Goal: Task Accomplishment & Management: Manage account settings

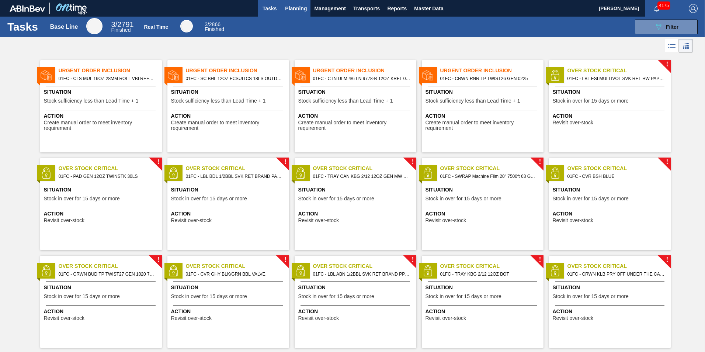
click at [286, 8] on span "Planning" at bounding box center [296, 8] width 22 height 9
click at [296, 11] on span "Planning" at bounding box center [296, 8] width 22 height 9
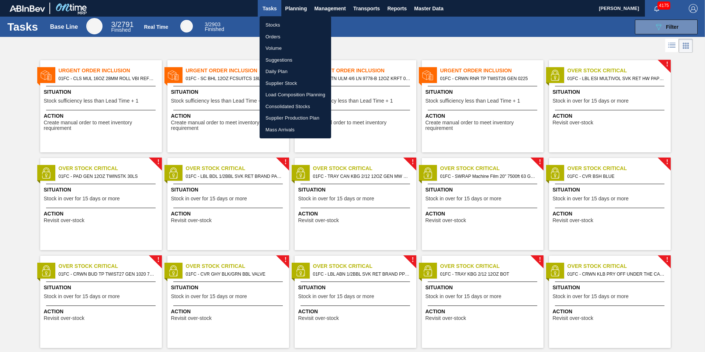
click at [286, 92] on li "Load Composition Planning" at bounding box center [296, 95] width 72 height 12
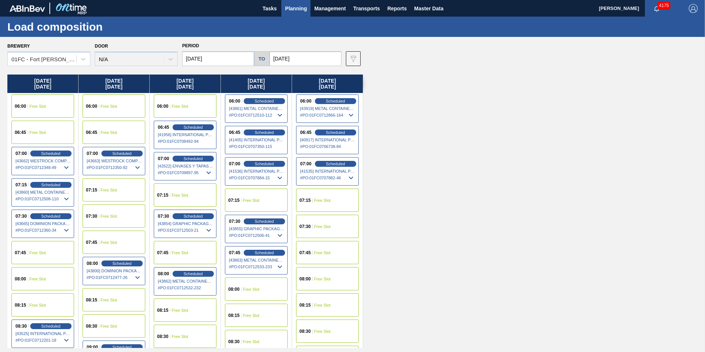
click at [224, 62] on input "[DATE]" at bounding box center [218, 58] width 72 height 15
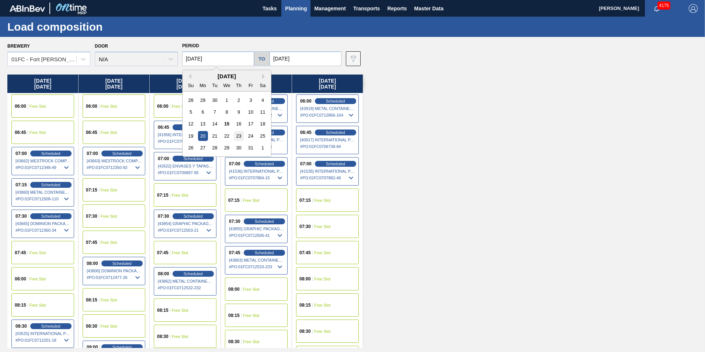
click at [241, 134] on div "23" at bounding box center [239, 136] width 10 height 10
type input "[DATE]"
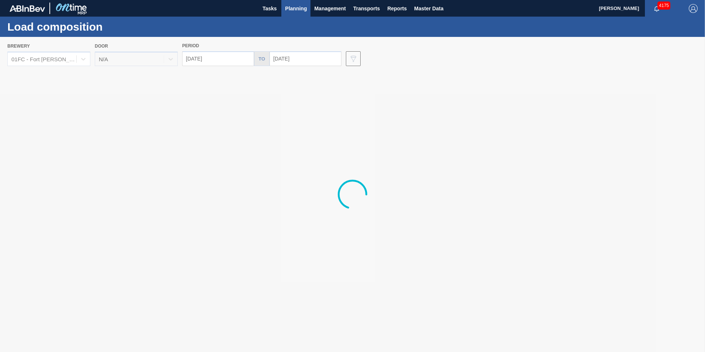
click at [306, 56] on div at bounding box center [352, 194] width 705 height 315
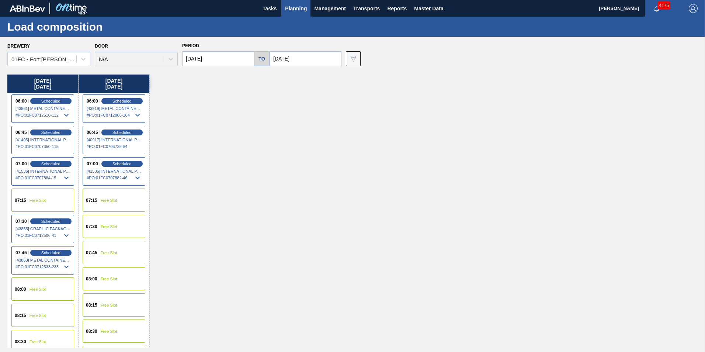
click at [306, 57] on input "[DATE]" at bounding box center [306, 58] width 72 height 15
click at [341, 149] on div "31" at bounding box center [338, 148] width 10 height 10
type input "[DATE]"
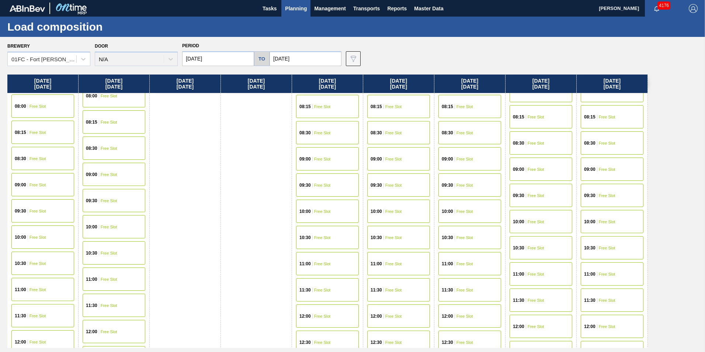
scroll to position [184, 0]
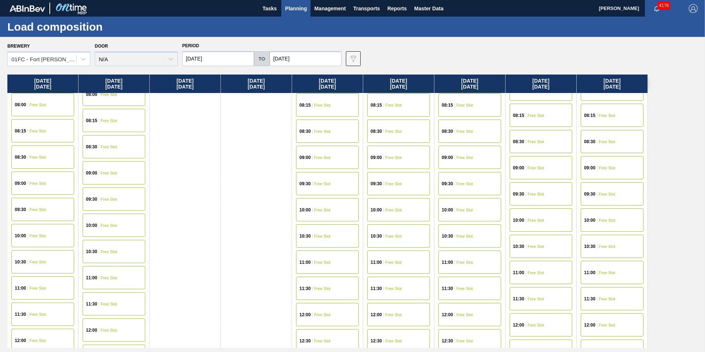
click at [35, 151] on div "08:30 Free Slot" at bounding box center [42, 156] width 63 height 23
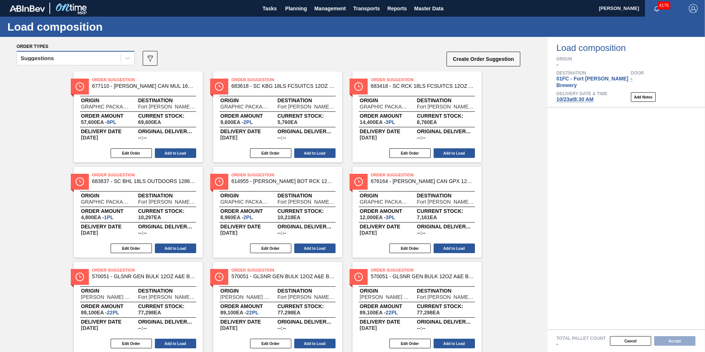
click at [74, 58] on div "Suggestions" at bounding box center [69, 58] width 104 height 11
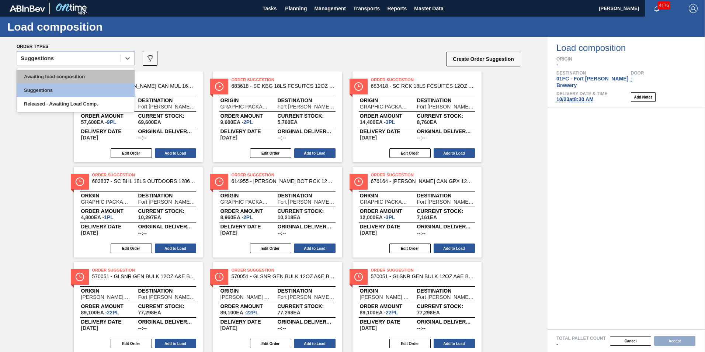
click at [52, 80] on div "Awaiting load composition" at bounding box center [76, 77] width 118 height 14
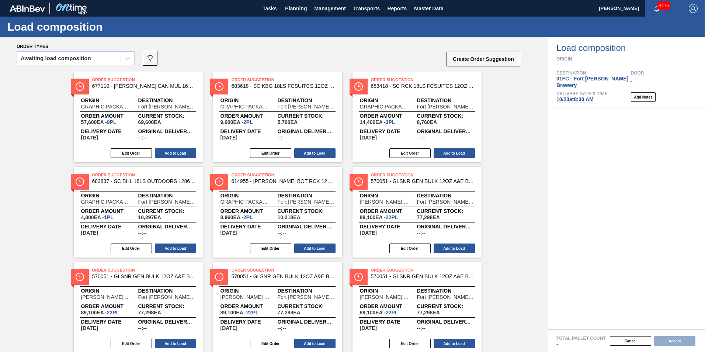
click at [33, 104] on div "Order Suggestion 677110 - CARR CAN MUL 16OZ CAN PK 8/16 CAN 0724 B Origin GRAPH…" at bounding box center [274, 355] width 548 height 567
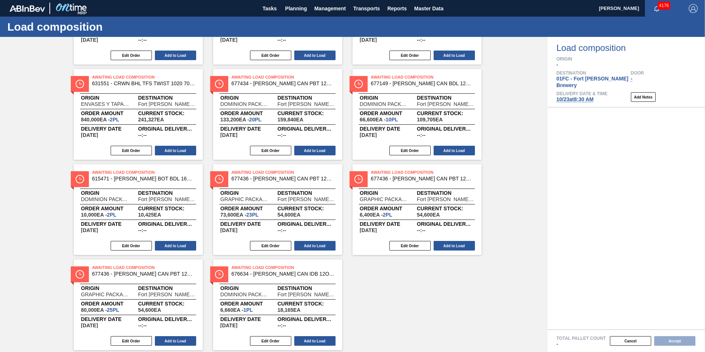
scroll to position [404, 0]
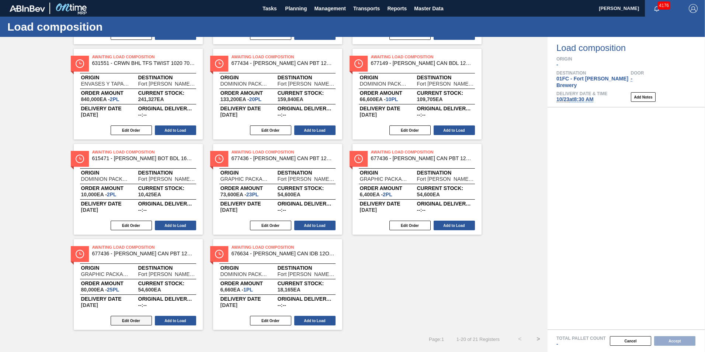
click at [126, 320] on button "Edit Order" at bounding box center [131, 321] width 41 height 10
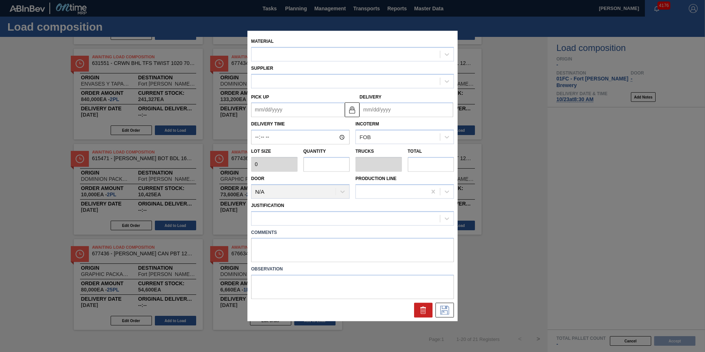
type input "3,200"
type input "25"
type input "0.962"
type input "80,000"
type up "[DATE]"
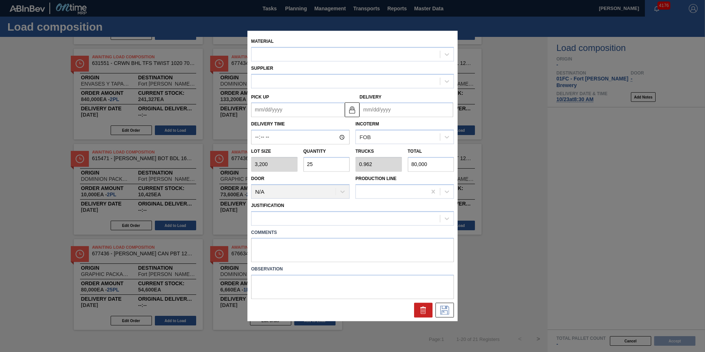
type input "[DATE]"
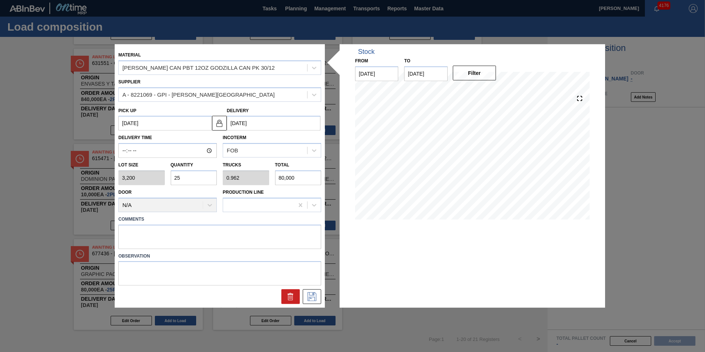
click at [197, 181] on input "25" at bounding box center [194, 177] width 46 height 15
type input "2"
type input "0.077"
type input "6,400"
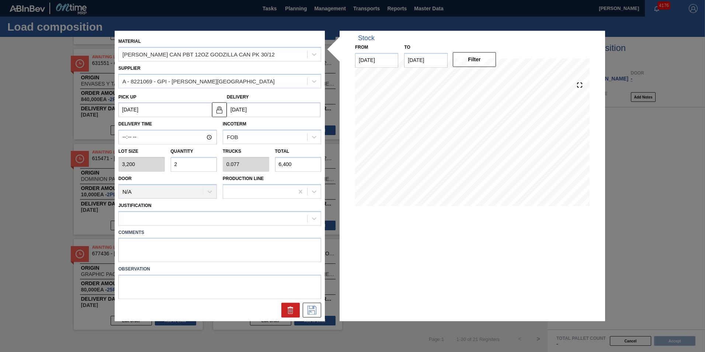
type input "26"
type input "1"
type input "83,200"
type input "26"
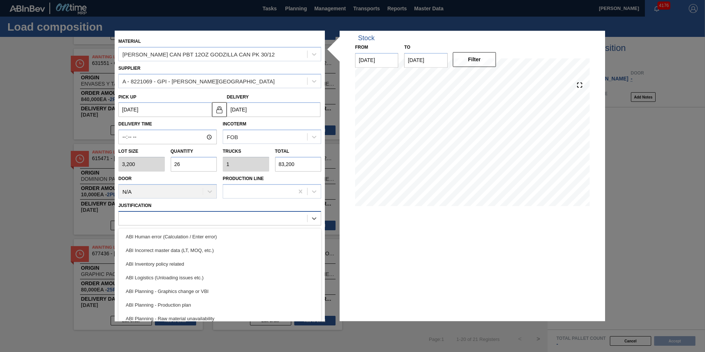
click at [199, 222] on div at bounding box center [213, 218] width 189 height 11
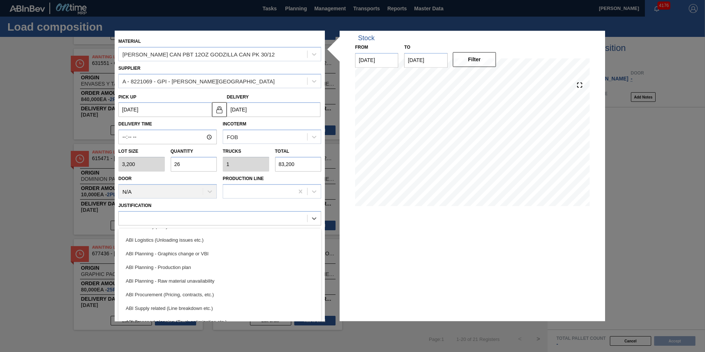
scroll to position [74, 0]
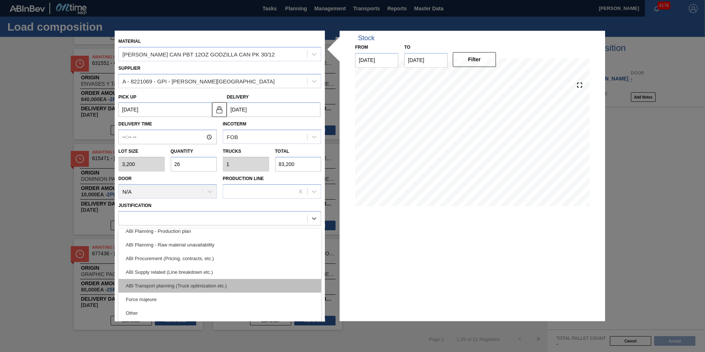
click at [198, 285] on div "ABI Transport planning (Truck optimization etc.)" at bounding box center [219, 286] width 203 height 14
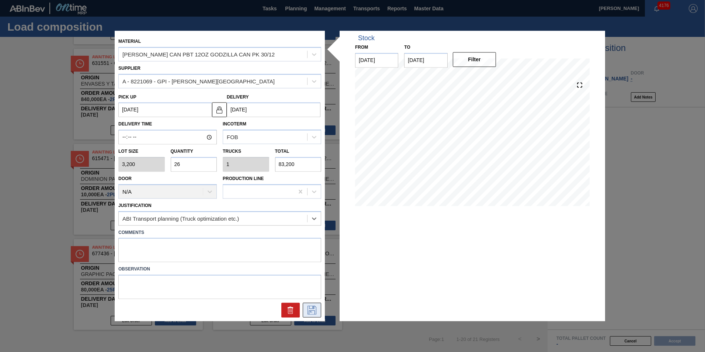
click at [313, 308] on icon at bounding box center [312, 310] width 12 height 9
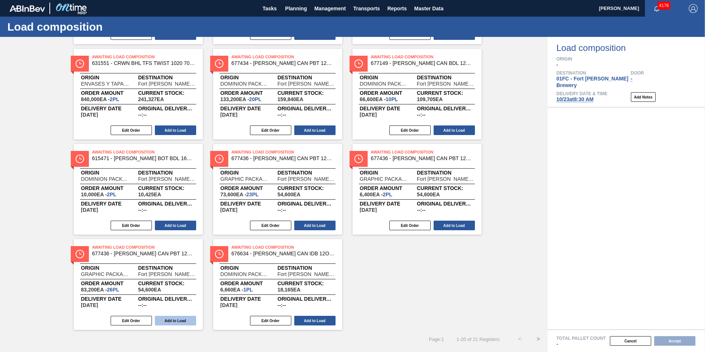
click at [179, 321] on button "Add to Load" at bounding box center [175, 321] width 41 height 10
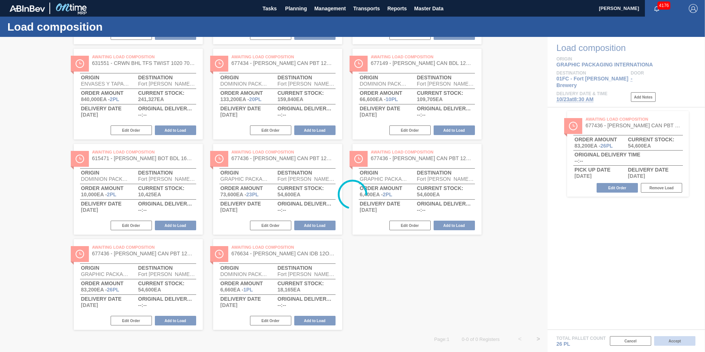
scroll to position [0, 0]
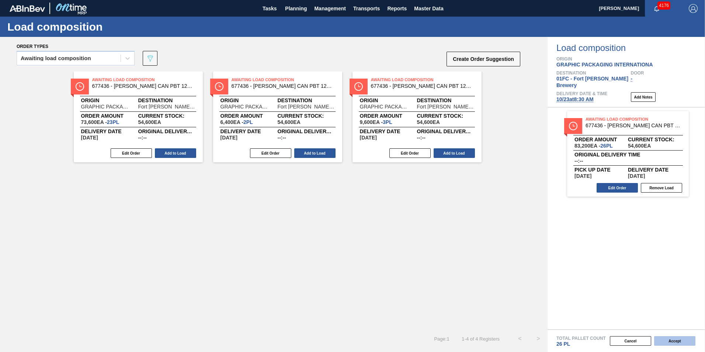
click at [663, 339] on button "Accept" at bounding box center [675, 341] width 41 height 10
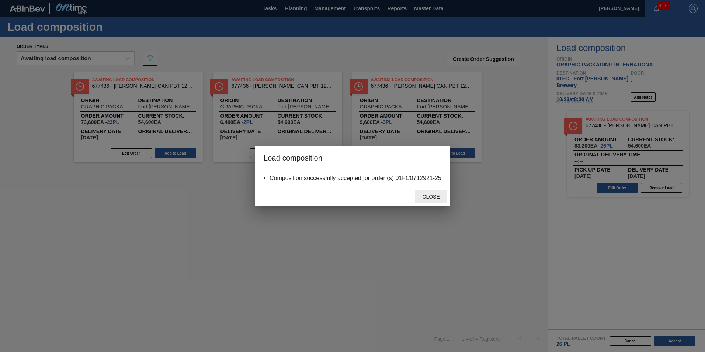
click at [436, 196] on span "Close" at bounding box center [431, 197] width 29 height 6
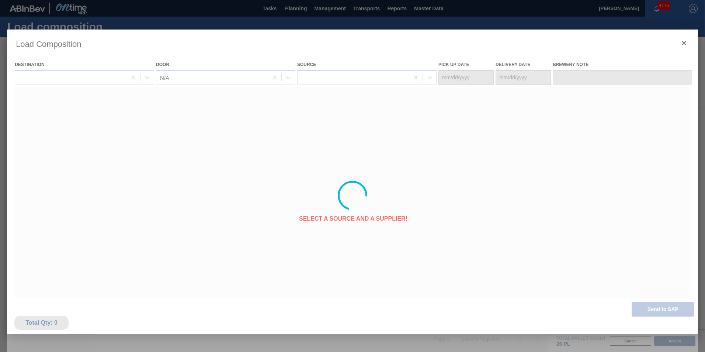
type Date "[DATE]"
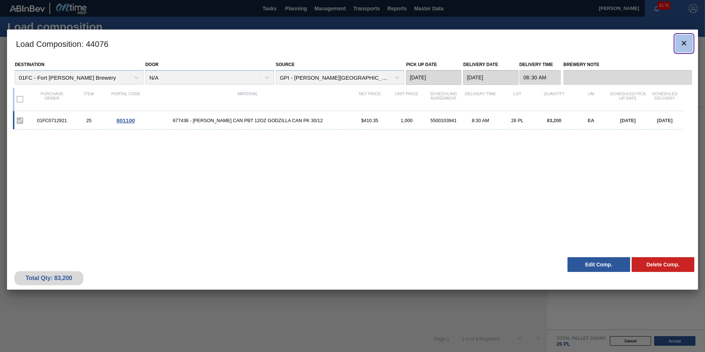
click at [683, 44] on icon "botão de ícone" at bounding box center [684, 43] width 4 height 4
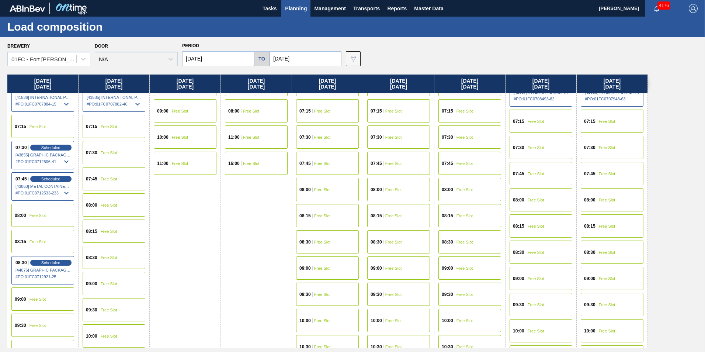
scroll to position [37, 0]
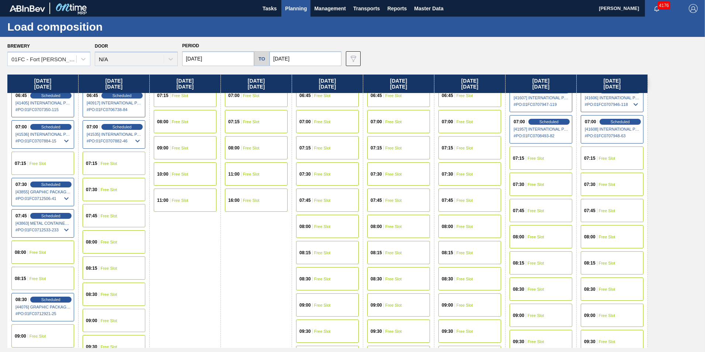
click at [390, 122] on span "Free Slot" at bounding box center [394, 122] width 17 height 4
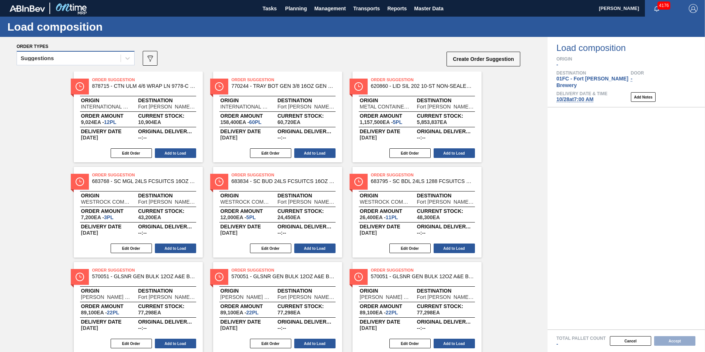
click at [79, 61] on div "Suggestions" at bounding box center [69, 58] width 104 height 11
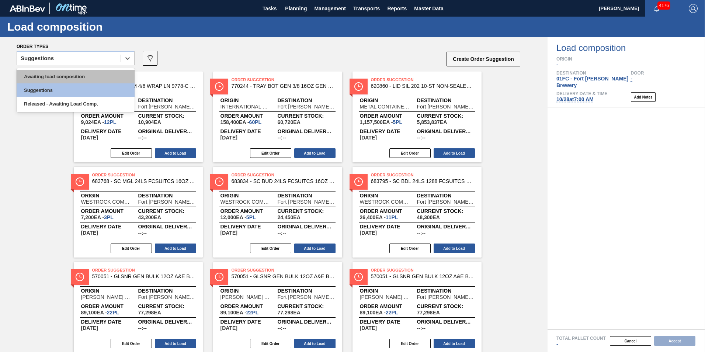
click at [58, 76] on div "Awaiting load composition" at bounding box center [76, 77] width 118 height 14
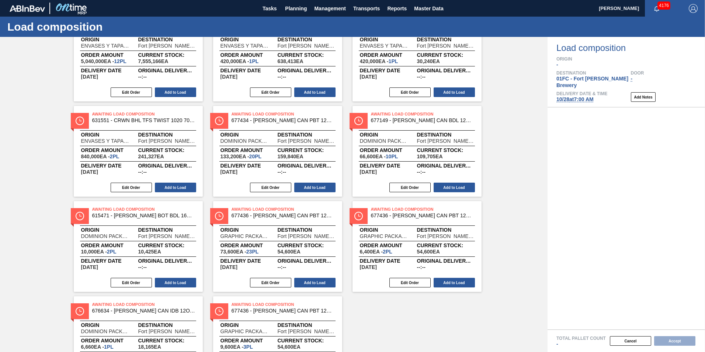
scroll to position [383, 0]
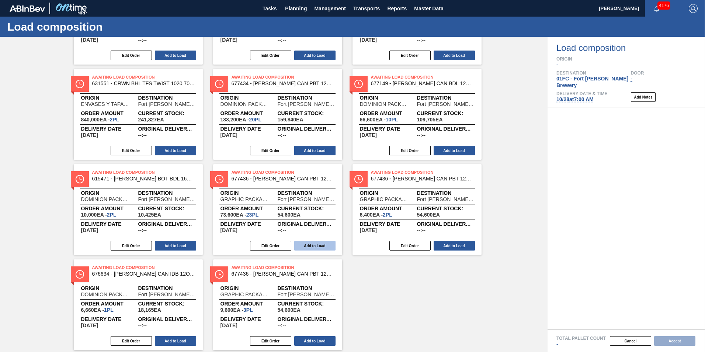
click at [308, 247] on button "Add to Load" at bounding box center [314, 246] width 41 height 10
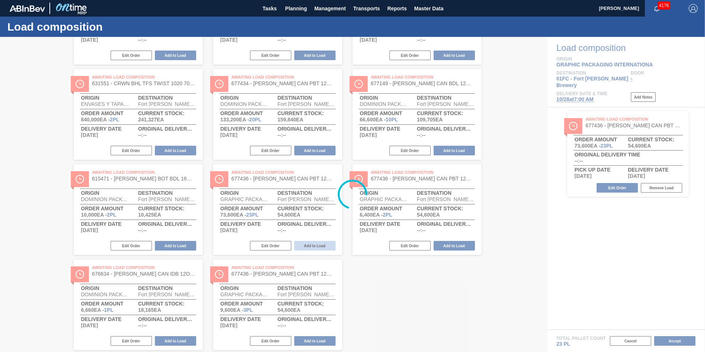
scroll to position [0, 0]
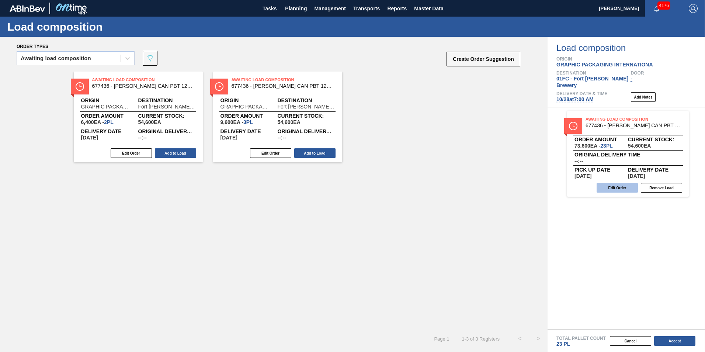
click at [633, 183] on button "Edit Order" at bounding box center [617, 188] width 41 height 10
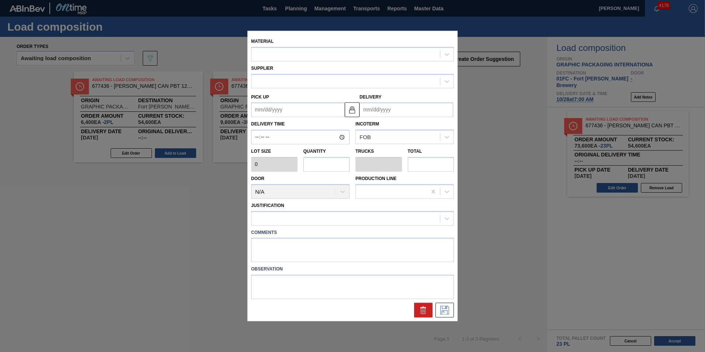
type input "3,200"
type input "23"
type input "0.885"
type input "73,600"
type up "[DATE]"
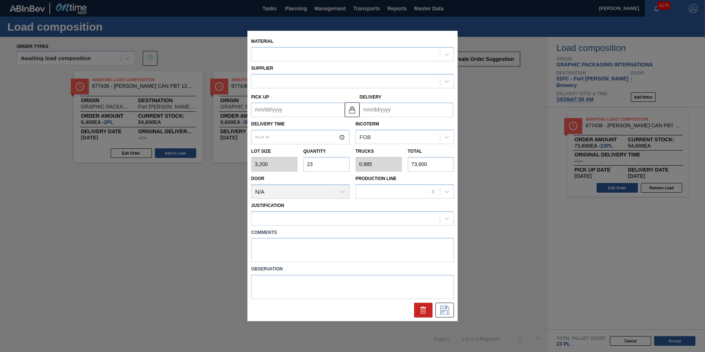
type input "[DATE]"
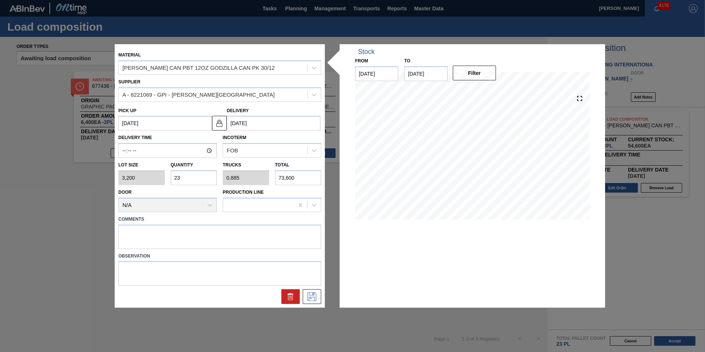
click at [197, 180] on input "23" at bounding box center [194, 177] width 46 height 15
type input "2"
type input "0.077"
type input "6,400"
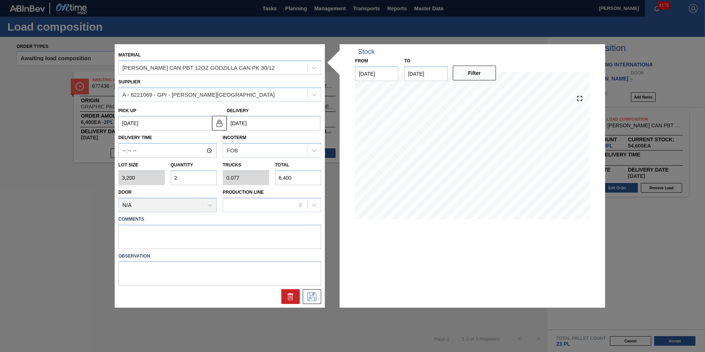
type input "26"
type input "1"
type input "83,200"
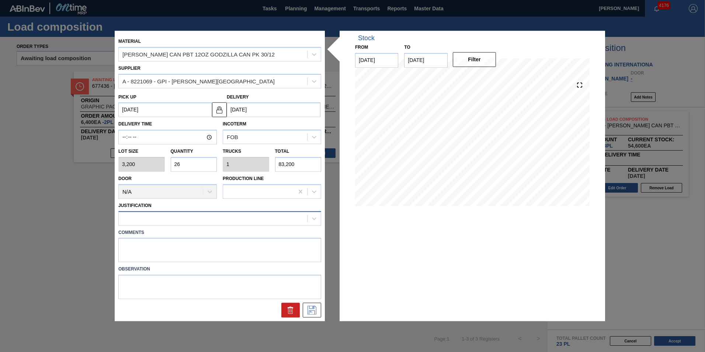
type input "26"
click at [177, 221] on div at bounding box center [213, 218] width 189 height 11
type input "tru"
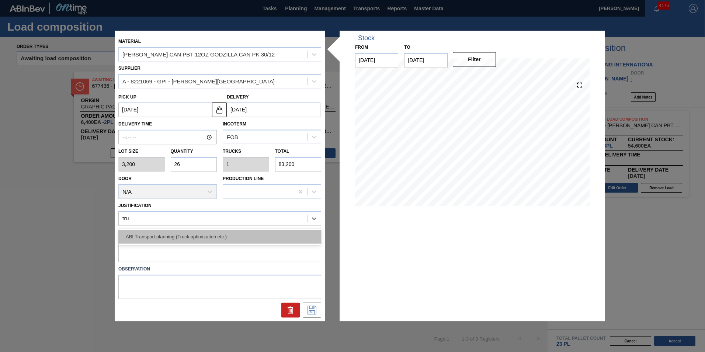
click at [189, 236] on div "ABI Transport planning (Truck optimization etc.)" at bounding box center [219, 237] width 203 height 14
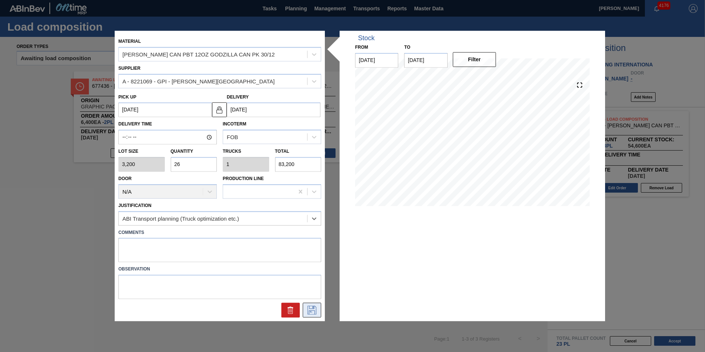
click at [310, 312] on icon at bounding box center [312, 310] width 12 height 9
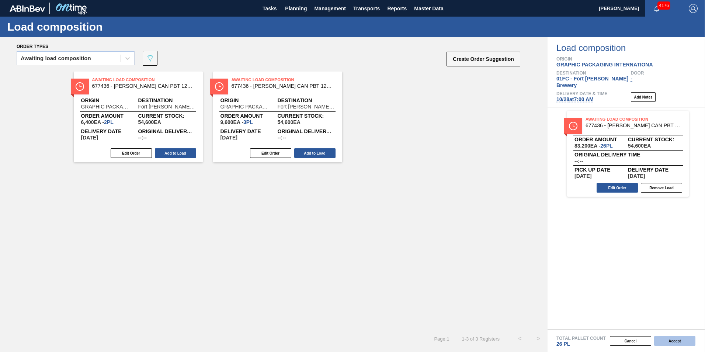
click at [676, 342] on button "Accept" at bounding box center [675, 341] width 41 height 10
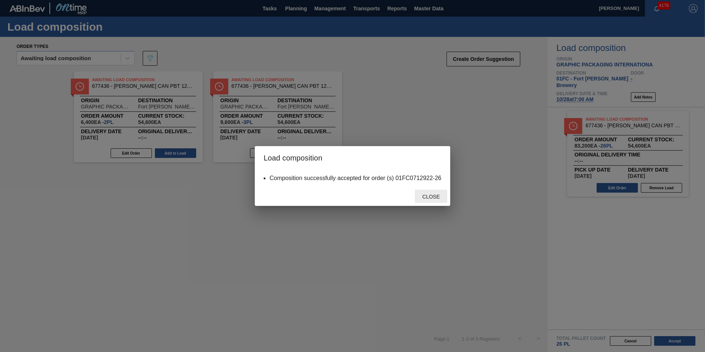
click at [432, 197] on span "Close" at bounding box center [431, 197] width 29 height 6
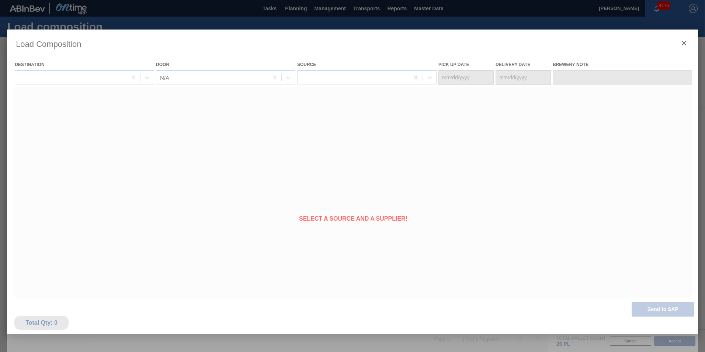
type Date "10/25/2025"
type Date "[DATE]"
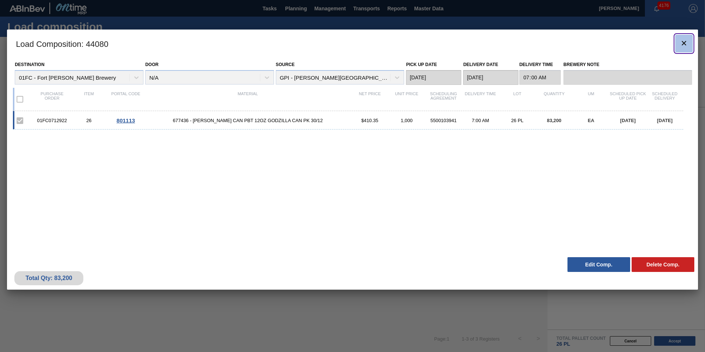
click at [687, 42] on icon "botão de ícone" at bounding box center [684, 43] width 9 height 9
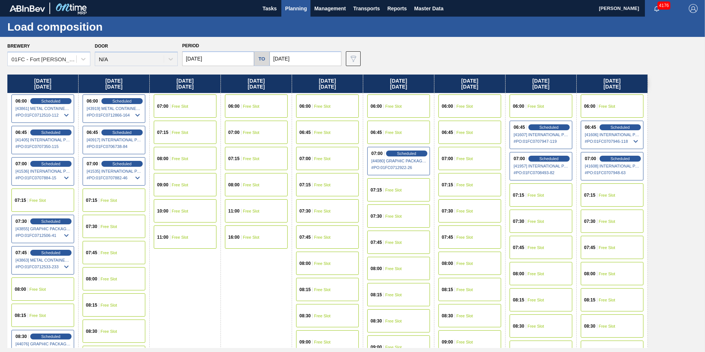
click at [105, 275] on div "08:00 Free Slot" at bounding box center [114, 278] width 63 height 23
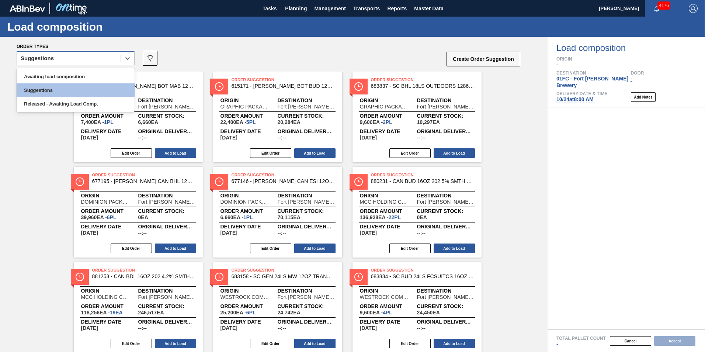
click at [51, 60] on div "Suggestions" at bounding box center [37, 58] width 33 height 5
click at [50, 74] on div "Awaiting load composition" at bounding box center [76, 77] width 118 height 14
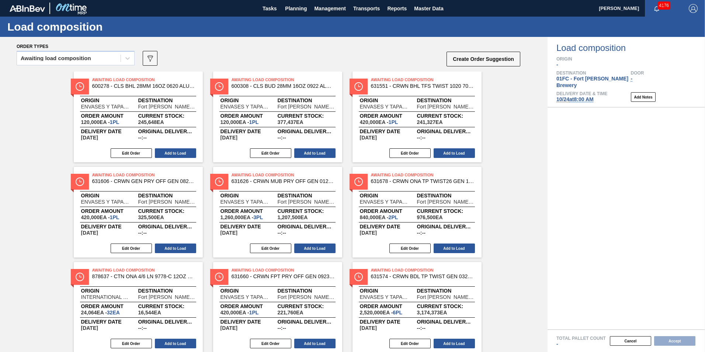
scroll to position [368, 0]
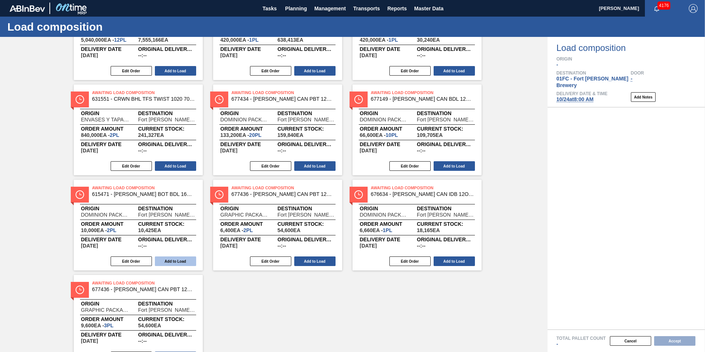
click at [170, 258] on button "Add to Load" at bounding box center [175, 261] width 41 height 10
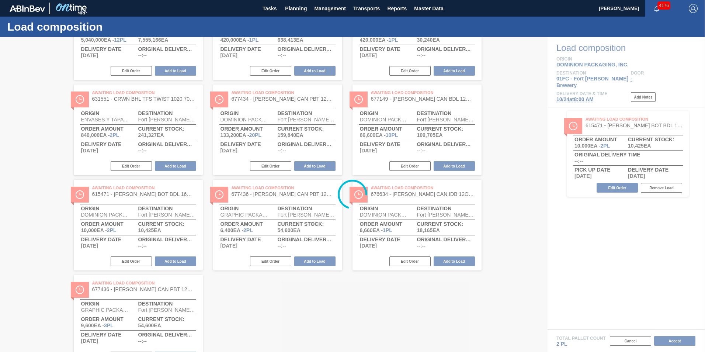
scroll to position [0, 0]
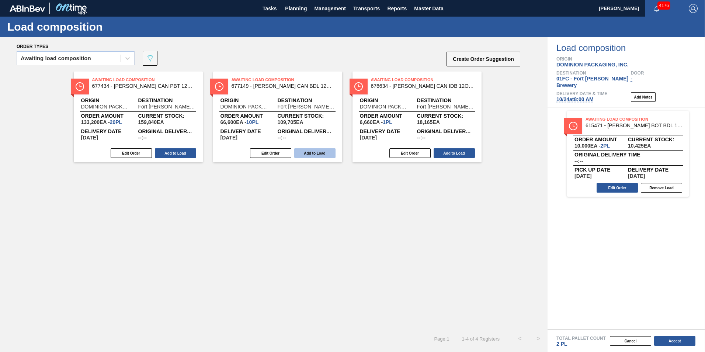
click at [317, 150] on button "Add to Load" at bounding box center [314, 153] width 41 height 10
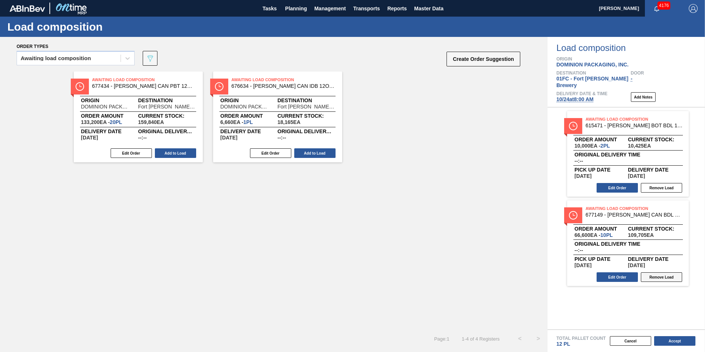
click at [657, 272] on button "Remove Load" at bounding box center [661, 277] width 41 height 10
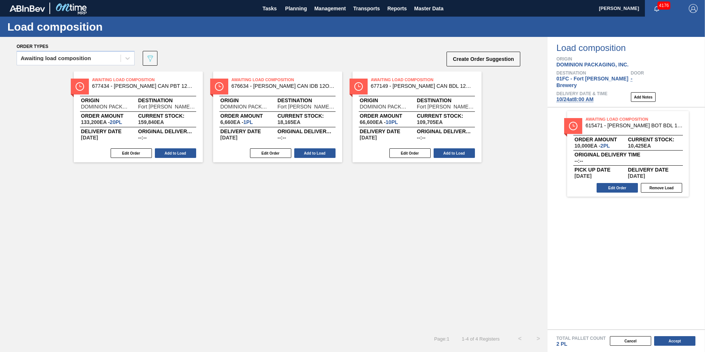
drag, startPoint x: 168, startPoint y: 152, endPoint x: 179, endPoint y: 158, distance: 12.9
click at [168, 152] on button "Add to Load" at bounding box center [175, 153] width 41 height 10
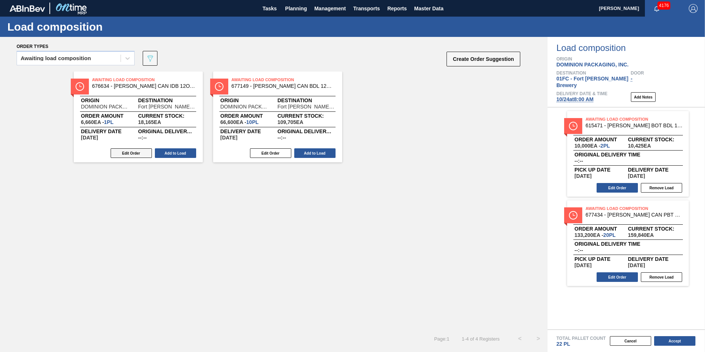
click at [128, 151] on button "Edit Order" at bounding box center [131, 153] width 41 height 10
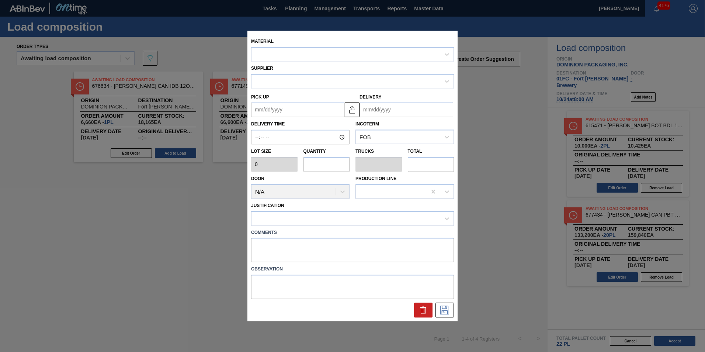
type input "6,660"
type input "1"
type input "0.038"
type input "6,660"
type up "[DATE]"
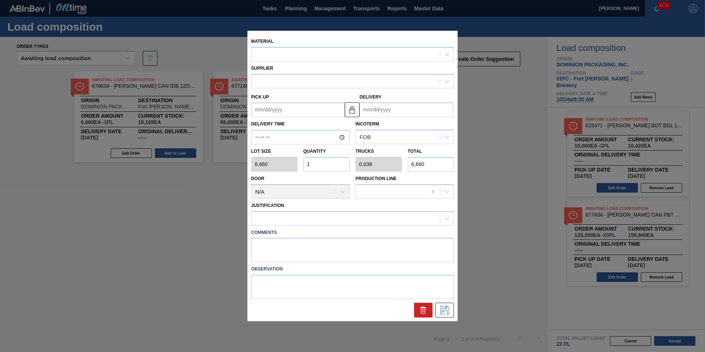
type input "[DATE]"
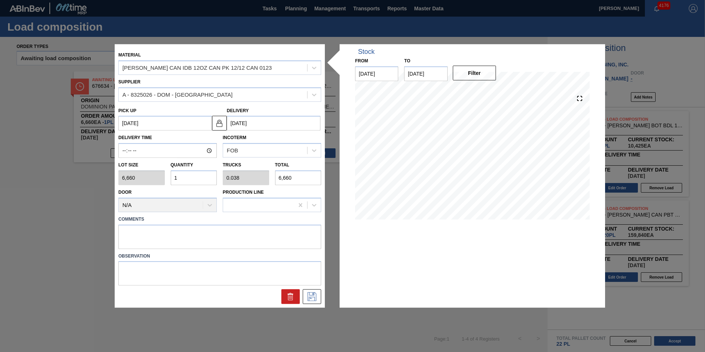
click at [186, 178] on input "1" at bounding box center [194, 177] width 46 height 15
type input "0"
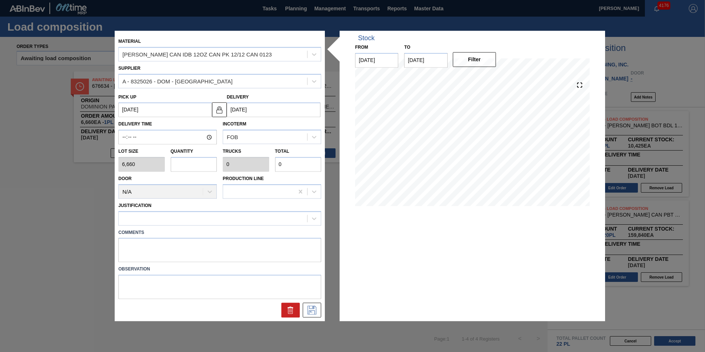
type input "2"
type input "0.077"
type input "13,320"
type input "2"
click at [166, 221] on div at bounding box center [213, 218] width 189 height 11
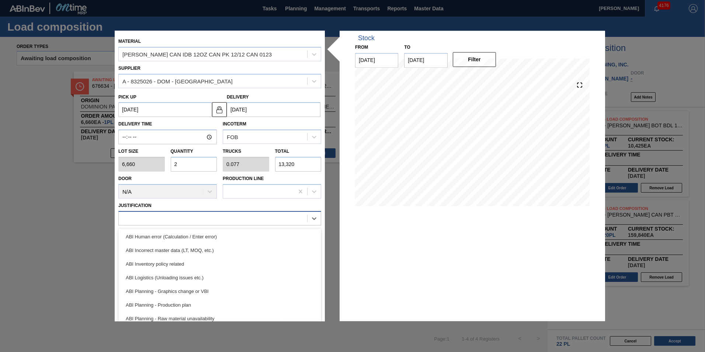
type input "n"
type input "inv"
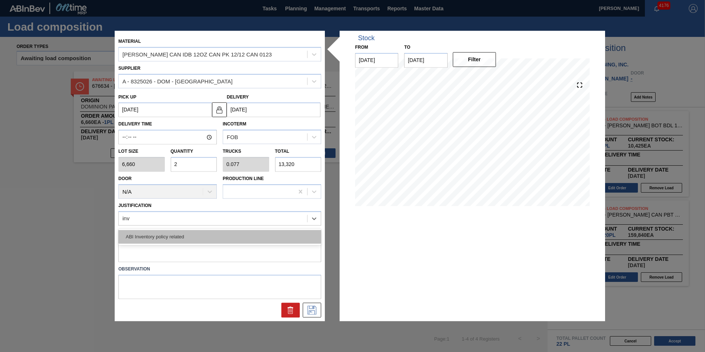
click at [168, 233] on div "ABI Inventory policy related" at bounding box center [219, 237] width 203 height 14
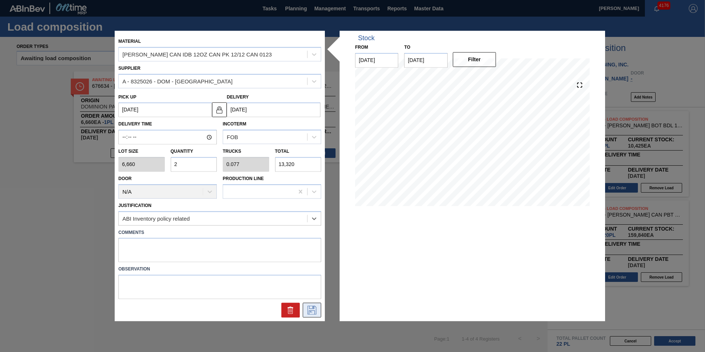
click at [318, 312] on button at bounding box center [312, 310] width 18 height 15
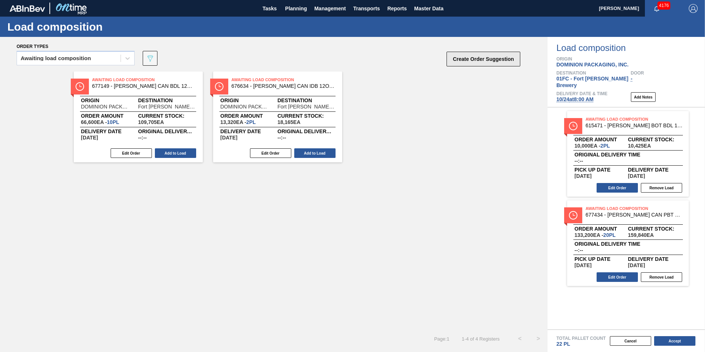
click at [455, 61] on button "Create Order Suggestion" at bounding box center [484, 59] width 74 height 15
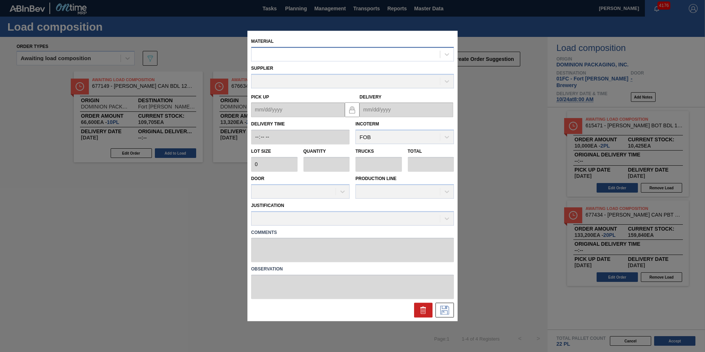
click at [339, 56] on div at bounding box center [346, 54] width 189 height 11
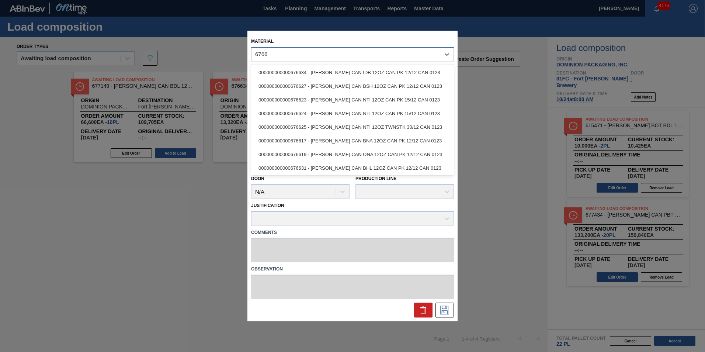
type input "676631"
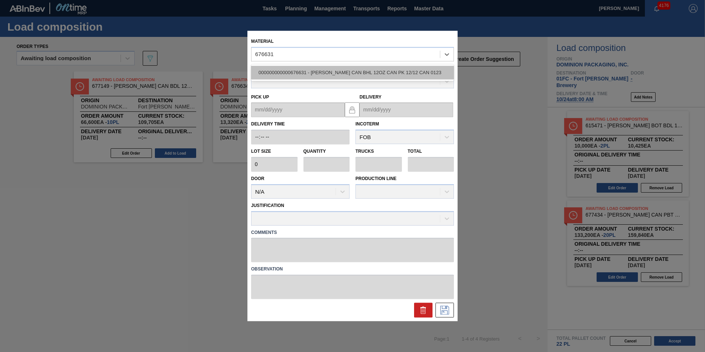
click at [336, 70] on div "000000000000676631 - CARR CAN BHL 12OZ CAN PK 12/12 CAN 0123" at bounding box center [352, 73] width 203 height 14
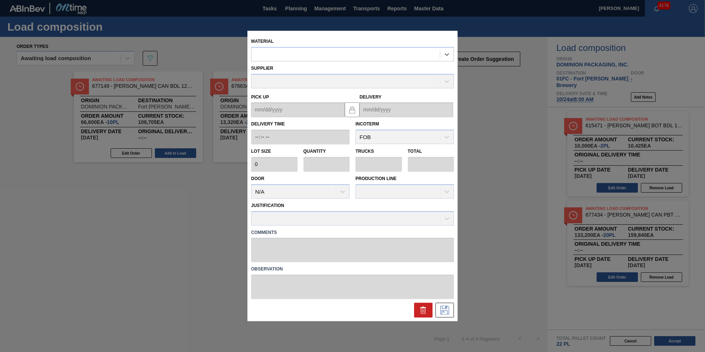
type input "6,660"
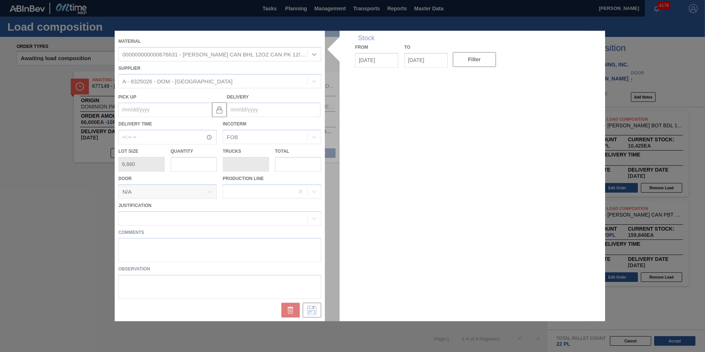
click at [178, 165] on div at bounding box center [353, 176] width 476 height 290
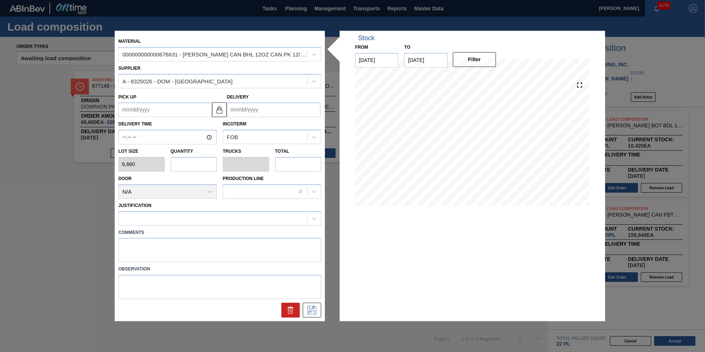
click at [179, 165] on input "text" at bounding box center [194, 164] width 46 height 15
type input "1"
type input "0.038"
type input "6,660"
type input "1"
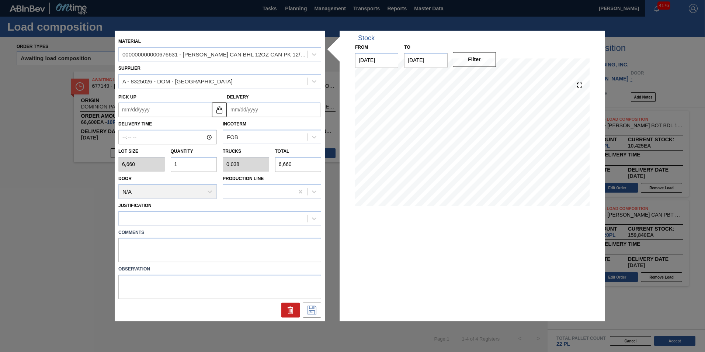
click at [273, 109] on input "Delivery" at bounding box center [274, 110] width 94 height 15
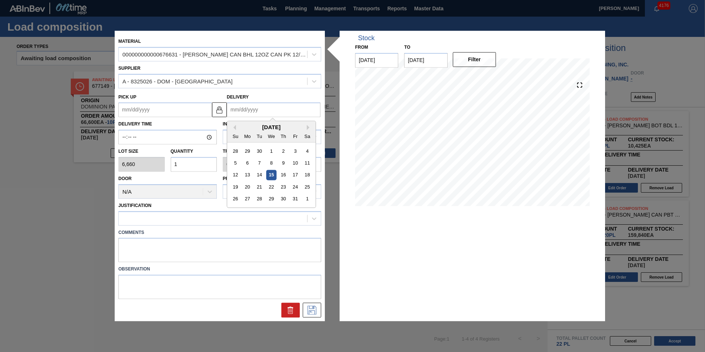
type input "1"
type up "12/29/2024"
type input "10"
type up "09/28/2025"
type input "10/2"
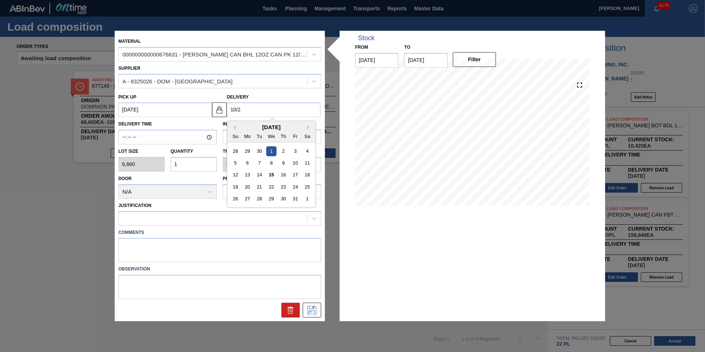
type up "09/29/2025"
type input "10/24"
type up "[DATE]"
click at [295, 188] on div "24" at bounding box center [295, 187] width 10 height 10
type input "[DATE]"
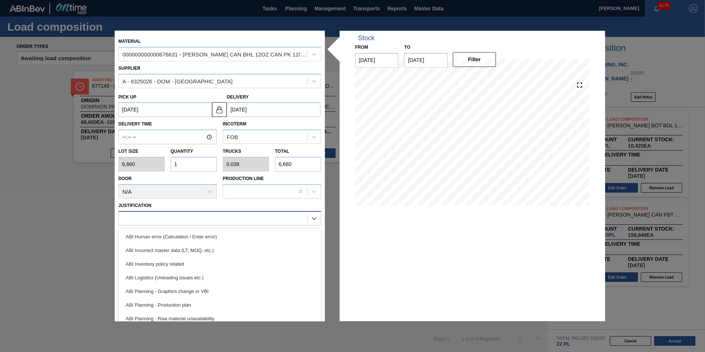
click at [217, 214] on div at bounding box center [213, 218] width 189 height 11
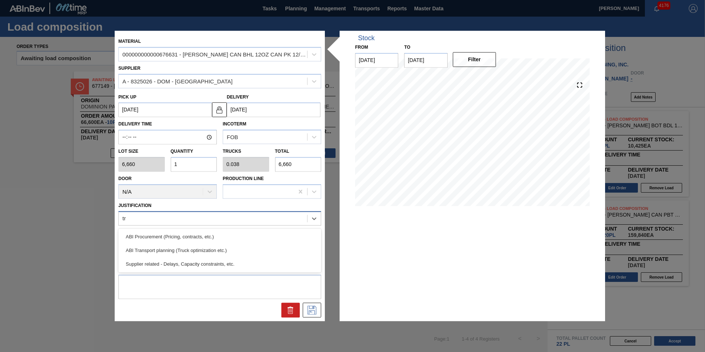
type input "tru"
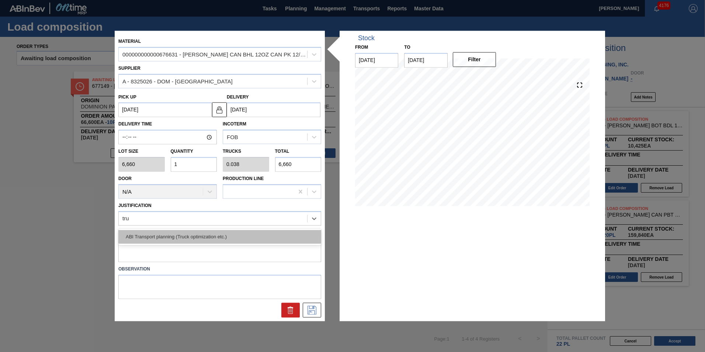
click at [209, 233] on div "ABI Transport planning (Truck optimization etc.)" at bounding box center [219, 237] width 203 height 14
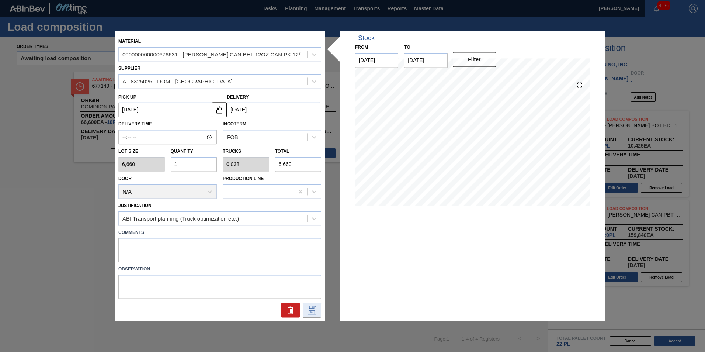
click at [308, 310] on icon at bounding box center [312, 310] width 9 height 9
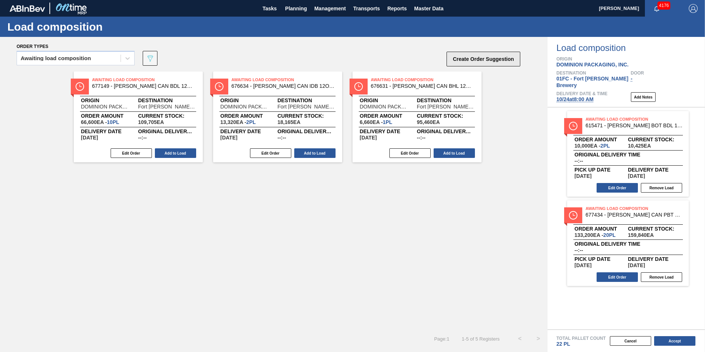
click at [475, 57] on button "Create Order Suggestion" at bounding box center [484, 59] width 74 height 15
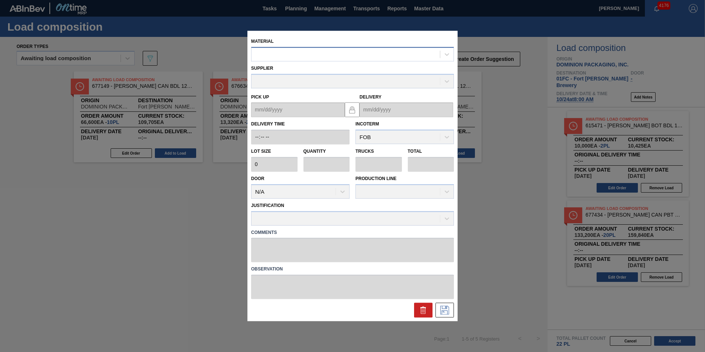
click at [302, 53] on div at bounding box center [346, 54] width 189 height 11
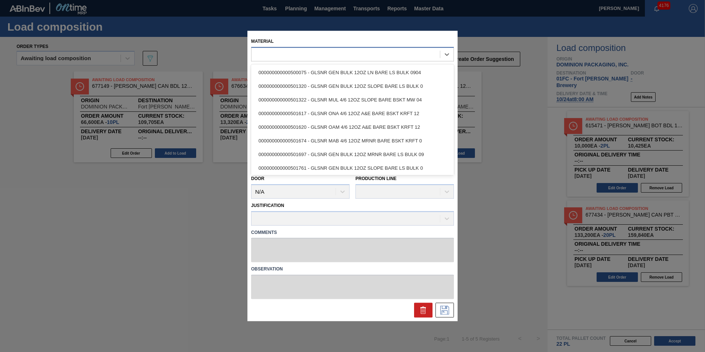
paste input "677146"
type input "677146"
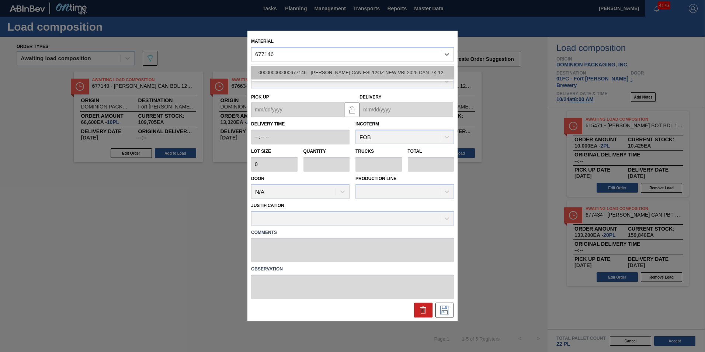
click at [298, 71] on div "000000000000677146 - CARR CAN ESI 12OZ NEW VBI 2025 CAN PK 12" at bounding box center [352, 73] width 203 height 14
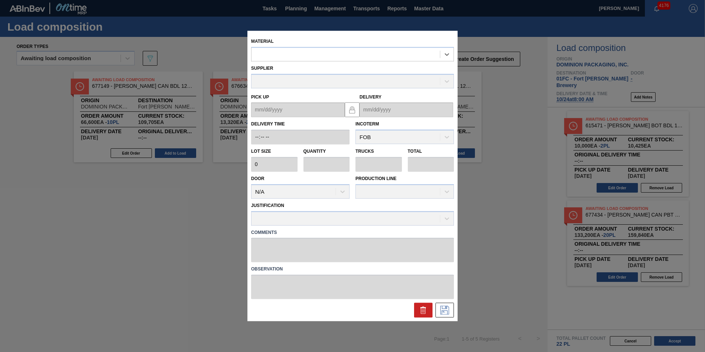
type input "6,660"
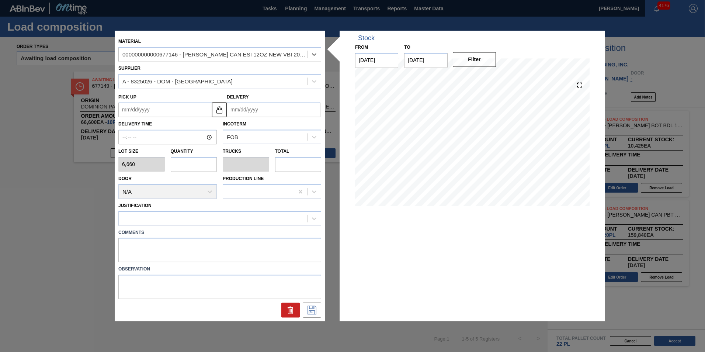
click at [184, 220] on div at bounding box center [213, 218] width 189 height 11
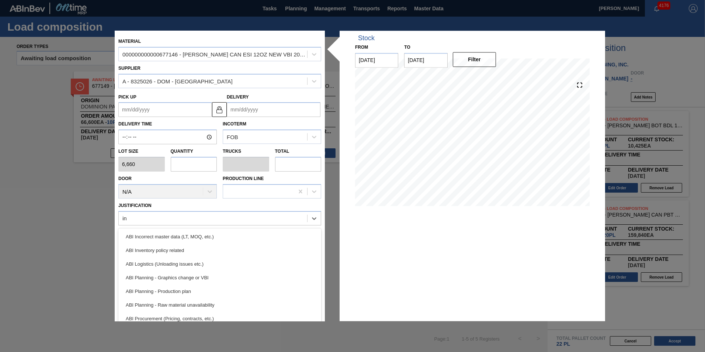
type input "inv"
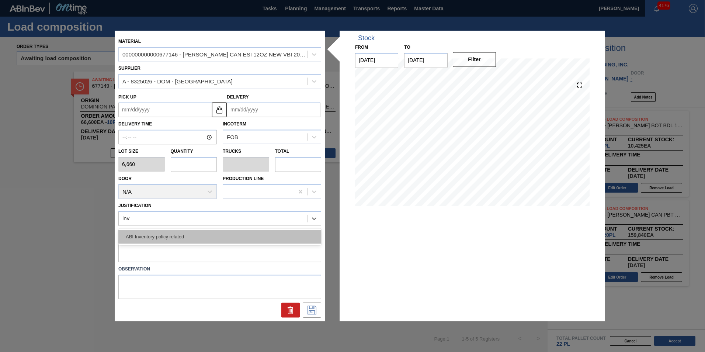
click at [184, 232] on div "ABI Inventory policy related" at bounding box center [219, 237] width 203 height 14
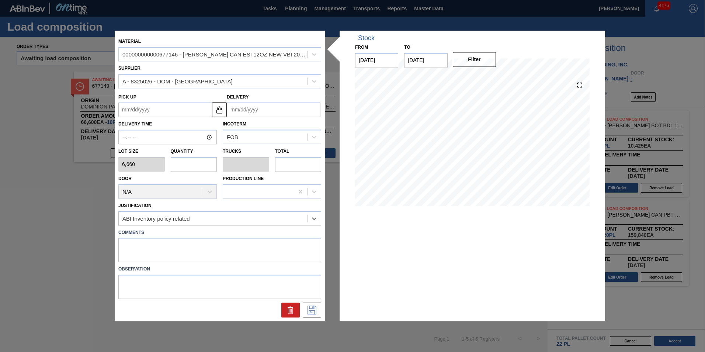
click at [188, 165] on input "text" at bounding box center [194, 164] width 46 height 15
type input "1"
type input "0.038"
type input "6,660"
type input "1"
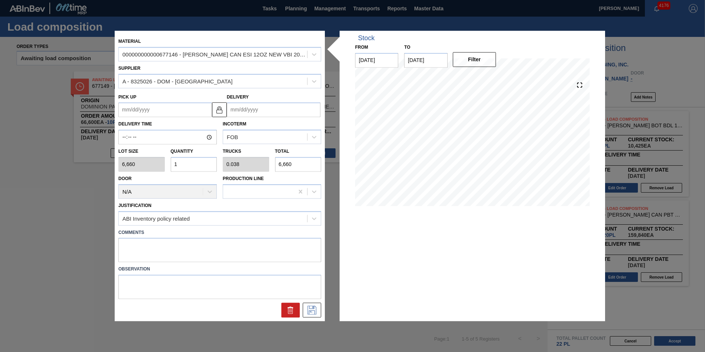
click at [256, 110] on input "Delivery" at bounding box center [274, 110] width 94 height 15
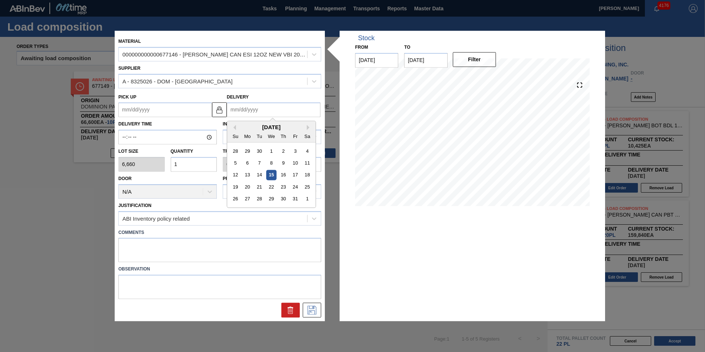
type input "1"
type up "12/29/2024"
type input "10"
type up "09/28/2025"
type input "10/2"
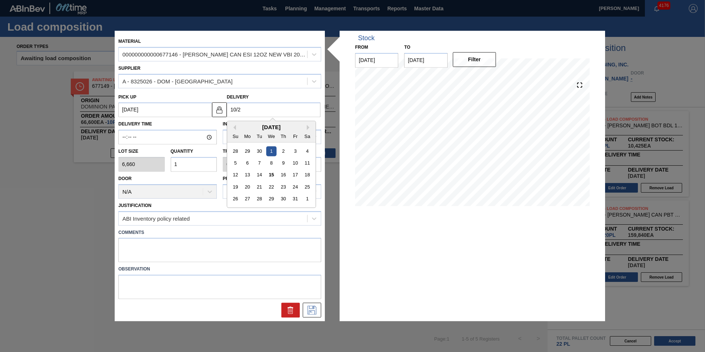
type up "09/29/2025"
type input "10/24"
type up "[DATE]"
click at [238, 124] on div "October 2025" at bounding box center [271, 127] width 89 height 6
click at [294, 186] on div "24" at bounding box center [295, 187] width 10 height 10
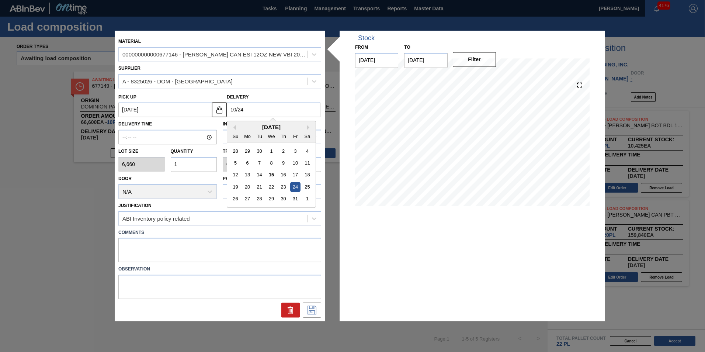
type input "[DATE]"
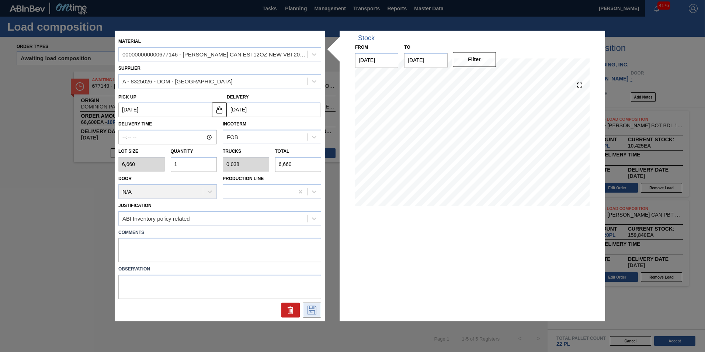
click at [315, 317] on button at bounding box center [312, 310] width 18 height 15
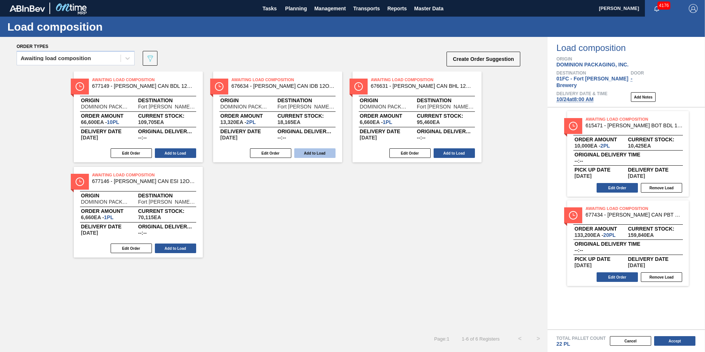
click at [327, 153] on button "Add to Load" at bounding box center [314, 153] width 41 height 10
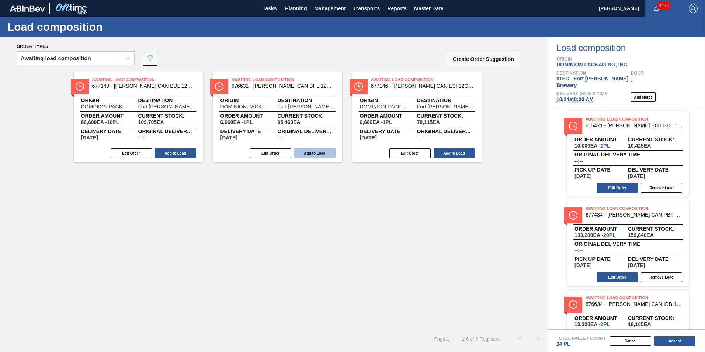
click at [327, 153] on button "Add to Load" at bounding box center [314, 153] width 41 height 10
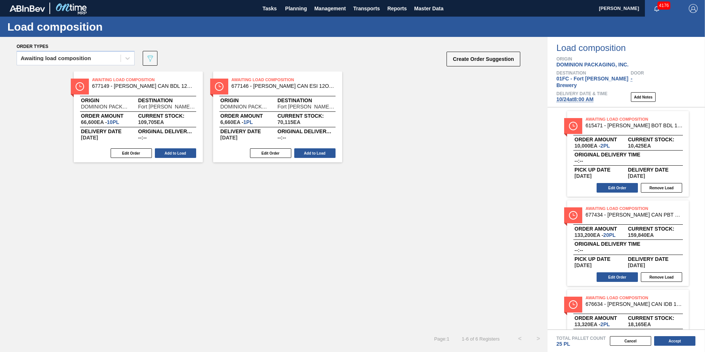
click at [327, 153] on button "Add to Load" at bounding box center [314, 153] width 41 height 10
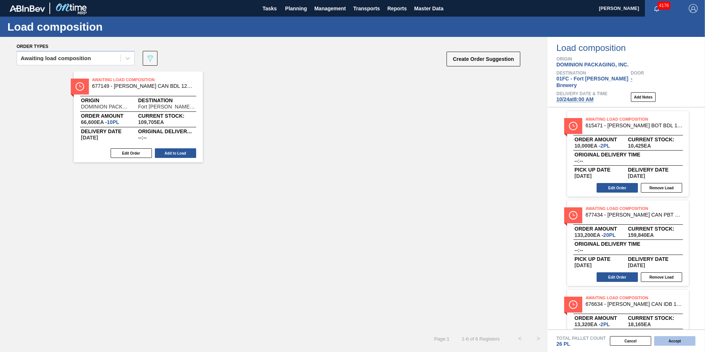
click at [666, 339] on button "Accept" at bounding box center [675, 341] width 41 height 10
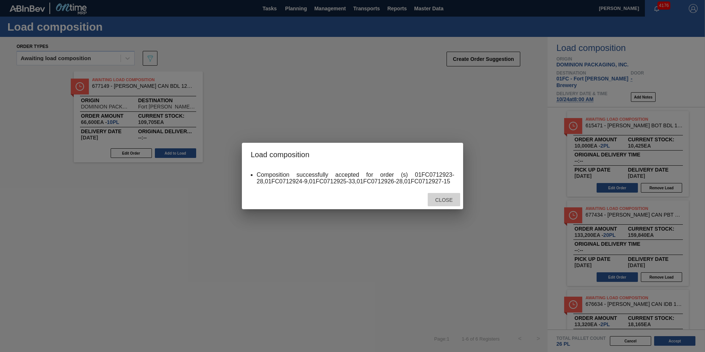
click at [439, 197] on span "Close" at bounding box center [443, 200] width 29 height 6
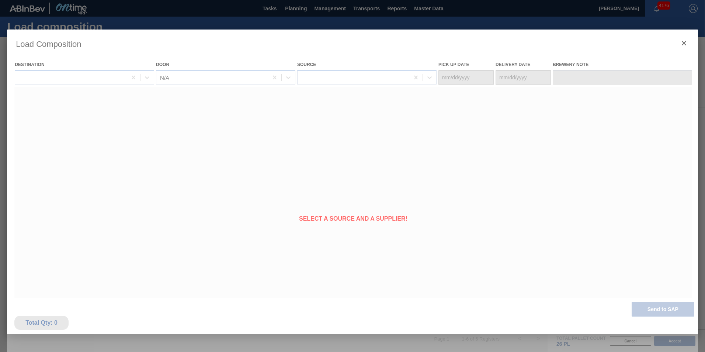
type Date "[DATE]"
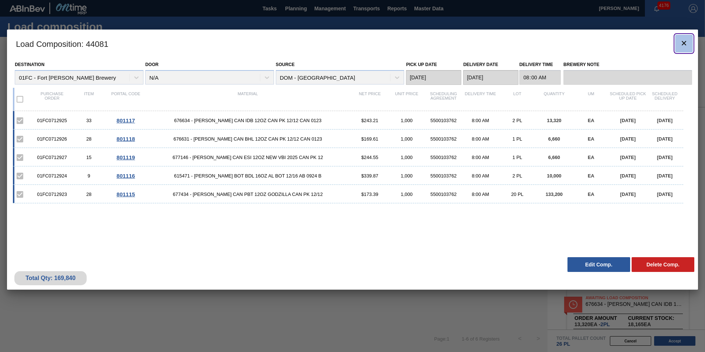
click at [683, 42] on icon "botão de ícone" at bounding box center [684, 43] width 9 height 9
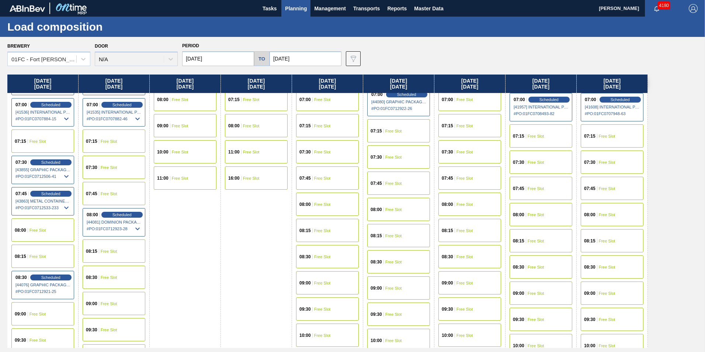
scroll to position [111, 0]
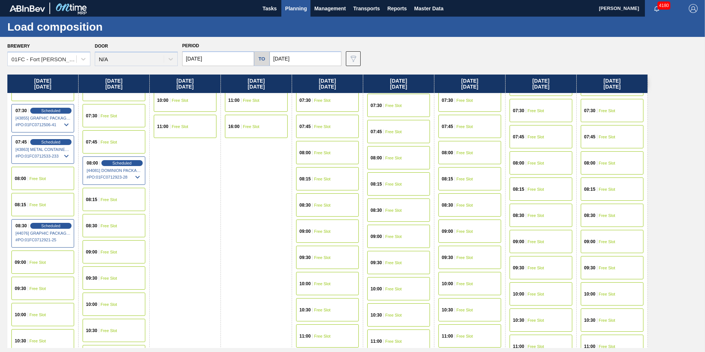
click at [40, 258] on div "09:00 Free Slot" at bounding box center [42, 262] width 63 height 23
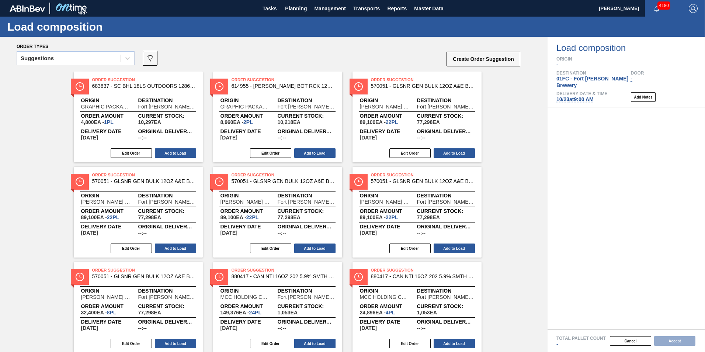
click at [79, 56] on div "Suggestions" at bounding box center [69, 58] width 104 height 11
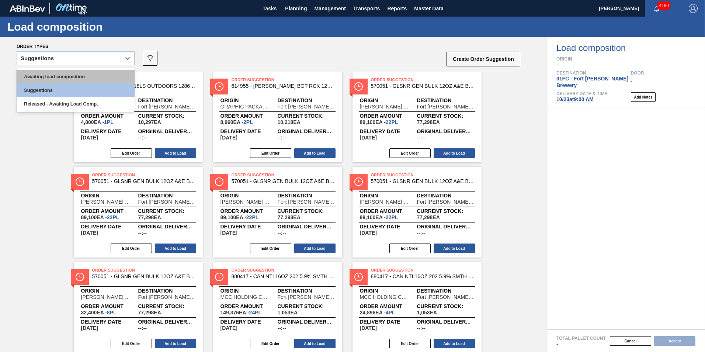
click at [60, 72] on div "Awaiting load composition" at bounding box center [76, 77] width 118 height 14
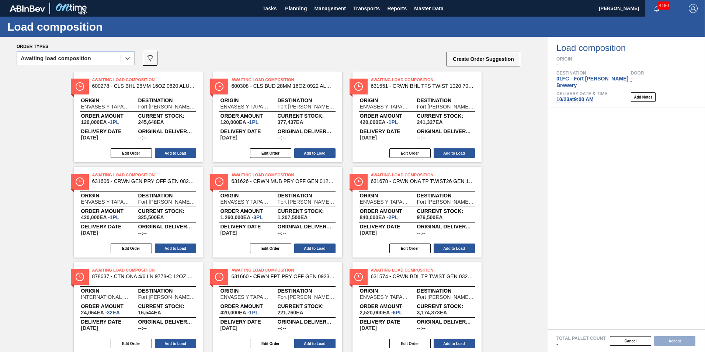
click at [37, 59] on div "Awaiting load composition" at bounding box center [56, 58] width 70 height 5
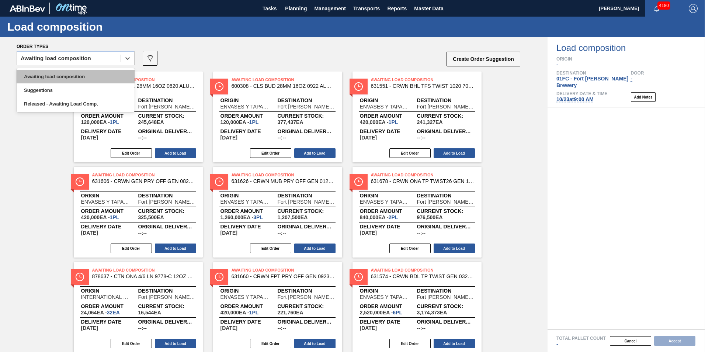
click at [44, 76] on div "Awaiting load composition" at bounding box center [76, 77] width 118 height 14
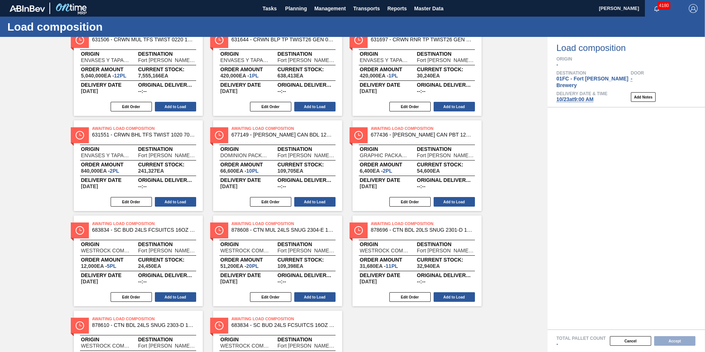
scroll to position [404, 0]
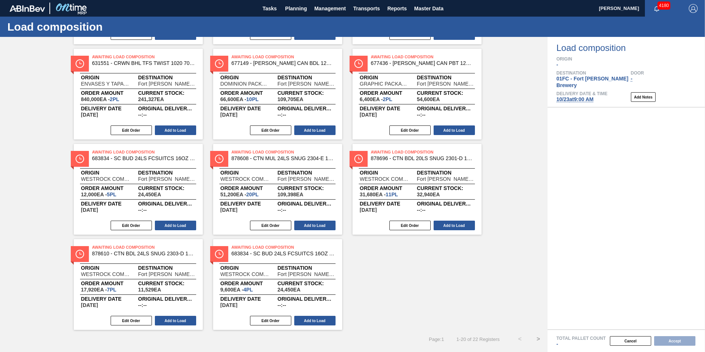
click at [538, 334] on button ">" at bounding box center [538, 339] width 18 height 18
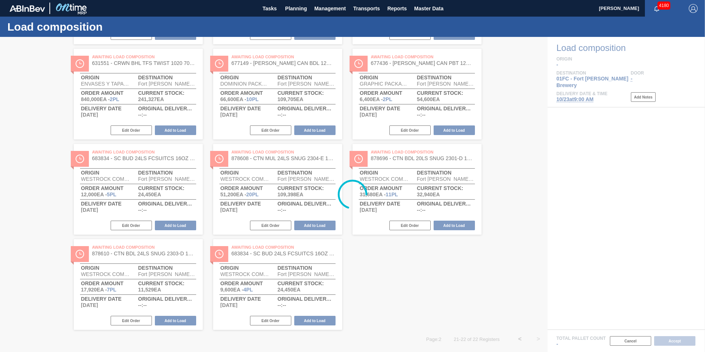
scroll to position [0, 0]
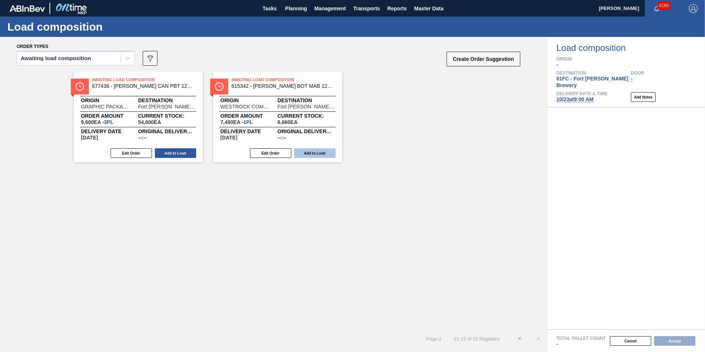
click at [317, 150] on button "Add to Load" at bounding box center [314, 153] width 41 height 10
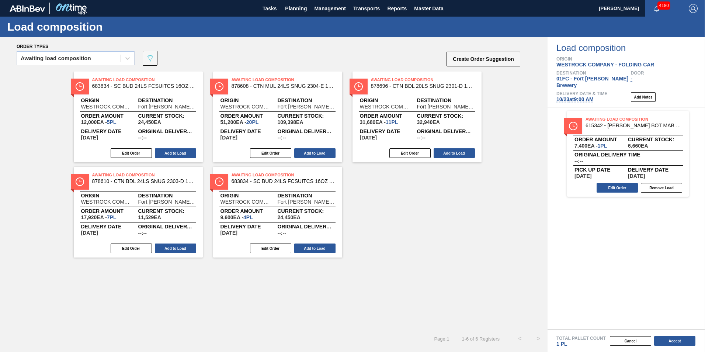
drag, startPoint x: 308, startPoint y: 150, endPoint x: 255, endPoint y: 159, distance: 53.6
click at [308, 150] on button "Add to Load" at bounding box center [314, 153] width 41 height 10
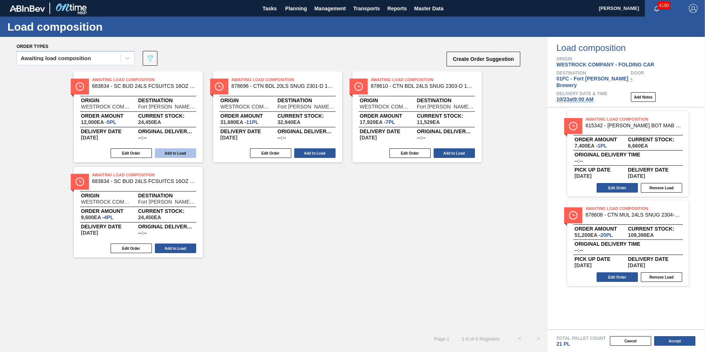
click at [168, 156] on button "Add to Load" at bounding box center [175, 153] width 41 height 10
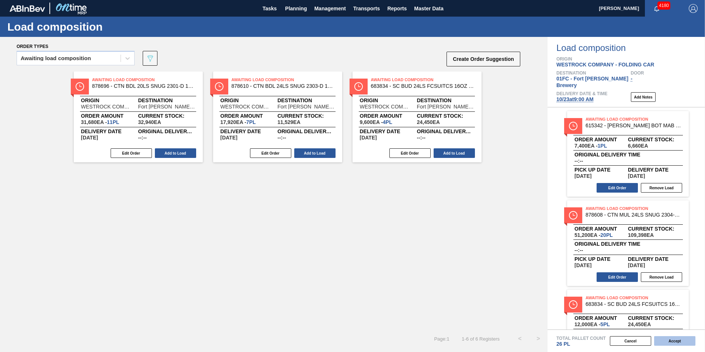
click at [674, 341] on button "Accept" at bounding box center [675, 341] width 41 height 10
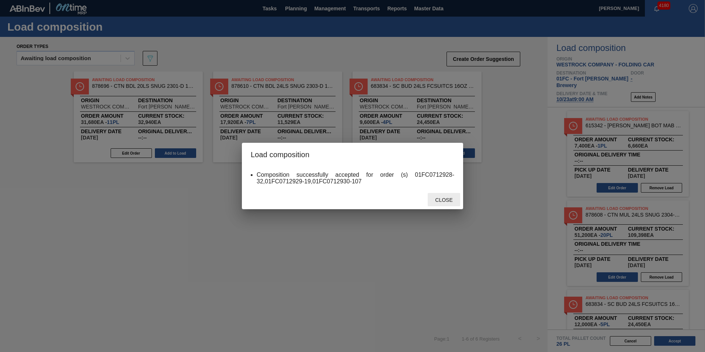
click at [445, 198] on span "Close" at bounding box center [443, 200] width 29 height 6
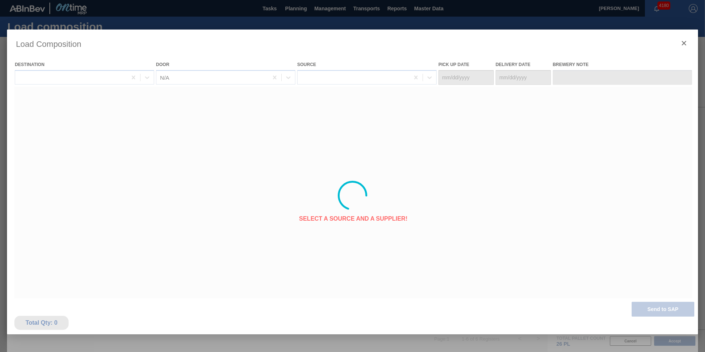
type Date "10/19/2025"
type Date "[DATE]"
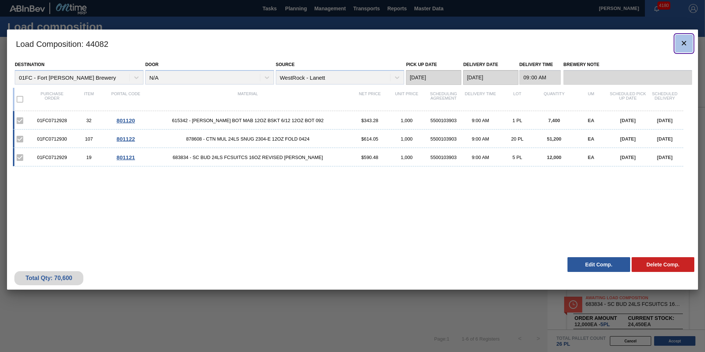
click at [682, 43] on icon "botão de ícone" at bounding box center [684, 43] width 9 height 9
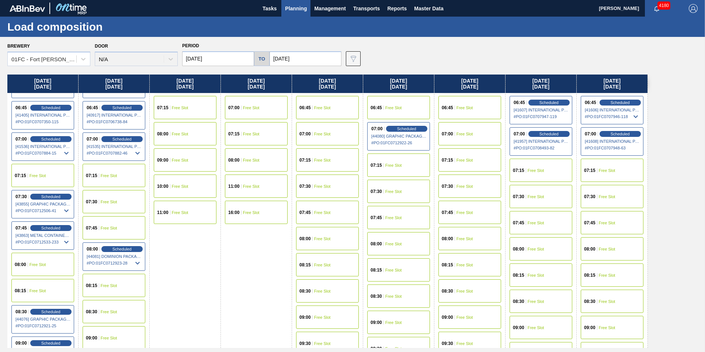
scroll to position [37, 0]
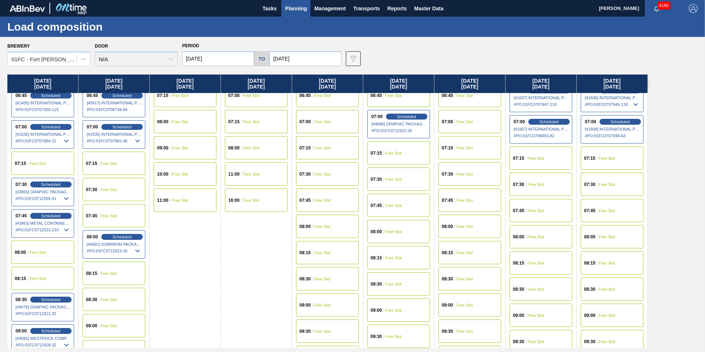
click at [117, 186] on div "07:30 Free Slot" at bounding box center [114, 189] width 63 height 23
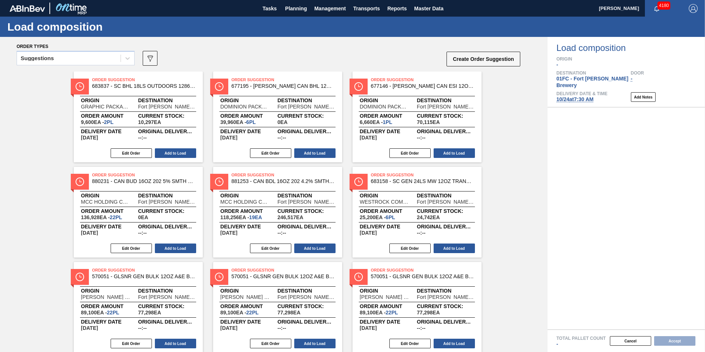
click at [68, 60] on div "Suggestions" at bounding box center [69, 58] width 104 height 11
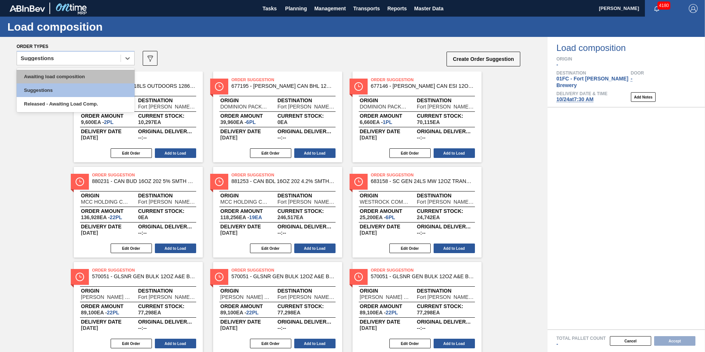
click at [58, 77] on div "Awaiting load composition" at bounding box center [76, 77] width 118 height 14
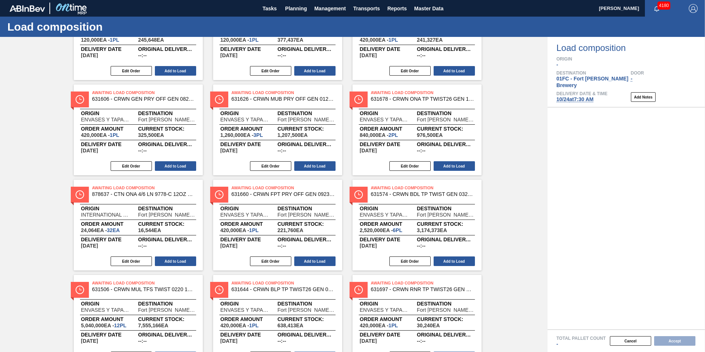
scroll to position [368, 0]
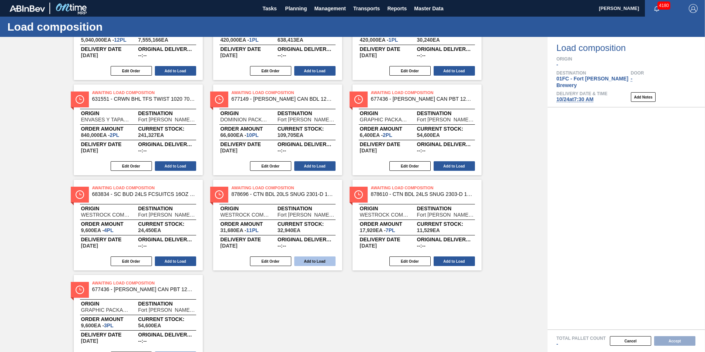
click at [322, 260] on button "Add to Load" at bounding box center [314, 261] width 41 height 10
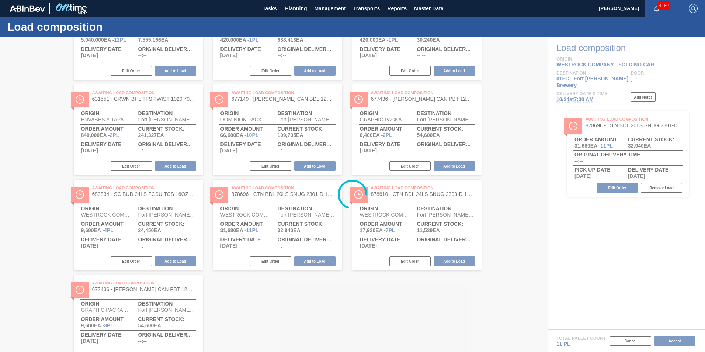
scroll to position [0, 0]
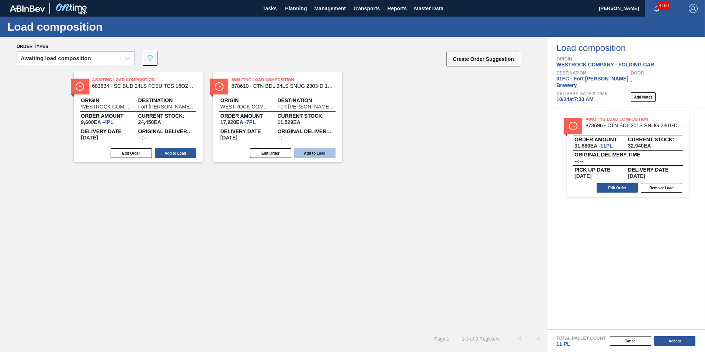
click at [317, 151] on button "Add to Load" at bounding box center [314, 153] width 41 height 10
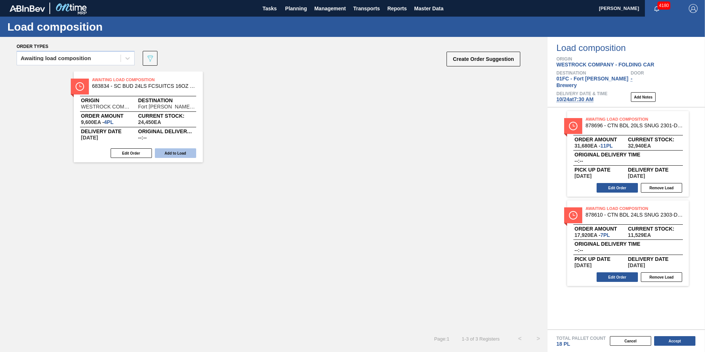
click at [182, 152] on button "Add to Load" at bounding box center [175, 153] width 41 height 10
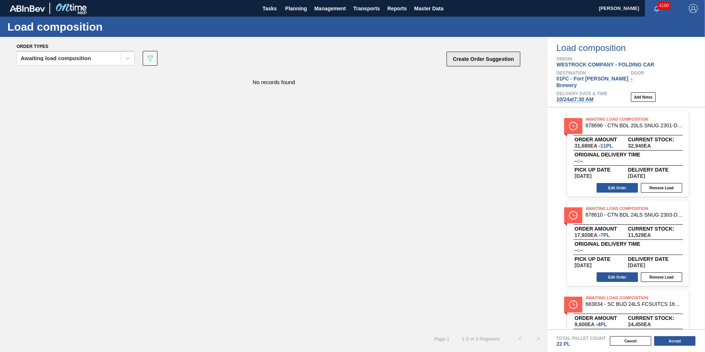
click at [507, 56] on button "Create Order Suggestion" at bounding box center [484, 59] width 74 height 15
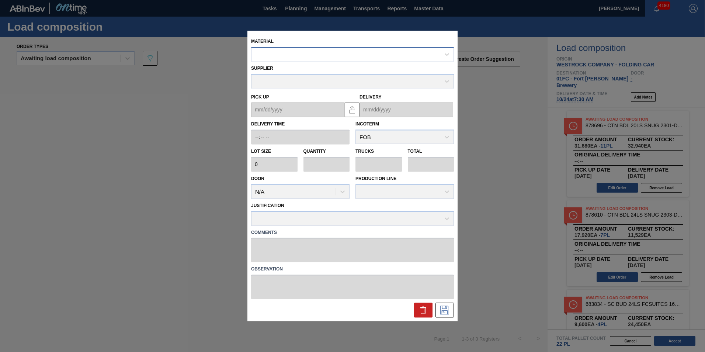
click at [310, 54] on div at bounding box center [346, 54] width 189 height 11
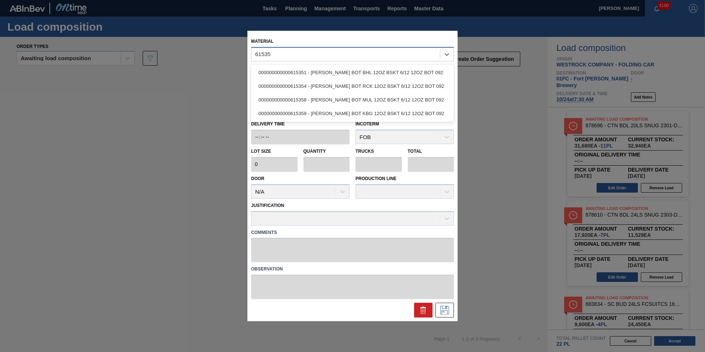
type input "615354"
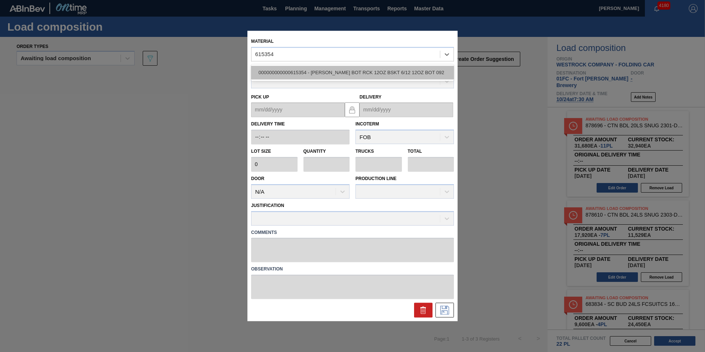
click at [318, 73] on div "000000000000615354 - CARR BOT RCK 12OZ BSKT 6/12 12OZ BOT 092" at bounding box center [352, 73] width 203 height 14
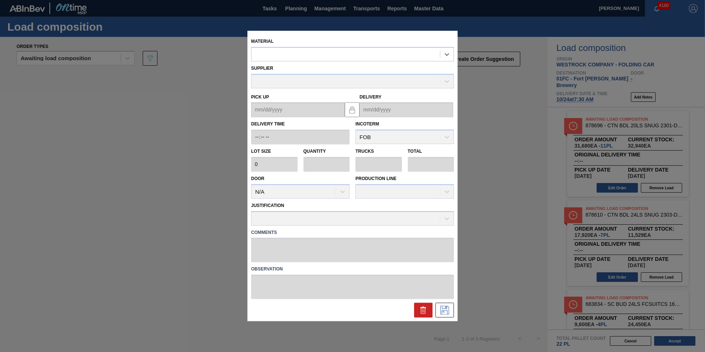
type input "7,400"
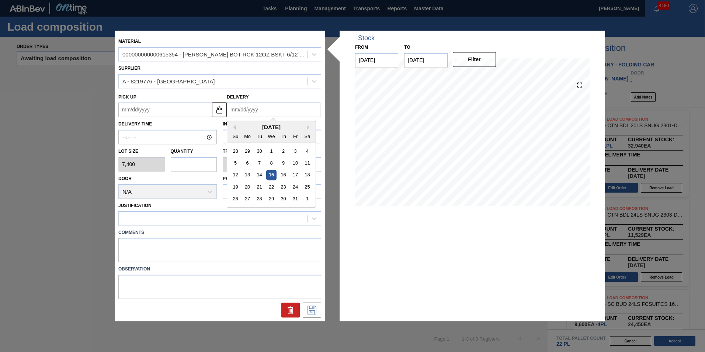
click at [238, 108] on input "Delivery" at bounding box center [274, 110] width 94 height 15
type input "1"
type up "12/28/2024"
type input "10"
type up "09/27/2025"
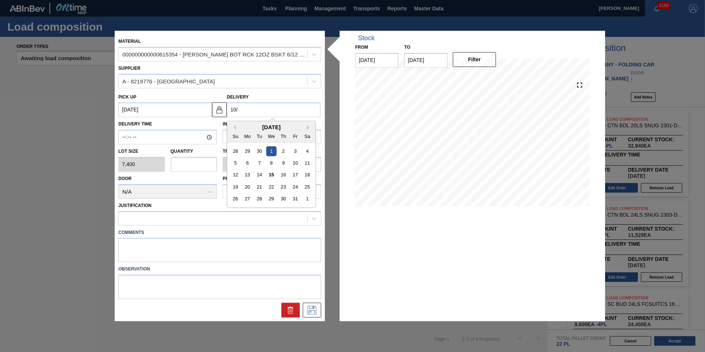
type input "10/2"
type up "09/28/2025"
type input "10/24"
type up "[DATE]"
click at [297, 188] on div "24" at bounding box center [295, 187] width 10 height 10
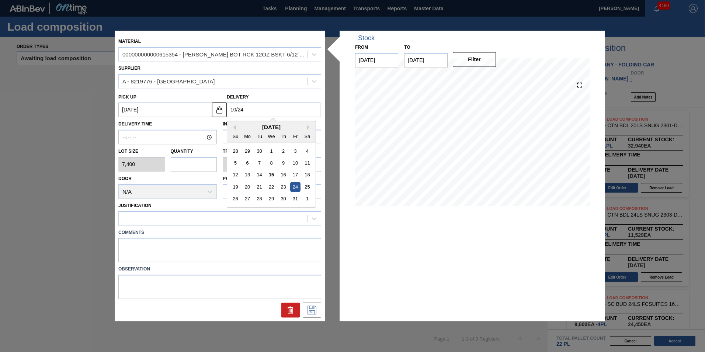
type input "[DATE]"
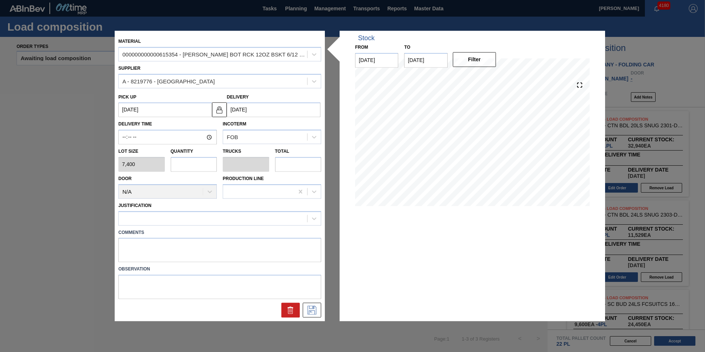
click at [175, 170] on input "text" at bounding box center [194, 164] width 46 height 15
type input "1"
type input "0.042"
type input "7,400"
type input "1"
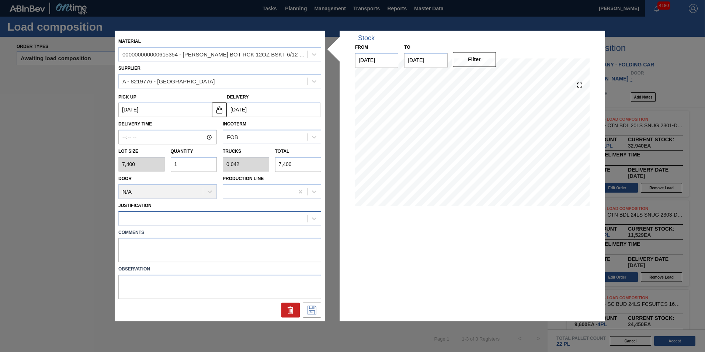
click at [208, 223] on div at bounding box center [213, 218] width 189 height 11
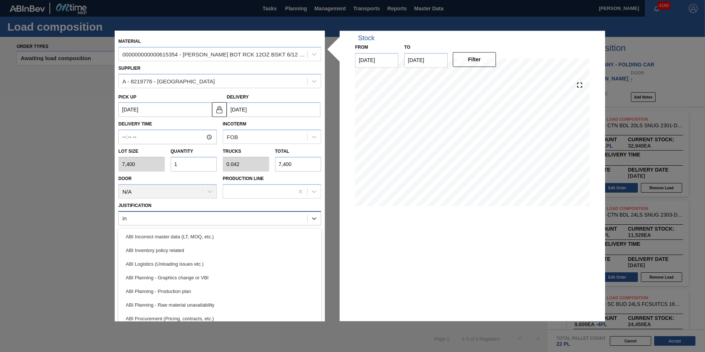
type input "inv"
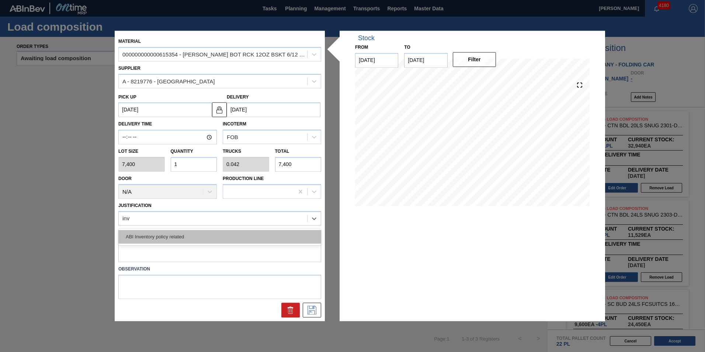
click at [196, 235] on div "ABI Inventory policy related" at bounding box center [219, 237] width 203 height 14
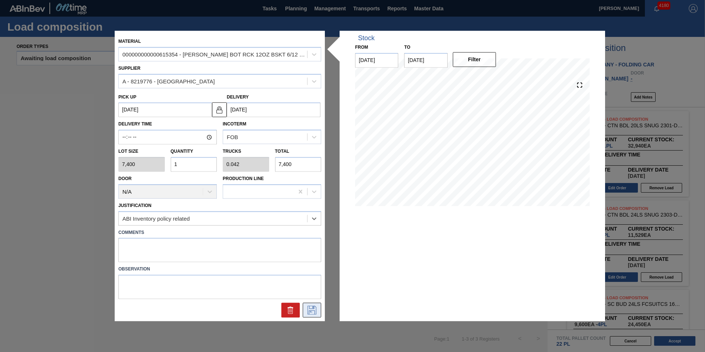
click at [319, 314] on button at bounding box center [312, 310] width 18 height 15
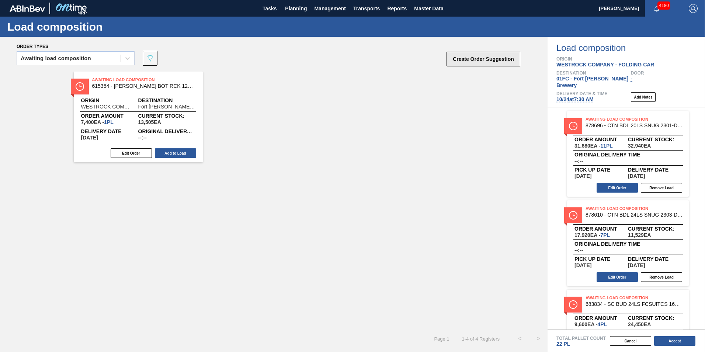
click at [468, 62] on button "Create Order Suggestion" at bounding box center [484, 59] width 74 height 15
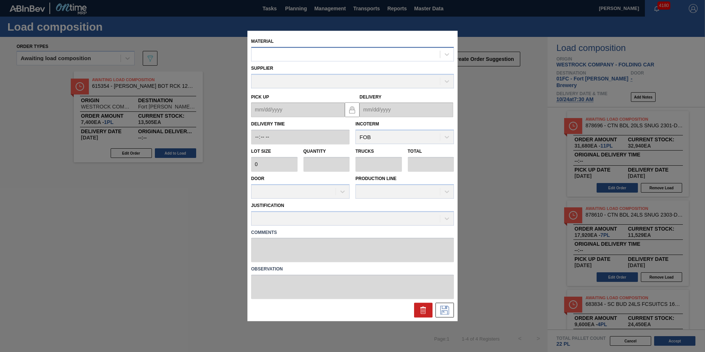
click at [383, 57] on div at bounding box center [346, 54] width 189 height 11
type input "683158"
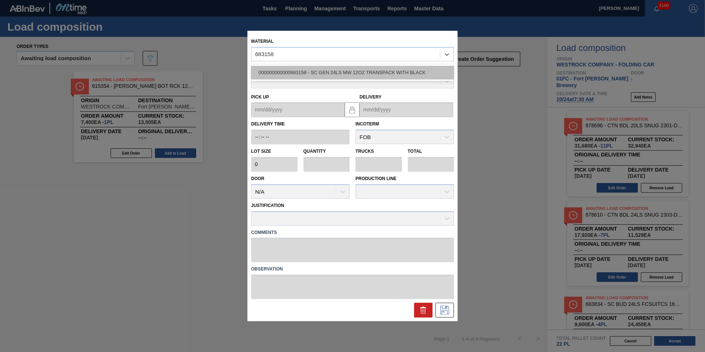
click at [373, 69] on div "000000000000683158 - SC GEN 24LS MW 12OZ TRANSPACK WITH BLACK" at bounding box center [352, 73] width 203 height 14
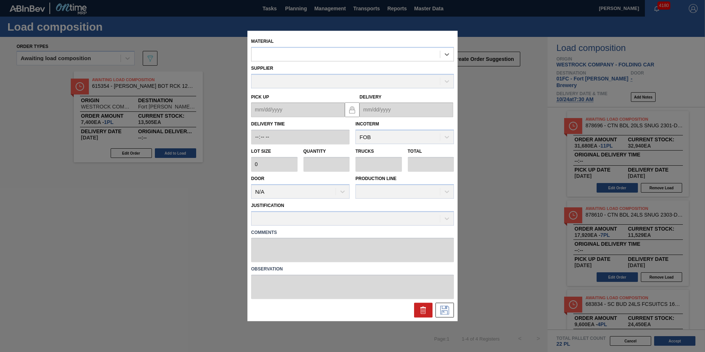
type input "4,200"
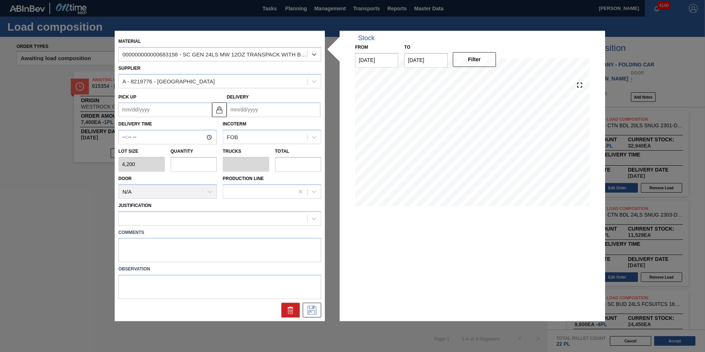
click at [262, 111] on input "Delivery" at bounding box center [274, 110] width 94 height 15
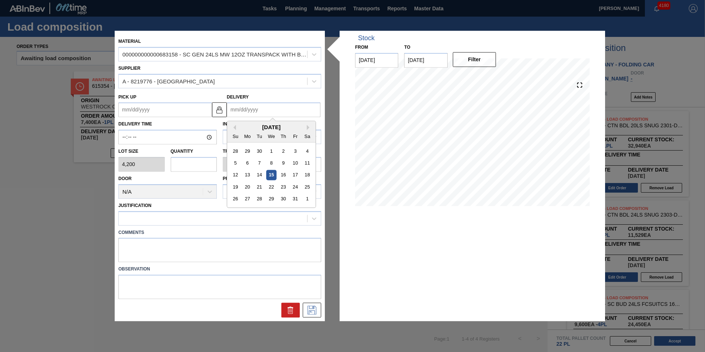
type input "1"
type up "12/28/2024"
type input "10"
type up "09/27/2025"
type input "10/2"
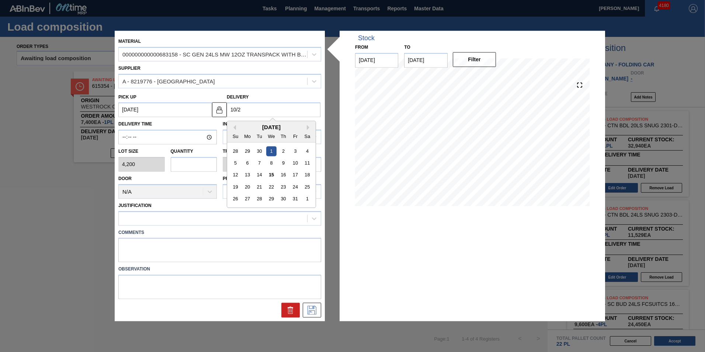
type up "09/28/2025"
type input "10/24"
type up "[DATE]"
drag, startPoint x: 296, startPoint y: 187, endPoint x: 279, endPoint y: 193, distance: 17.6
click at [296, 187] on div "24" at bounding box center [295, 187] width 10 height 10
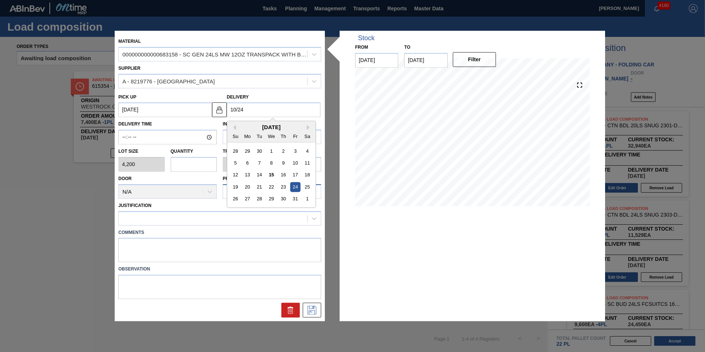
type input "[DATE]"
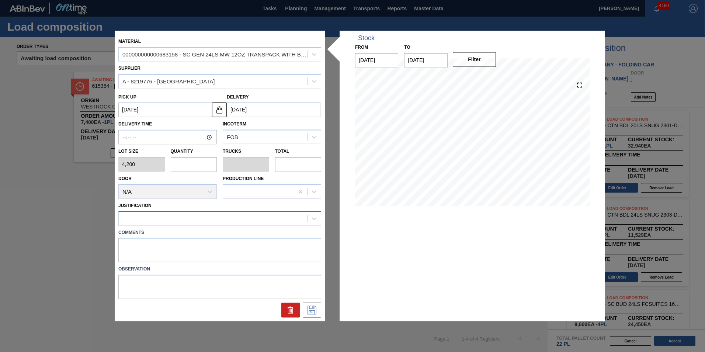
click at [183, 219] on div at bounding box center [213, 218] width 189 height 11
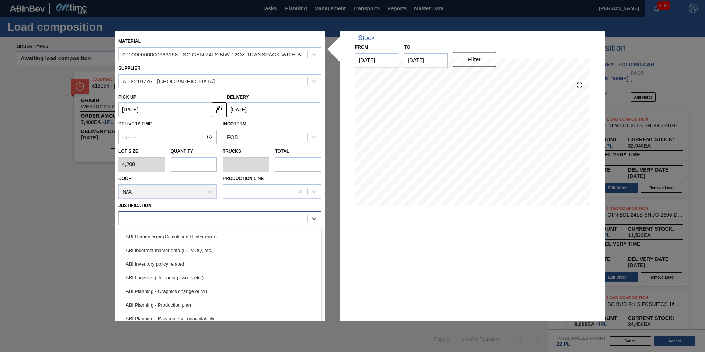
type input "1"
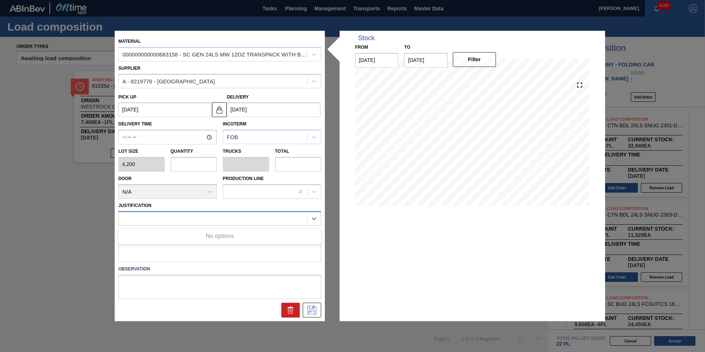
click at [183, 220] on div "1" at bounding box center [213, 218] width 189 height 11
type input "tru"
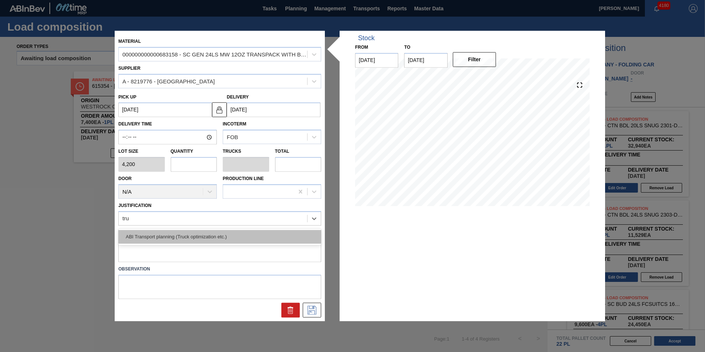
click at [183, 235] on div "ABI Transport planning (Truck optimization etc.)" at bounding box center [219, 237] width 203 height 14
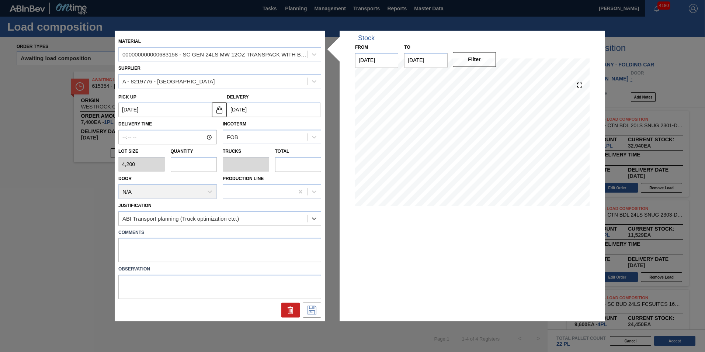
click at [190, 164] on input "text" at bounding box center [194, 164] width 46 height 15
type input "1"
type input "0.042"
type input "4,200"
type input "0"
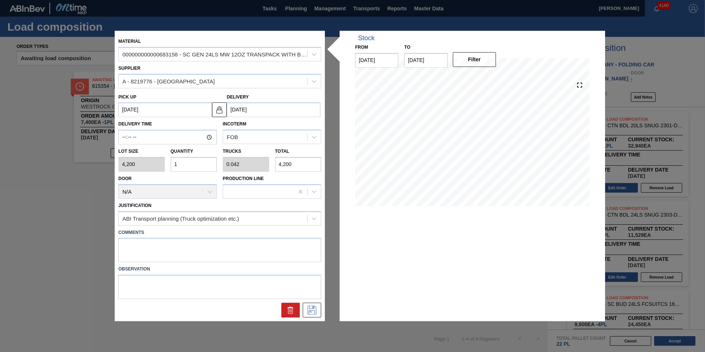
type input "0"
type input "3"
type input "0.125"
type input "12,600"
type input "3"
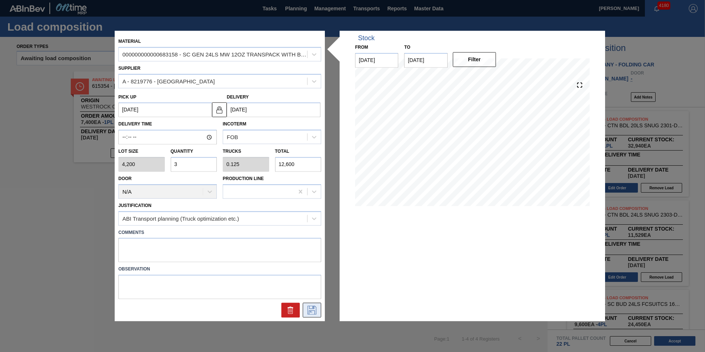
click at [318, 311] on icon at bounding box center [312, 310] width 12 height 9
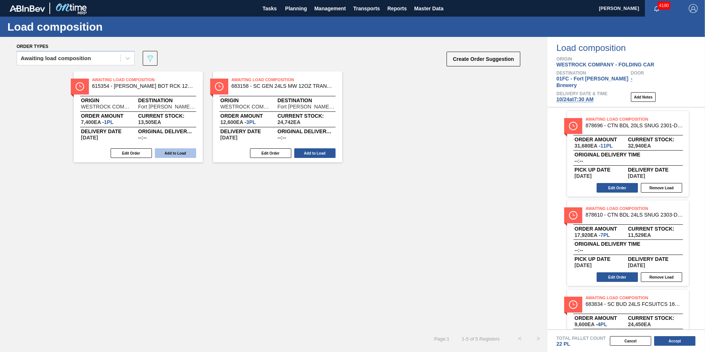
click at [183, 155] on button "Add to Load" at bounding box center [175, 153] width 41 height 10
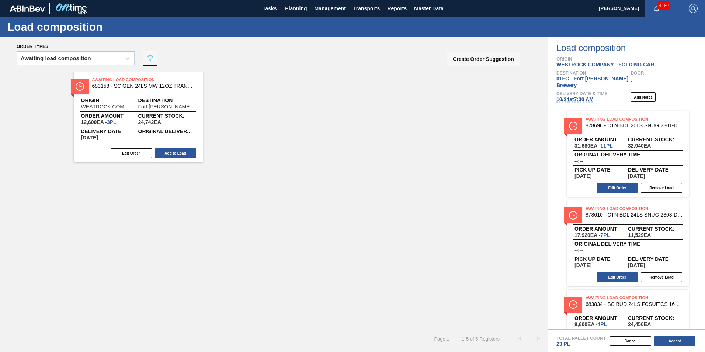
click at [183, 155] on button "Add to Load" at bounding box center [175, 153] width 41 height 10
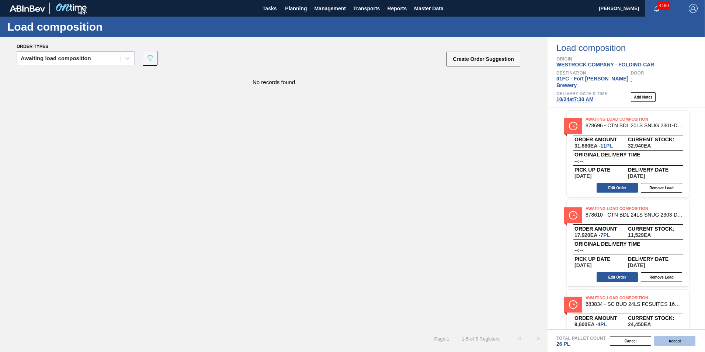
click at [667, 339] on button "Accept" at bounding box center [675, 341] width 41 height 10
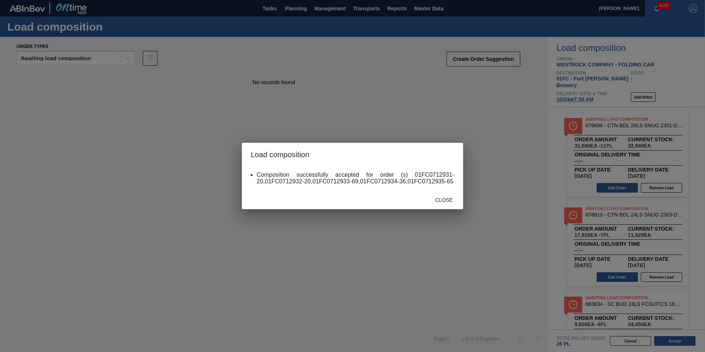
click at [439, 201] on span "Close" at bounding box center [443, 200] width 29 height 6
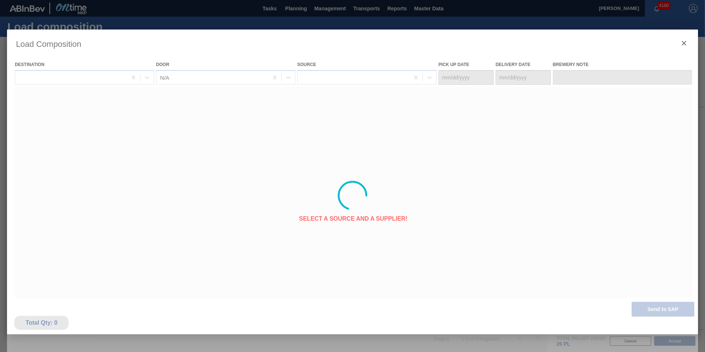
type Date "[DATE]"
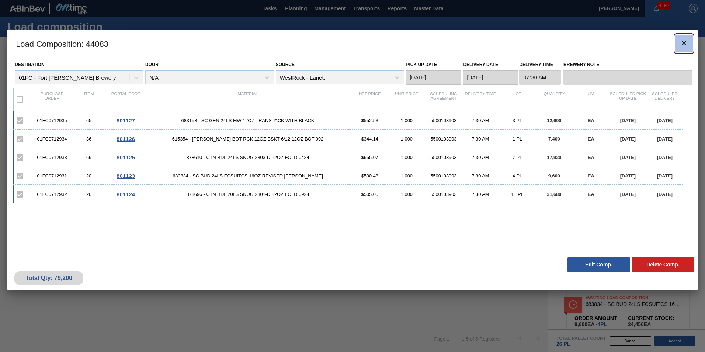
click at [687, 45] on icon "botão de ícone" at bounding box center [684, 43] width 9 height 9
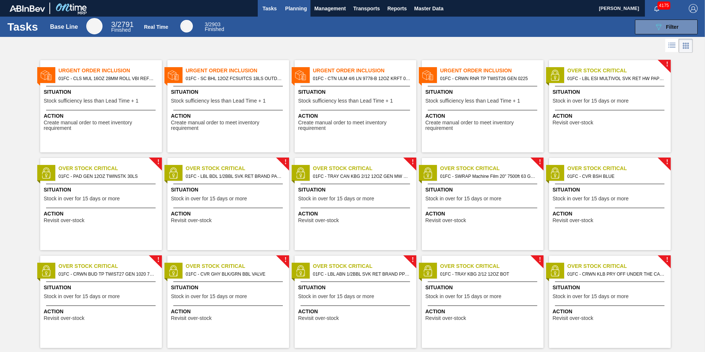
click at [297, 8] on span "Planning" at bounding box center [296, 8] width 22 height 9
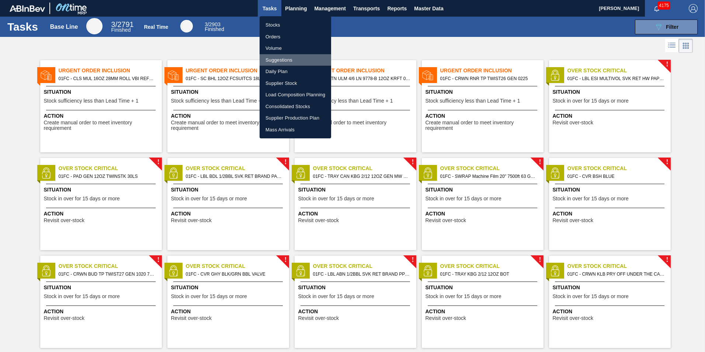
click at [277, 61] on li "Suggestions" at bounding box center [296, 60] width 72 height 12
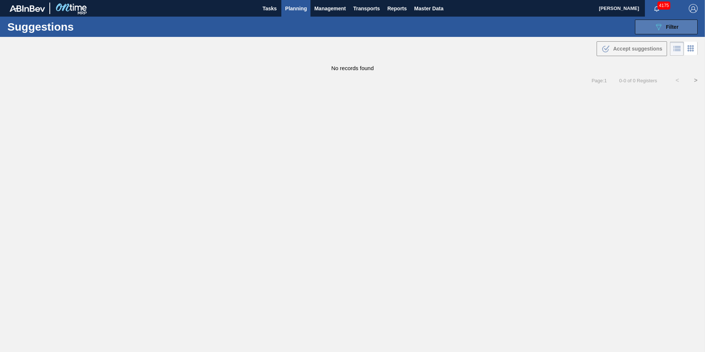
click at [648, 33] on button "089F7B8B-B2A5-4AFE-B5C0-19BA573D28AC Filter" at bounding box center [666, 27] width 63 height 15
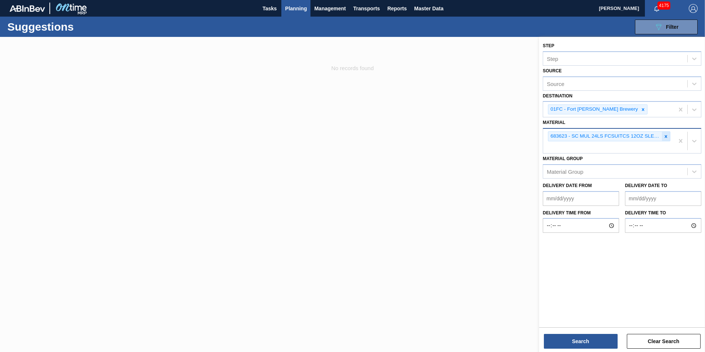
click at [667, 135] on icon at bounding box center [666, 136] width 5 height 5
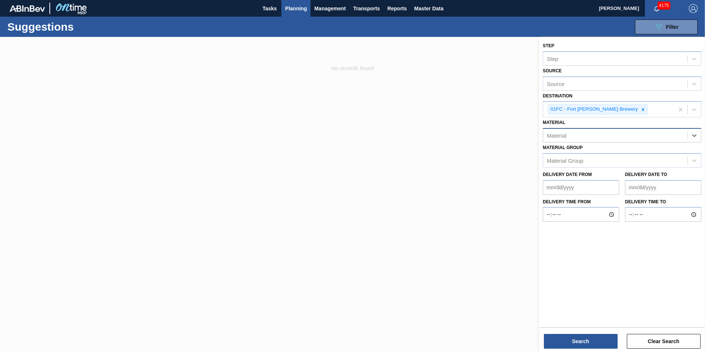
click at [621, 138] on div "Material" at bounding box center [615, 135] width 144 height 11
type input "615578"
click at [621, 138] on div "Material" at bounding box center [615, 135] width 144 height 11
type input "615578"
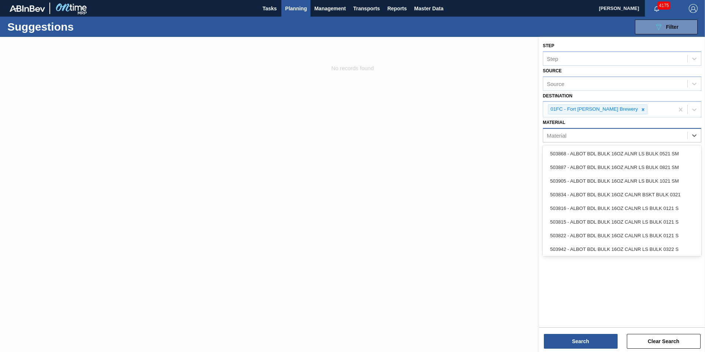
click at [619, 138] on div "Material" at bounding box center [615, 135] width 144 height 11
type input "615471"
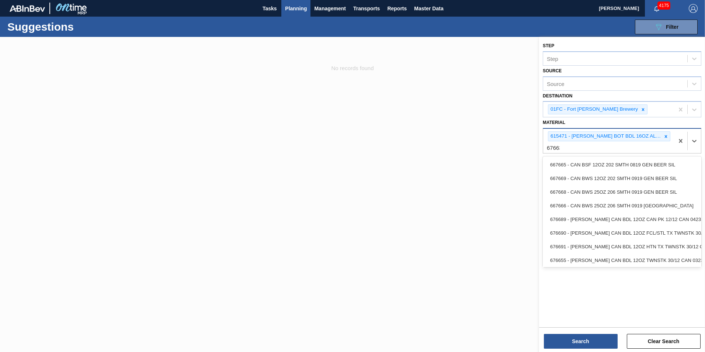
type input "676631"
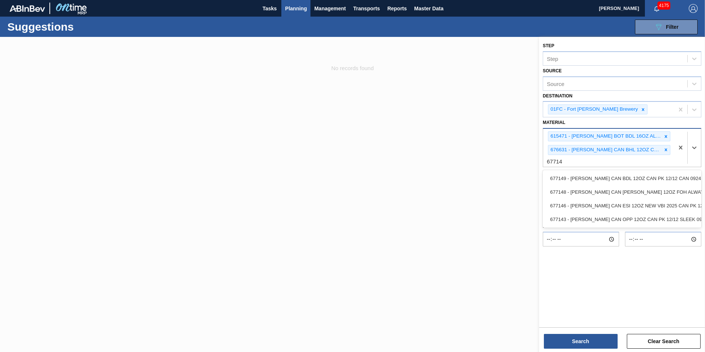
type input "677146"
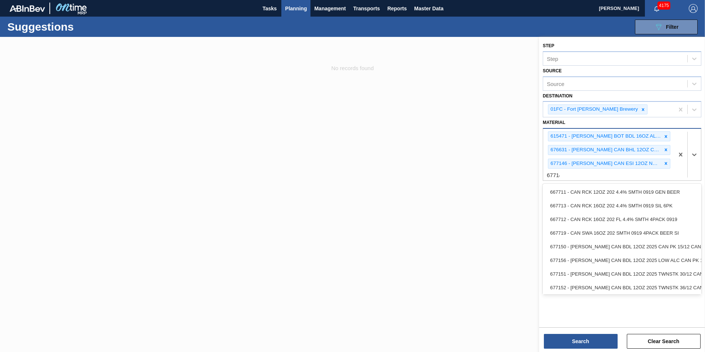
type input "677149"
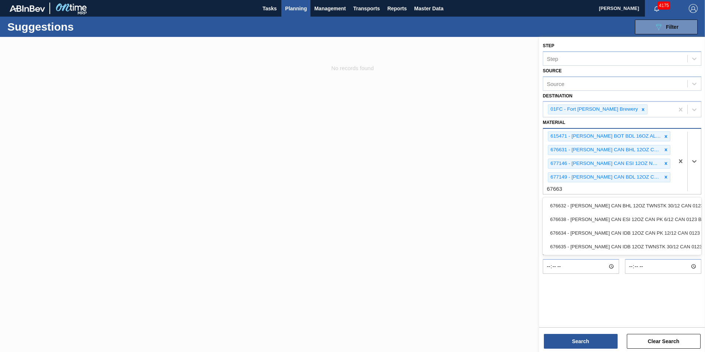
type input "676634"
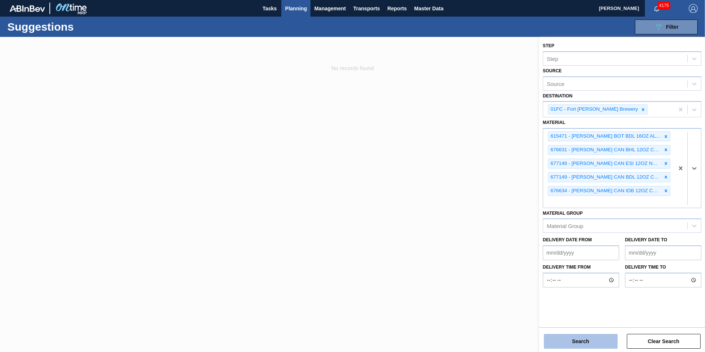
click at [594, 342] on button "Search" at bounding box center [581, 341] width 74 height 15
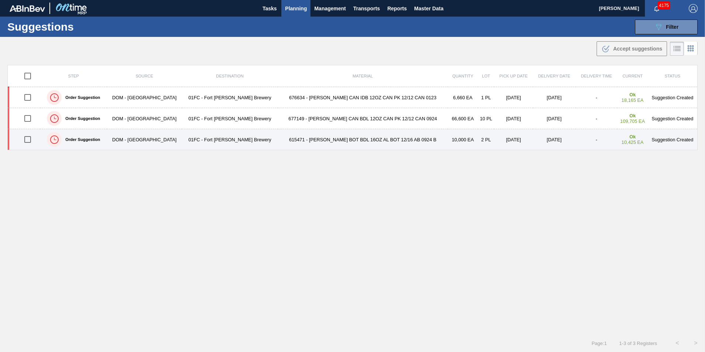
click at [34, 137] on input "checkbox" at bounding box center [27, 139] width 15 height 15
checkbox input "true"
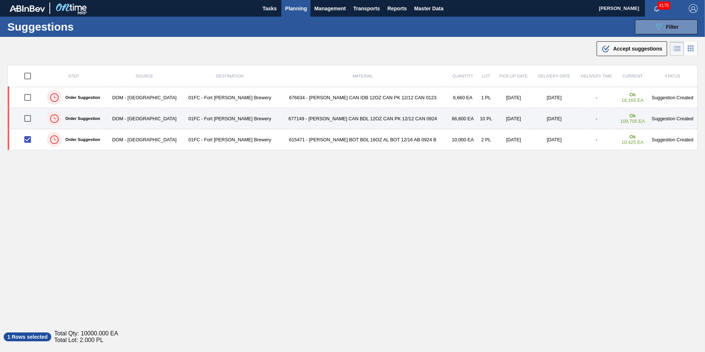
click at [33, 119] on input "checkbox" at bounding box center [27, 118] width 15 height 15
checkbox input "true"
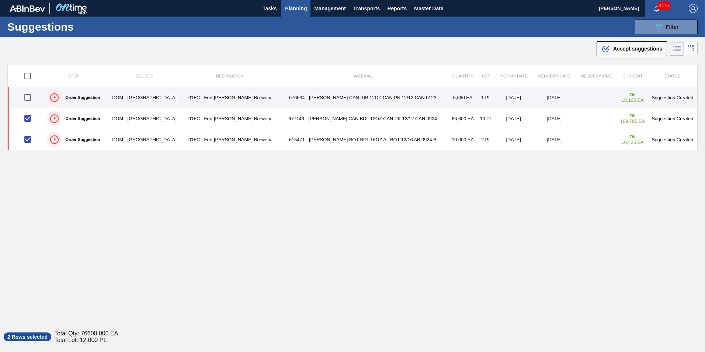
click at [31, 104] on input "checkbox" at bounding box center [27, 97] width 15 height 15
checkbox input "true"
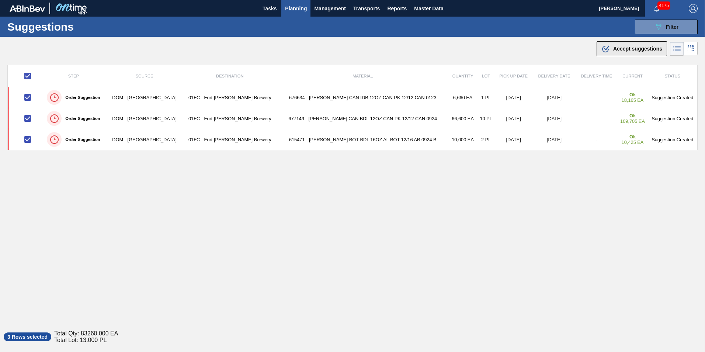
click at [616, 53] on button ".b{fill:var(--color-action-default)} Accept suggestions" at bounding box center [632, 48] width 70 height 15
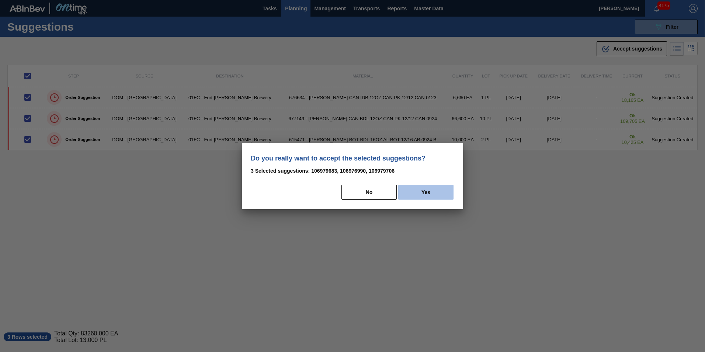
click at [429, 194] on button "Yes" at bounding box center [425, 192] width 55 height 15
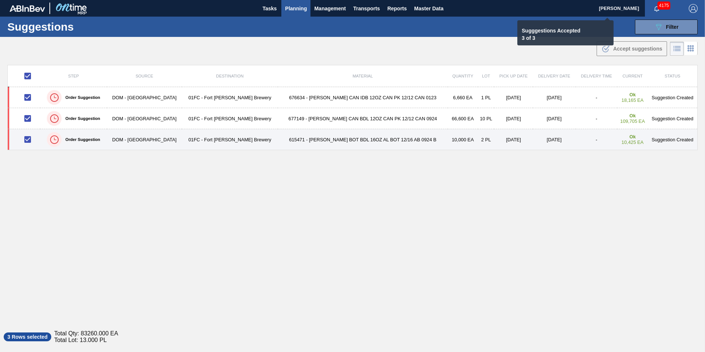
checkbox input "false"
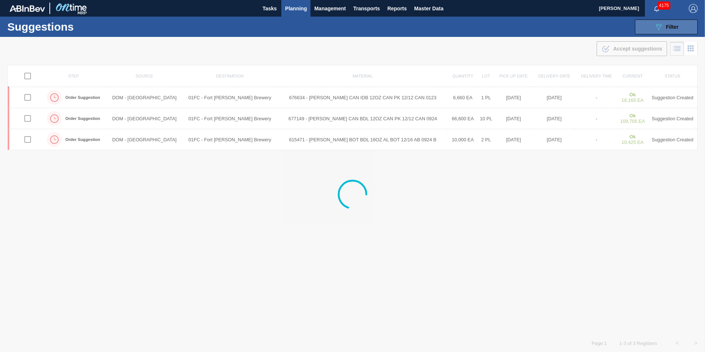
click at [652, 28] on button "089F7B8B-B2A5-4AFE-B5C0-19BA573D28AC Filter" at bounding box center [666, 27] width 63 height 15
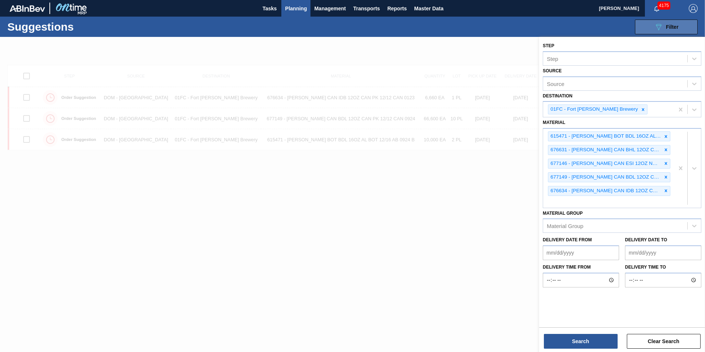
click at [652, 28] on button "089F7B8B-B2A5-4AFE-B5C0-19BA573D28AC Filter" at bounding box center [666, 27] width 63 height 15
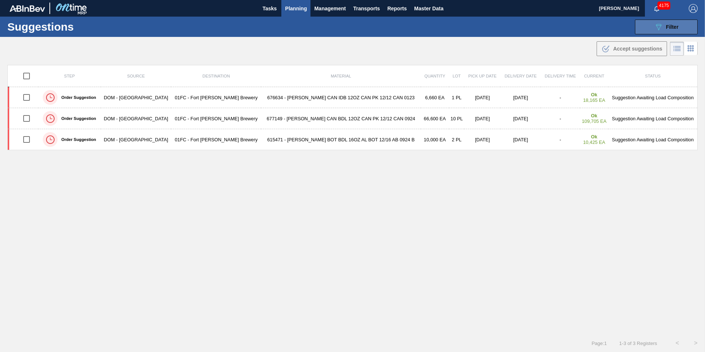
click at [652, 28] on button "089F7B8B-B2A5-4AFE-B5C0-19BA573D28AC Filter" at bounding box center [666, 27] width 63 height 15
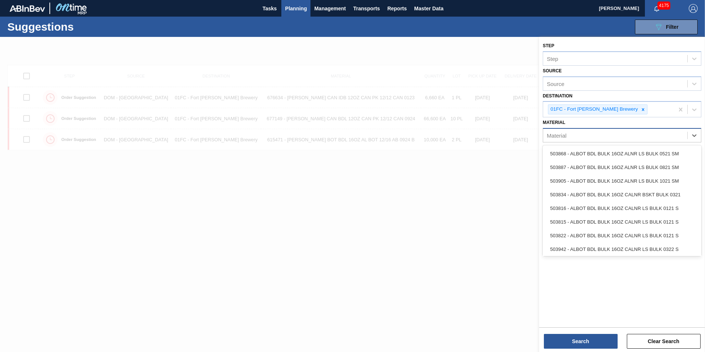
click at [605, 137] on div "Material" at bounding box center [615, 135] width 144 height 11
paste input "677434"
type input "677434"
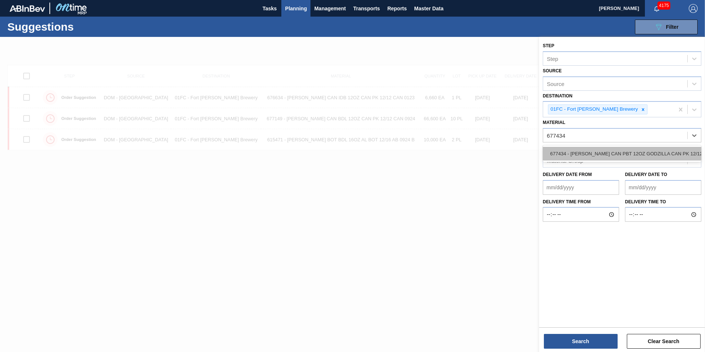
click at [590, 157] on div "677434 - [PERSON_NAME] CAN PBT 12OZ GODZILLA CAN PK 12/12" at bounding box center [622, 154] width 159 height 14
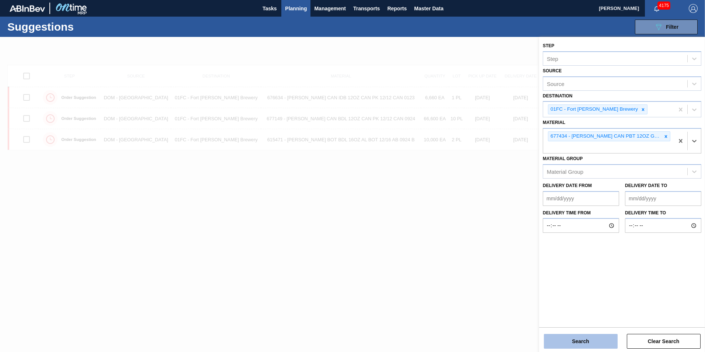
click at [590, 342] on button "Search" at bounding box center [581, 341] width 74 height 15
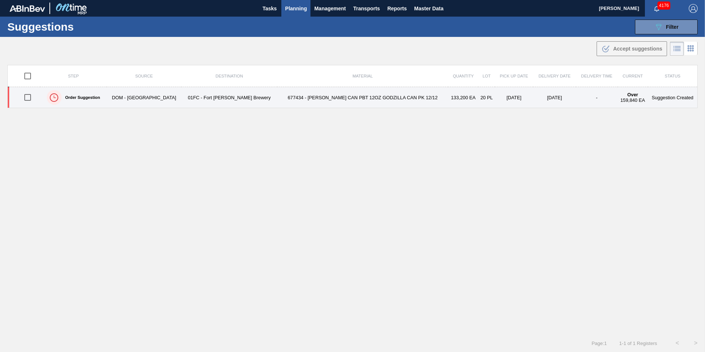
click at [27, 97] on input "checkbox" at bounding box center [27, 97] width 15 height 15
checkbox input "true"
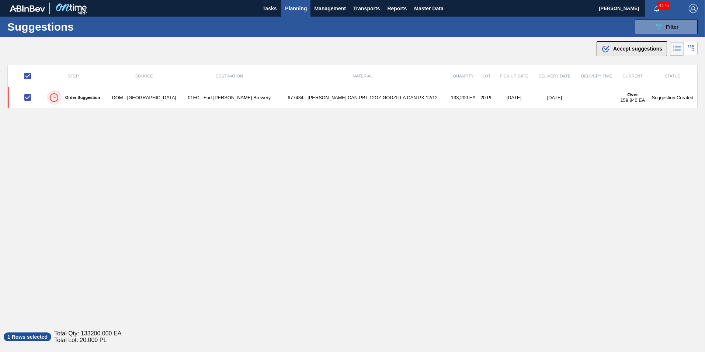
click at [607, 44] on icon ".b{fill:var(--color-action-default)}" at bounding box center [606, 48] width 9 height 9
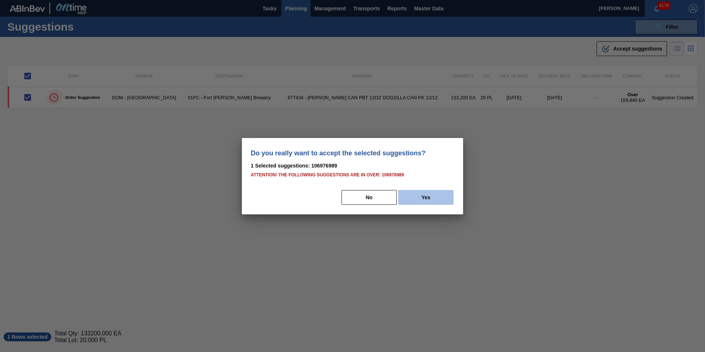
click at [429, 198] on button "Yes" at bounding box center [425, 197] width 55 height 15
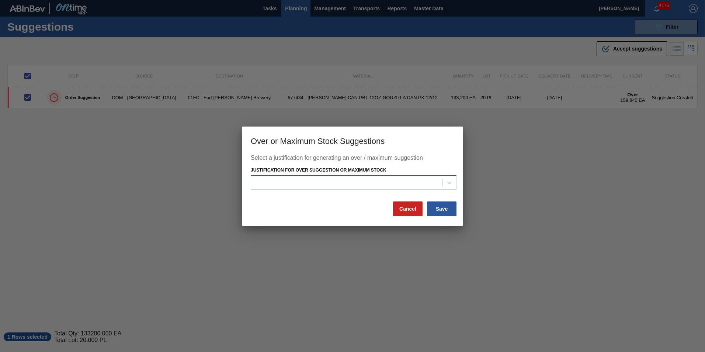
click at [403, 185] on div at bounding box center [346, 182] width 191 height 11
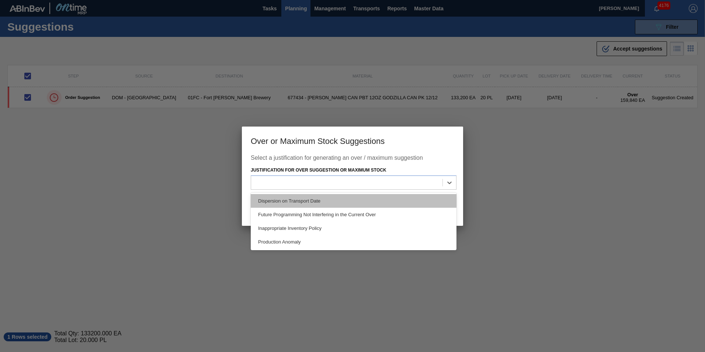
click at [348, 197] on div "Dispersion on Transport Date" at bounding box center [354, 201] width 206 height 14
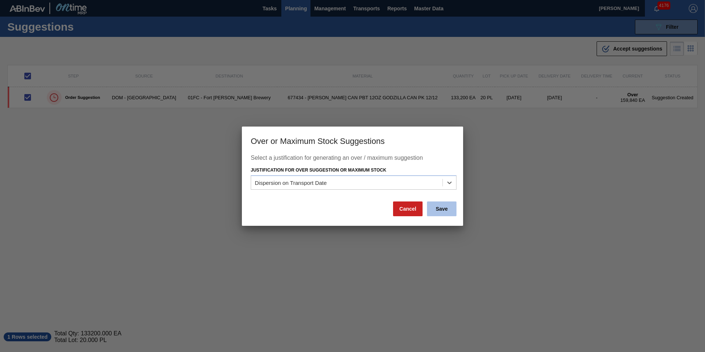
click at [448, 214] on button "Save" at bounding box center [442, 208] width 30 height 15
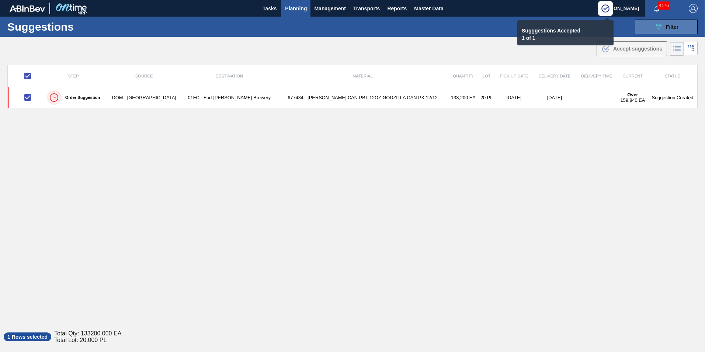
click at [652, 28] on button "089F7B8B-B2A5-4AFE-B5C0-19BA573D28AC Filter" at bounding box center [666, 27] width 63 height 15
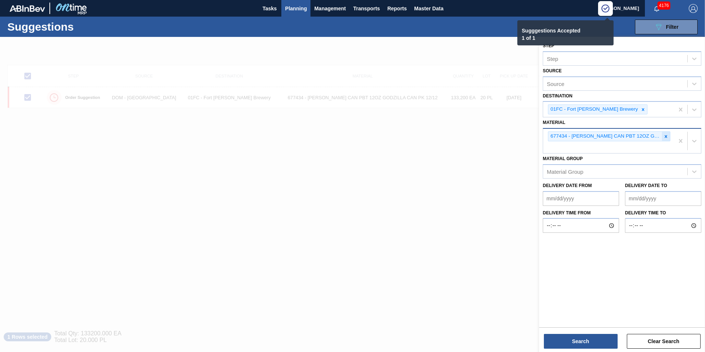
click at [666, 136] on icon at bounding box center [666, 136] width 3 height 3
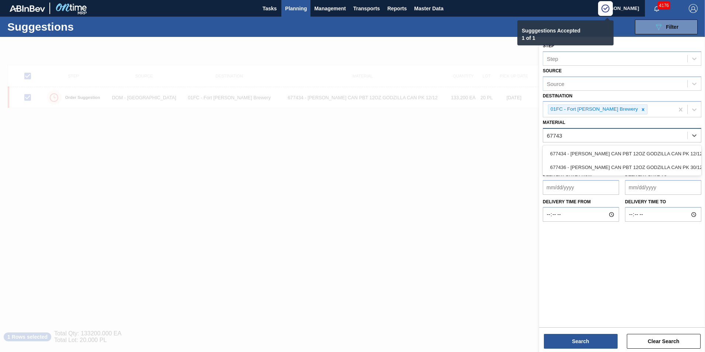
type input "677436"
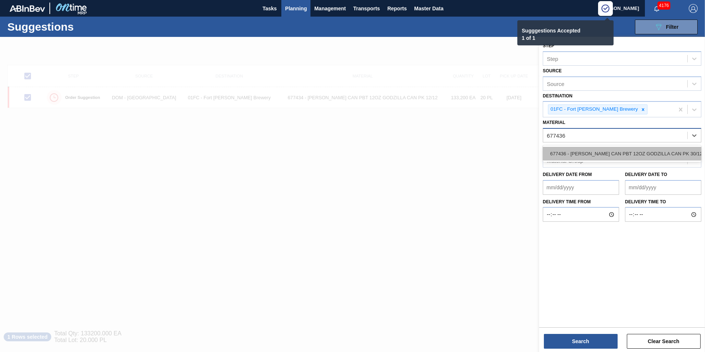
click at [636, 150] on div "677436 - [PERSON_NAME] CAN PBT 12OZ GODZILLA CAN PK 30/12" at bounding box center [622, 154] width 159 height 14
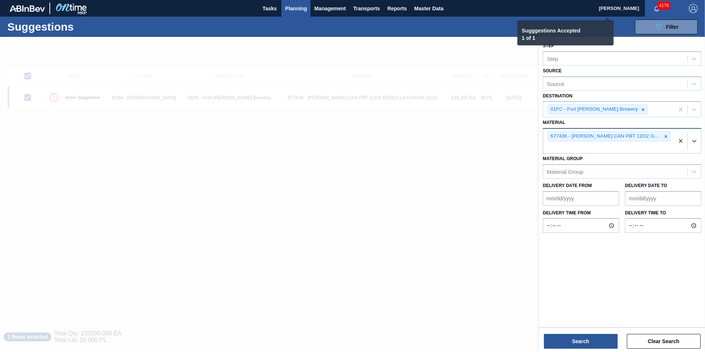
checkbox input "false"
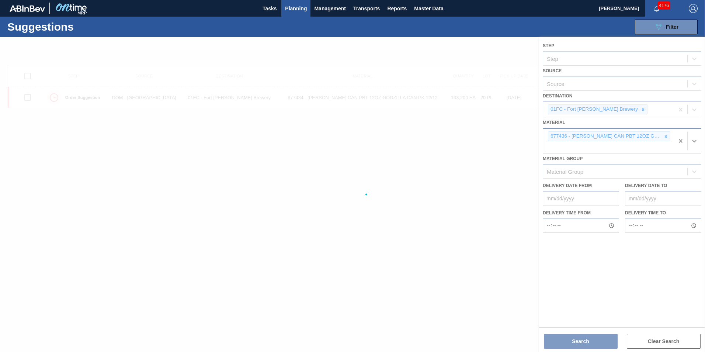
click at [578, 343] on div at bounding box center [352, 194] width 705 height 315
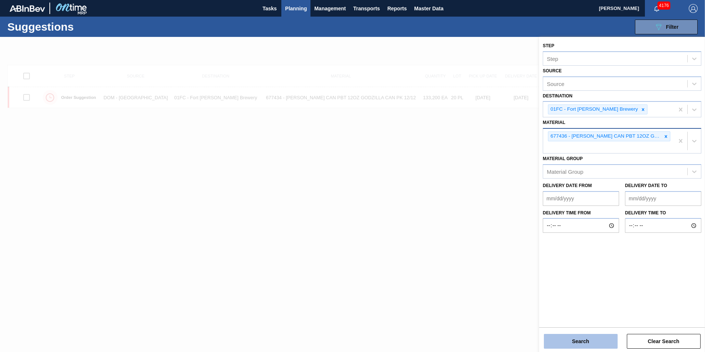
click at [580, 346] on button "Search" at bounding box center [581, 341] width 74 height 15
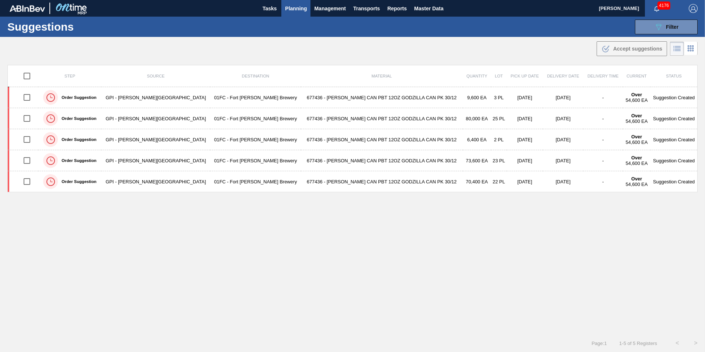
click at [393, 266] on div "Step Source Destination Material Quantity Lot Pick up Date Delivery Date Delive…" at bounding box center [352, 193] width 691 height 256
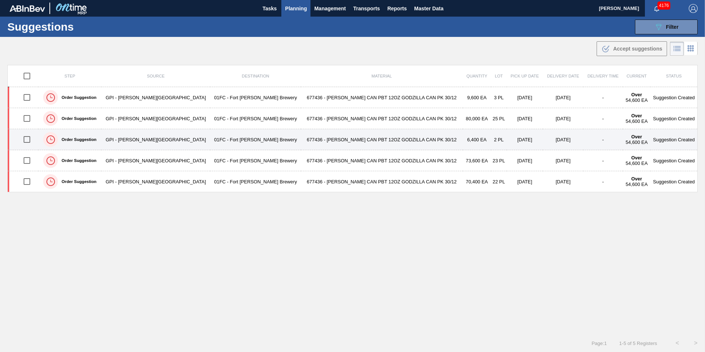
drag, startPoint x: 30, startPoint y: 162, endPoint x: 29, endPoint y: 137, distance: 24.4
click at [30, 162] on input "checkbox" at bounding box center [26, 160] width 15 height 15
checkbox input "true"
click at [28, 135] on input "checkbox" at bounding box center [26, 139] width 15 height 15
checkbox input "true"
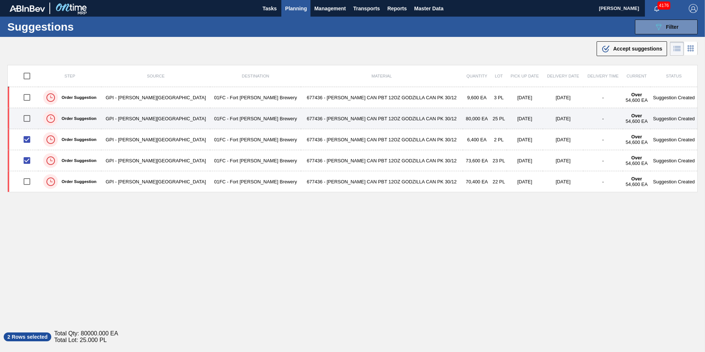
click at [27, 111] on input "checkbox" at bounding box center [26, 118] width 15 height 15
checkbox input "true"
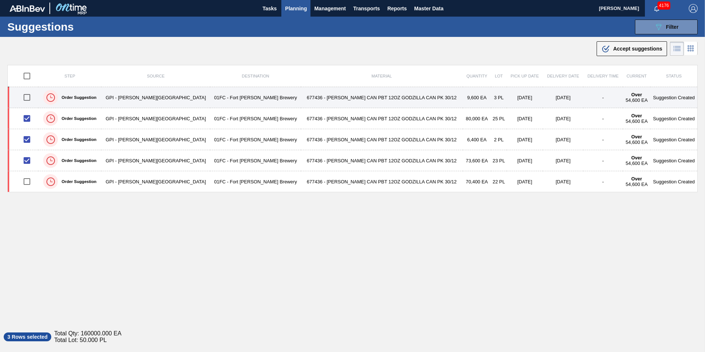
click at [27, 98] on input "checkbox" at bounding box center [26, 97] width 15 height 15
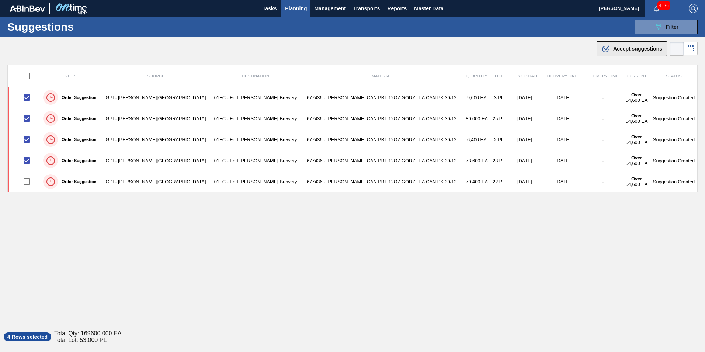
click at [606, 49] on icon at bounding box center [607, 47] width 6 height 5
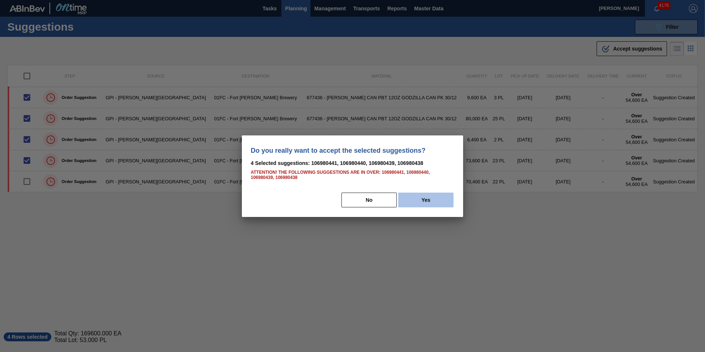
click at [443, 198] on button "Yes" at bounding box center [425, 200] width 55 height 15
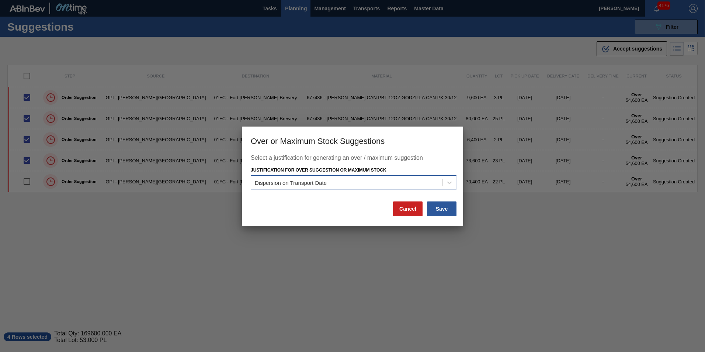
click at [411, 180] on div "Dispersion on Transport Date" at bounding box center [346, 182] width 191 height 11
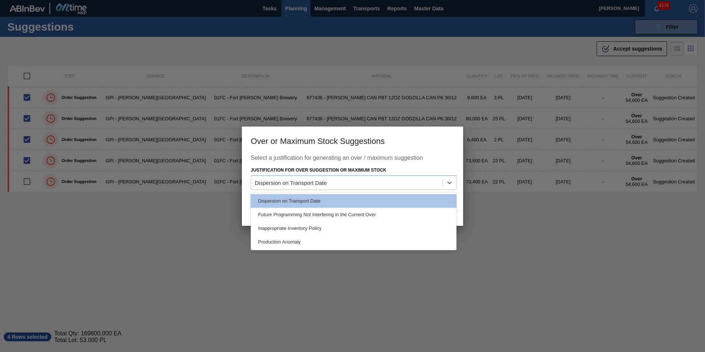
click at [417, 173] on div "Justification for Over Suggestion or Maximum Stock option Dispersion on Transpo…" at bounding box center [354, 177] width 206 height 25
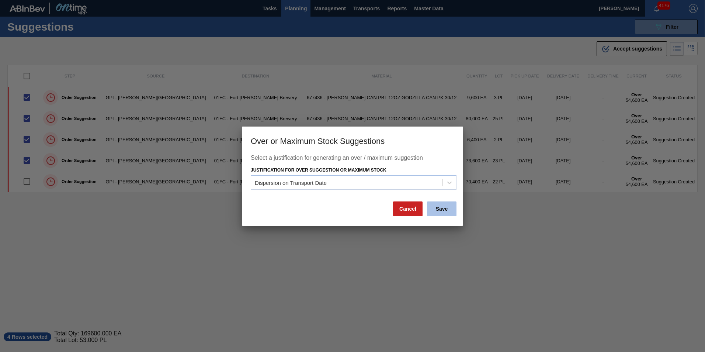
click at [436, 213] on button "Save" at bounding box center [442, 208] width 30 height 15
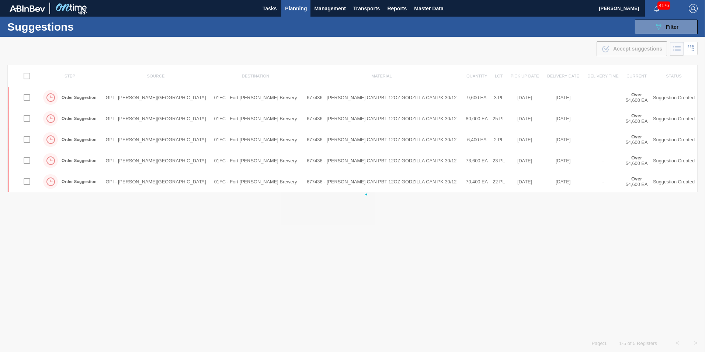
checkbox input "false"
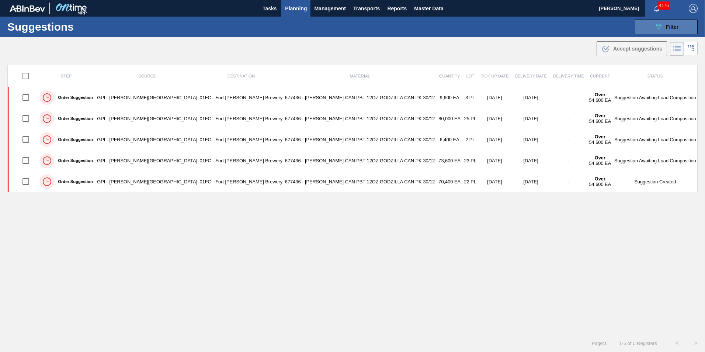
click at [675, 23] on div "089F7B8B-B2A5-4AFE-B5C0-19BA573D28AC Filter" at bounding box center [667, 27] width 24 height 9
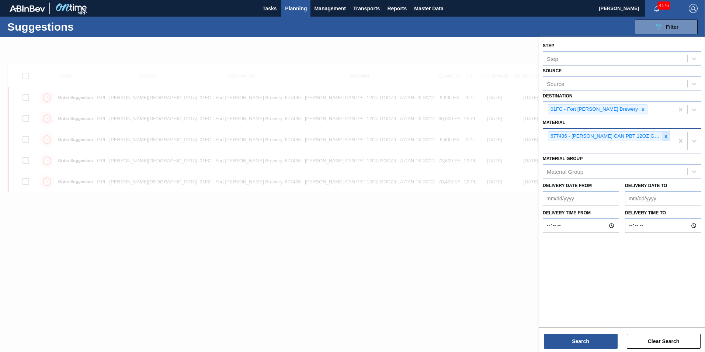
click at [668, 134] on icon at bounding box center [666, 136] width 5 height 5
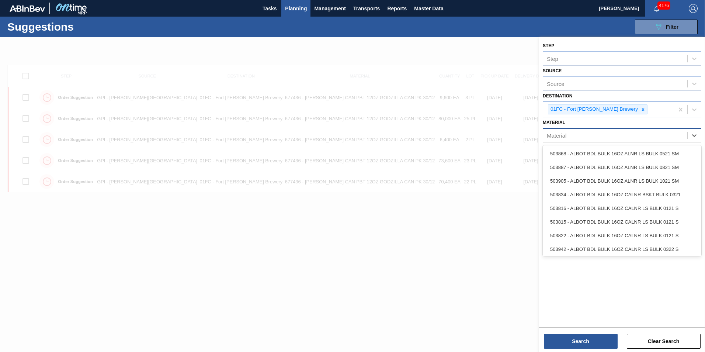
click at [627, 137] on div "Material" at bounding box center [615, 135] width 144 height 11
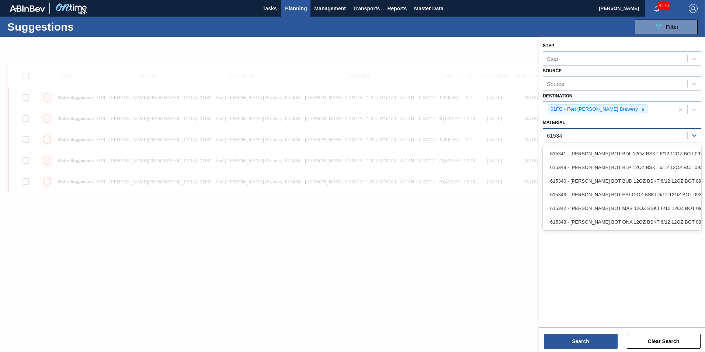
type input "615342"
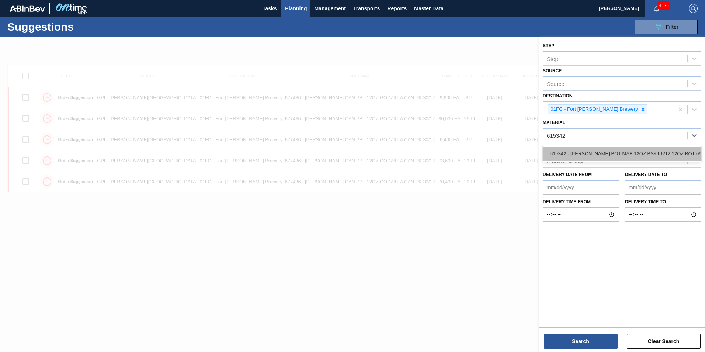
click at [633, 150] on div "615342 - [PERSON_NAME] BOT MAB 12OZ BSKT 6/12 12OZ BOT 092" at bounding box center [622, 154] width 159 height 14
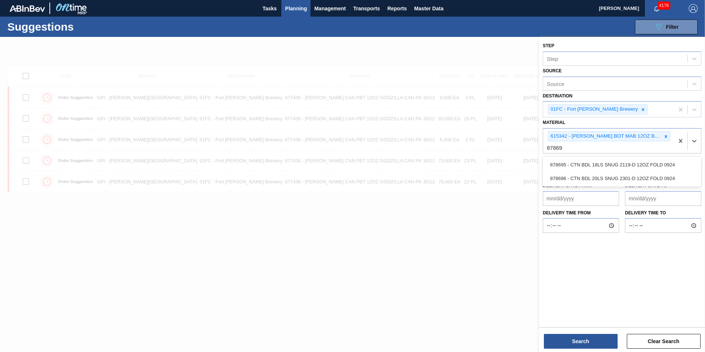
type input "878696"
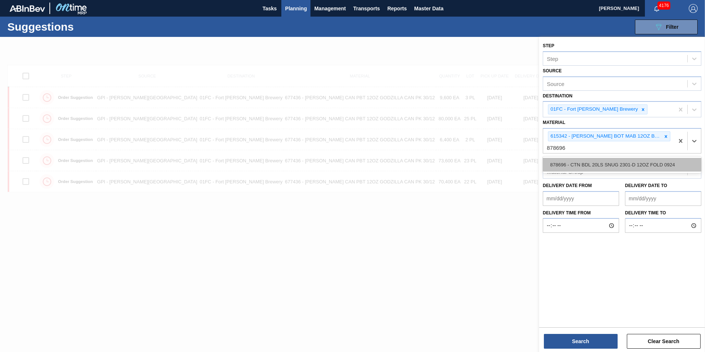
click at [628, 161] on div "878696 - CTN BDL 20LS SNUG 2301-D 12OZ FOLD 0924" at bounding box center [622, 165] width 159 height 14
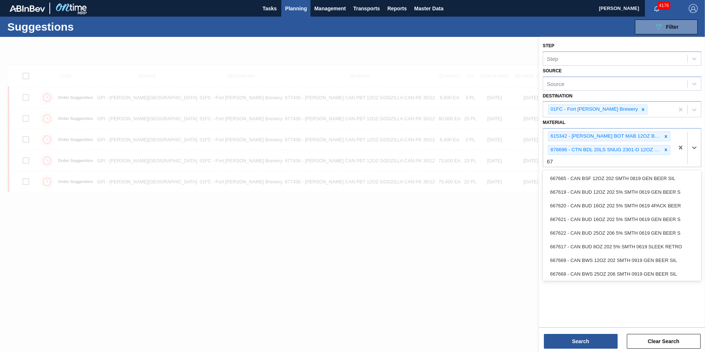
type input "6"
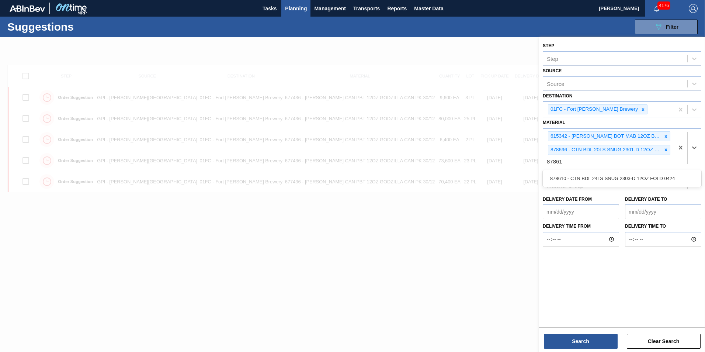
type input "878610"
click at [624, 178] on div "878610 - CTN BDL 24LS SNUG 2303-D 12OZ FOLD 0424" at bounding box center [622, 179] width 159 height 14
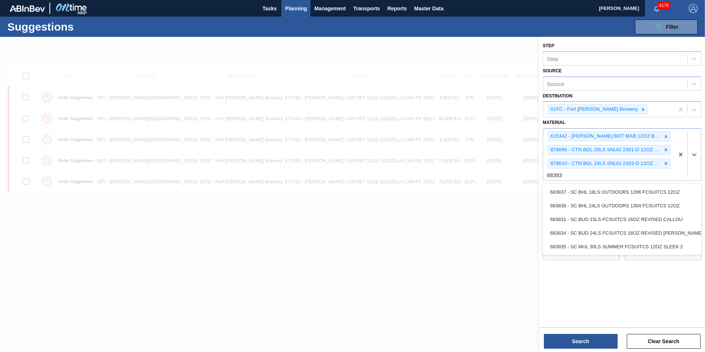
type input "683834"
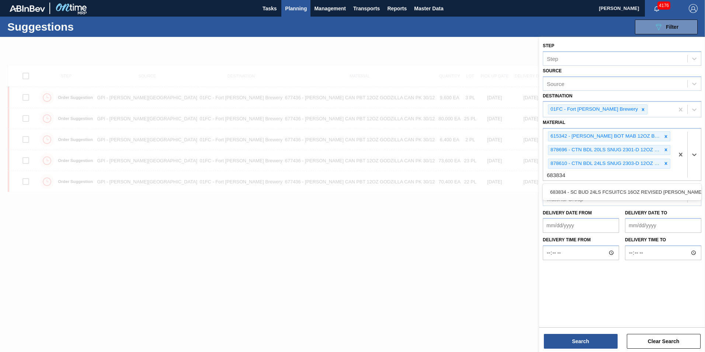
click at [622, 184] on div "683834 - SC BUD 24LS FCSUITCS 16OZ REVISED [PERSON_NAME]" at bounding box center [622, 192] width 159 height 17
click at [622, 191] on div "683834 - SC BUD 24LS FCSUITCS 16OZ REVISED [PERSON_NAME]" at bounding box center [622, 192] width 159 height 14
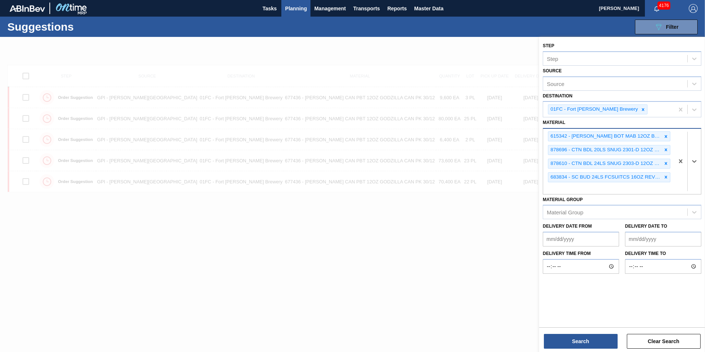
click at [603, 186] on div "615342 - [PERSON_NAME] BOT MAB 12OZ BSKT 6/12 12OZ BOT 092 878696 - CTN BDL 20L…" at bounding box center [608, 161] width 131 height 65
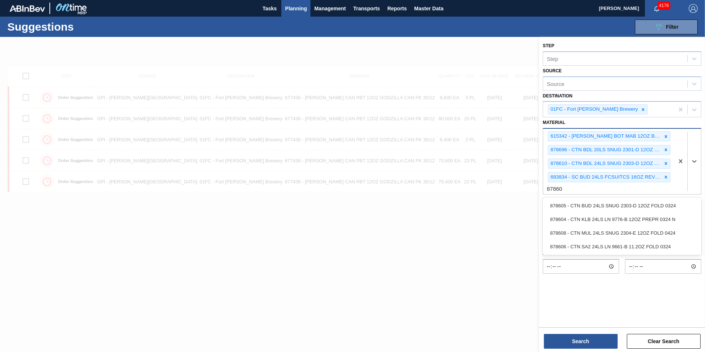
type input "878608"
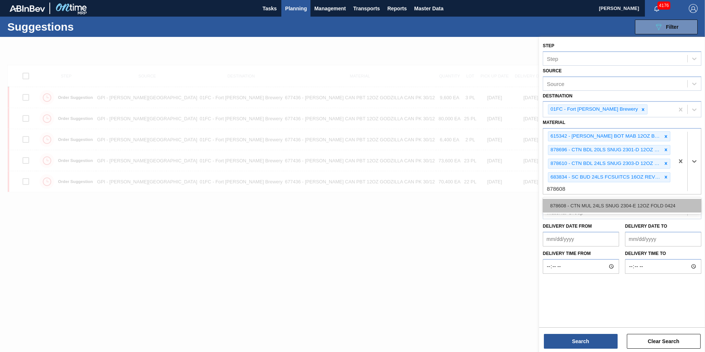
click at [600, 204] on div "878608 - CTN MUL 24LS SNUG 2304-E 12OZ FOLD 0424" at bounding box center [622, 206] width 159 height 14
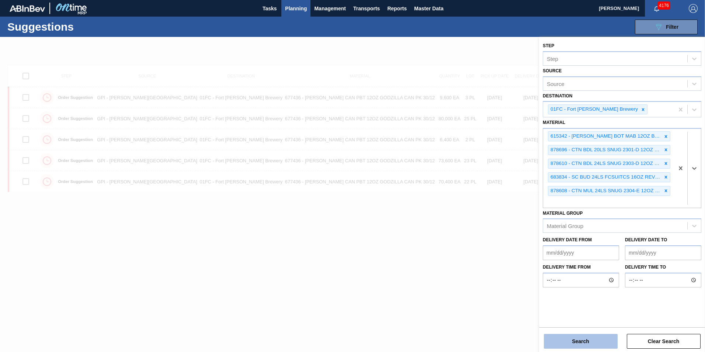
click at [581, 335] on button "Search" at bounding box center [581, 341] width 74 height 15
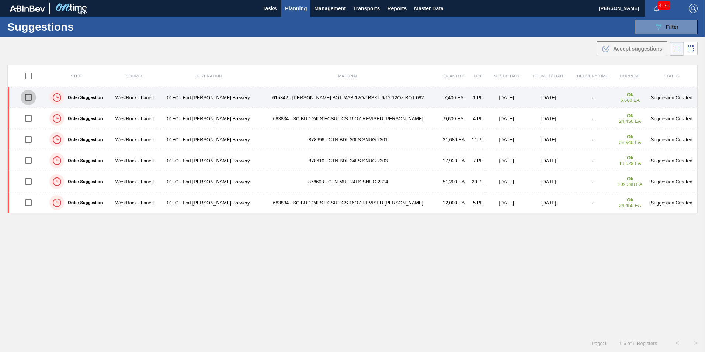
drag, startPoint x: 27, startPoint y: 97, endPoint x: 32, endPoint y: 97, distance: 4.8
click at [27, 97] on input "checkbox" at bounding box center [28, 97] width 15 height 15
checkbox input "true"
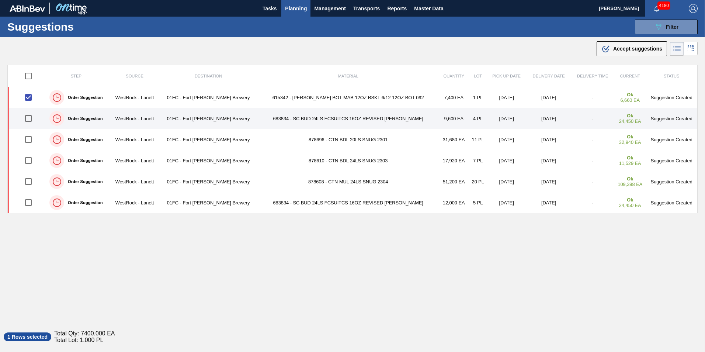
click at [34, 117] on input "checkbox" at bounding box center [28, 118] width 15 height 15
checkbox input "true"
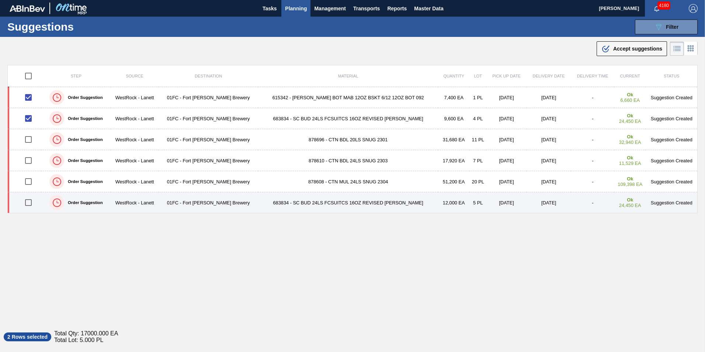
click at [30, 200] on input "checkbox" at bounding box center [28, 202] width 15 height 15
checkbox input "true"
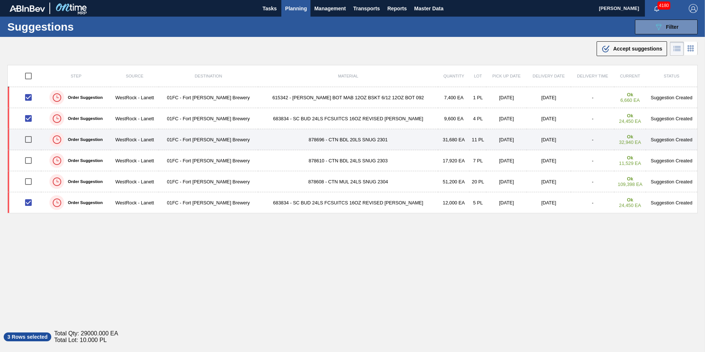
click at [28, 141] on input "checkbox" at bounding box center [28, 139] width 15 height 15
checkbox input "true"
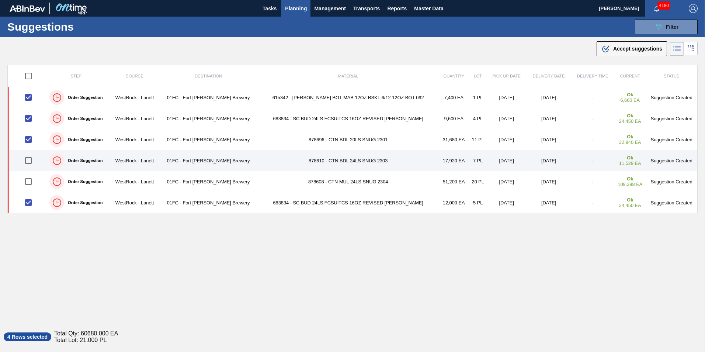
click at [31, 163] on input "checkbox" at bounding box center [28, 160] width 15 height 15
checkbox input "true"
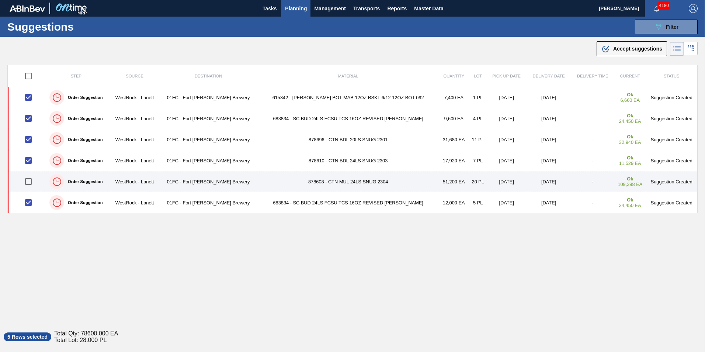
click at [30, 182] on input "checkbox" at bounding box center [28, 181] width 15 height 15
checkbox input "true"
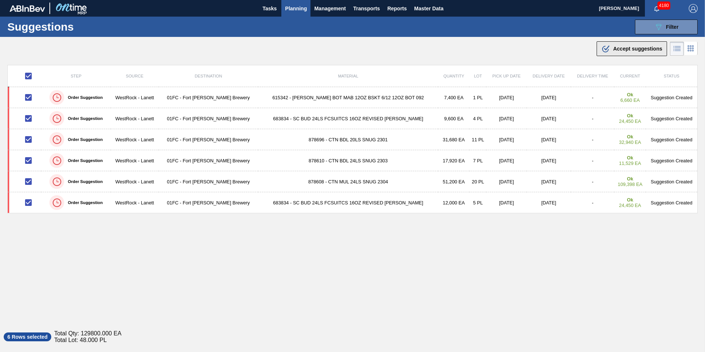
click at [618, 49] on span "Accept suggestions" at bounding box center [638, 49] width 49 height 6
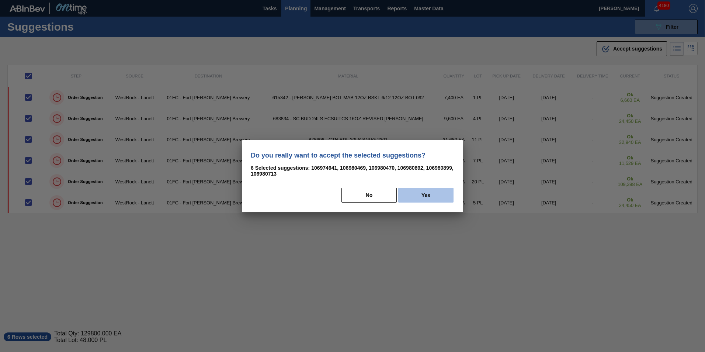
click at [427, 195] on button "Yes" at bounding box center [425, 195] width 55 height 15
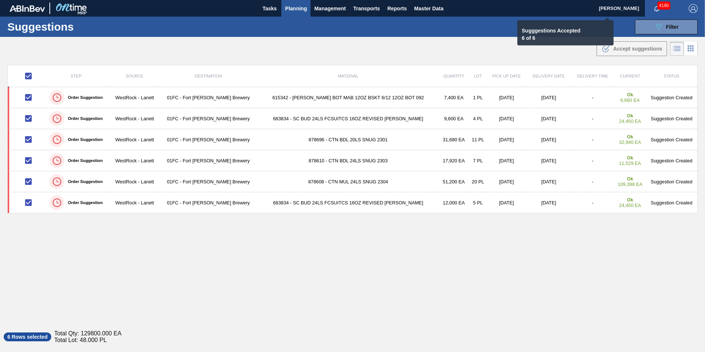
checkbox input "false"
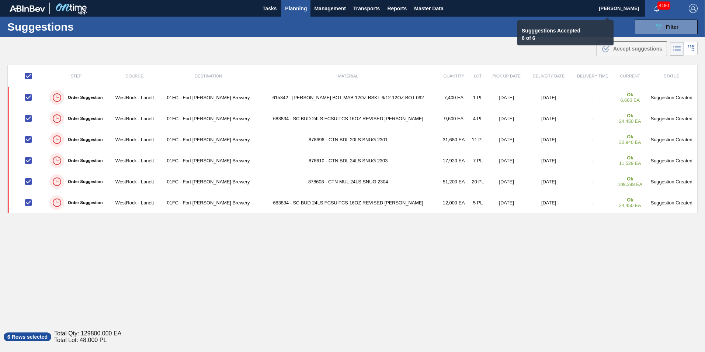
checkbox input "false"
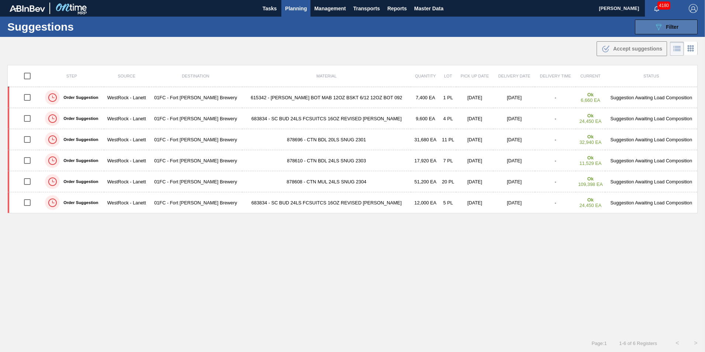
drag, startPoint x: 663, startPoint y: 25, endPoint x: 663, endPoint y: 32, distance: 7.0
click at [663, 25] on div "089F7B8B-B2A5-4AFE-B5C0-19BA573D28AC Filter" at bounding box center [667, 27] width 24 height 9
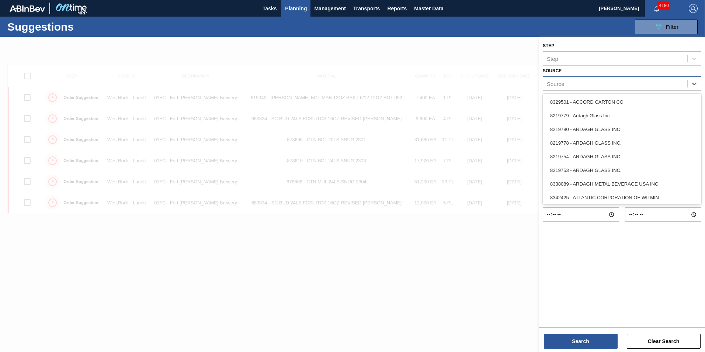
click at [592, 86] on div "Source" at bounding box center [615, 83] width 144 height 11
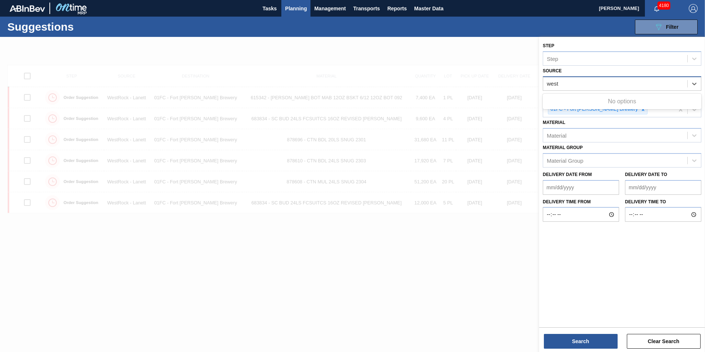
type input "westr"
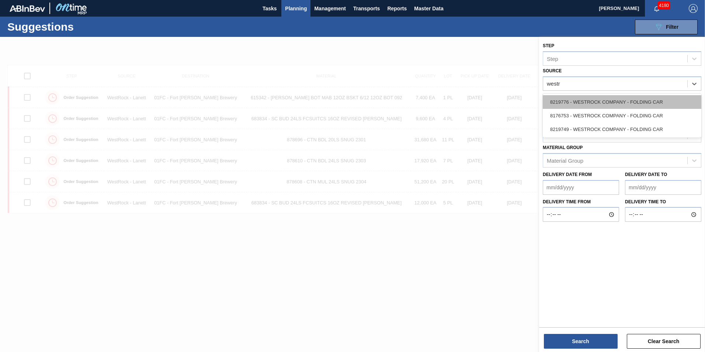
click at [581, 100] on div "8219776 - WESTROCK COMPANY - FOLDING CAR" at bounding box center [622, 102] width 159 height 14
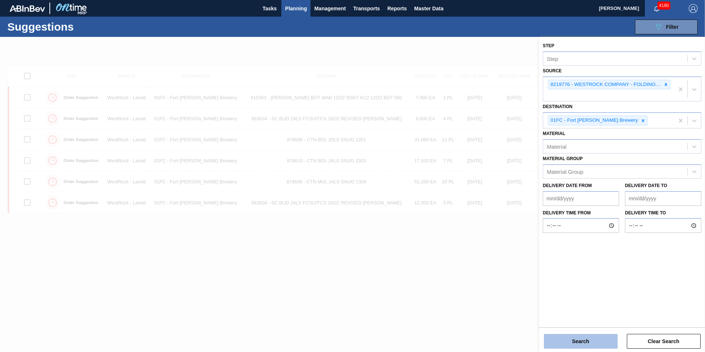
click at [582, 341] on button "Search" at bounding box center [581, 341] width 74 height 15
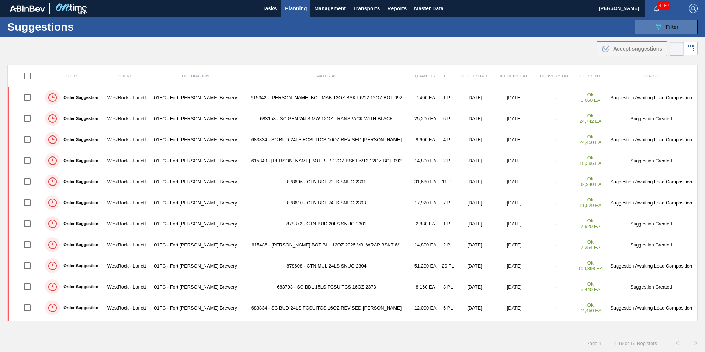
click at [670, 25] on span "Filter" at bounding box center [672, 27] width 13 height 6
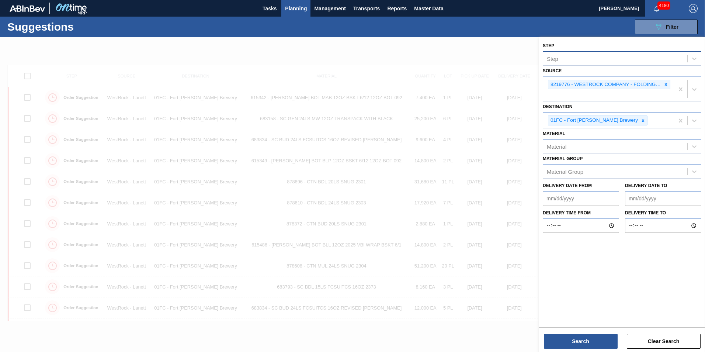
click at [649, 63] on div "Step" at bounding box center [615, 58] width 144 height 11
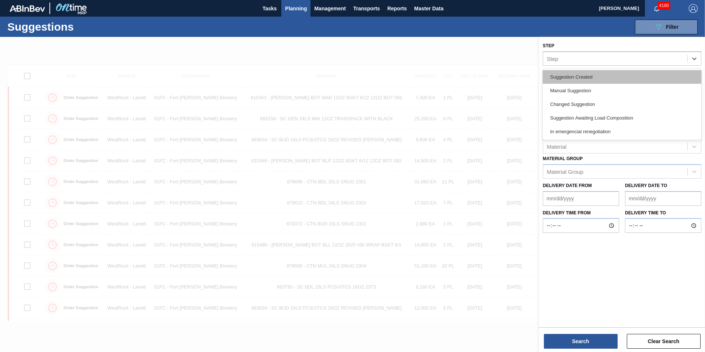
click at [582, 75] on div "Suggestion Created" at bounding box center [622, 77] width 159 height 14
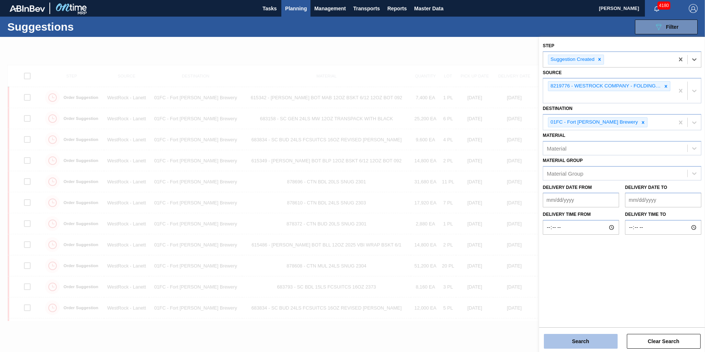
click at [594, 342] on button "Search" at bounding box center [581, 341] width 74 height 15
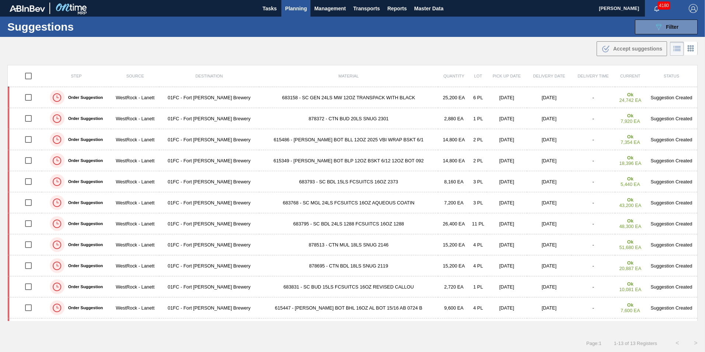
click at [416, 49] on div ".b{fill:var(--color-action-default)} Accept suggestions" at bounding box center [352, 47] width 705 height 21
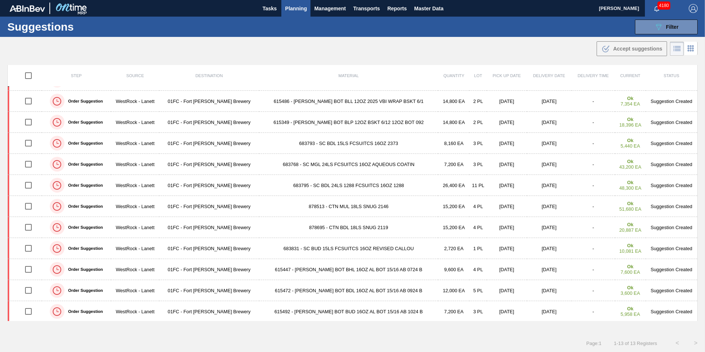
scroll to position [39, 0]
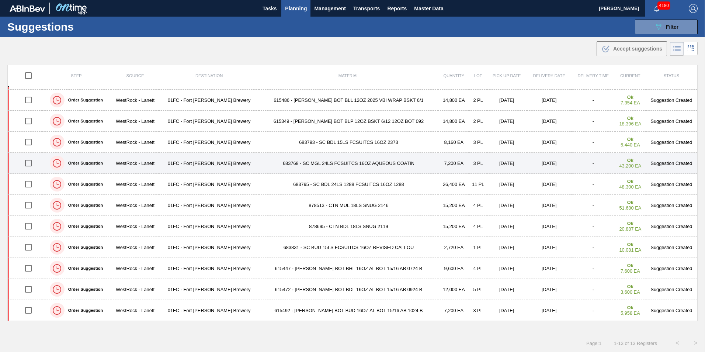
click at [24, 163] on input "checkbox" at bounding box center [28, 162] width 15 height 15
checkbox input "true"
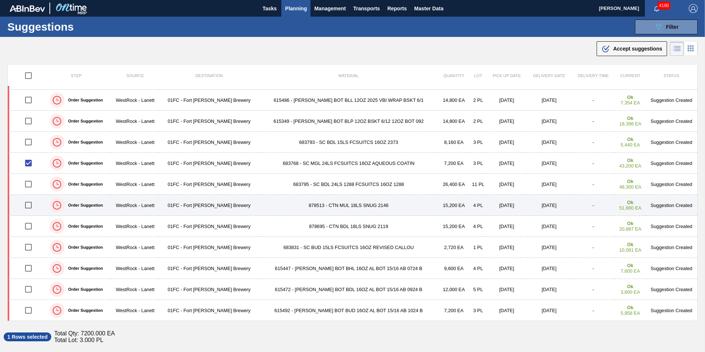
click at [379, 208] on td "878513 - CTN MUL 18LS SNUG 2146" at bounding box center [348, 205] width 179 height 21
drag, startPoint x: 280, startPoint y: 204, endPoint x: 290, endPoint y: 208, distance: 10.6
click at [280, 204] on td "878513 - CTN MUL 18LS SNUG 2146" at bounding box center [348, 205] width 179 height 21
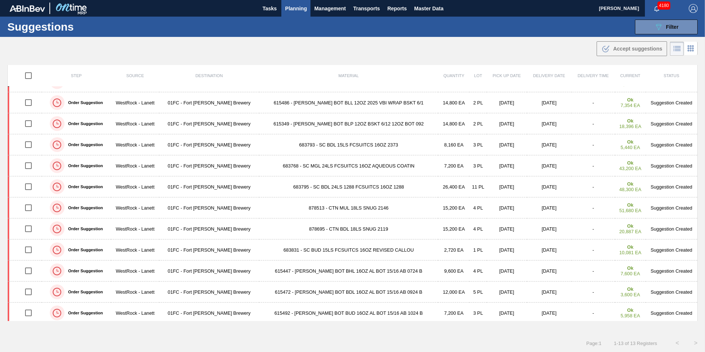
scroll to position [39, 0]
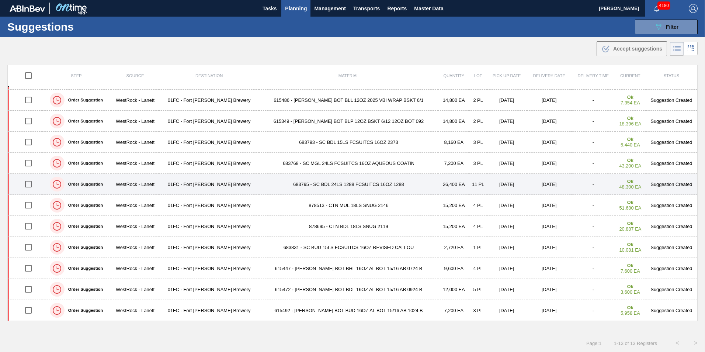
click at [27, 184] on input "checkbox" at bounding box center [28, 183] width 15 height 15
checkbox input "true"
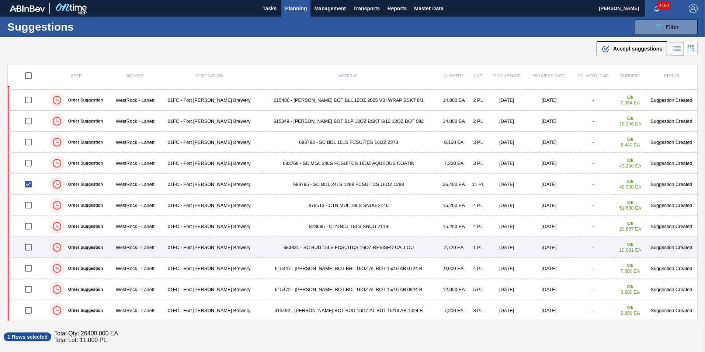
click at [28, 246] on input "checkbox" at bounding box center [28, 246] width 15 height 15
checkbox input "true"
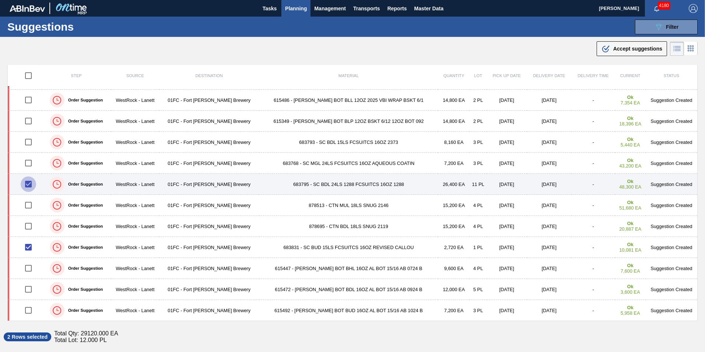
click at [29, 183] on input "checkbox" at bounding box center [28, 183] width 15 height 15
checkbox input "false"
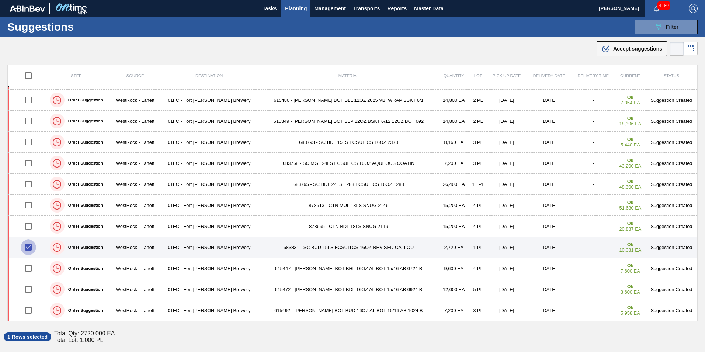
drag, startPoint x: 28, startPoint y: 248, endPoint x: 158, endPoint y: 256, distance: 129.8
click at [28, 248] on input "checkbox" at bounding box center [28, 246] width 15 height 15
checkbox input "false"
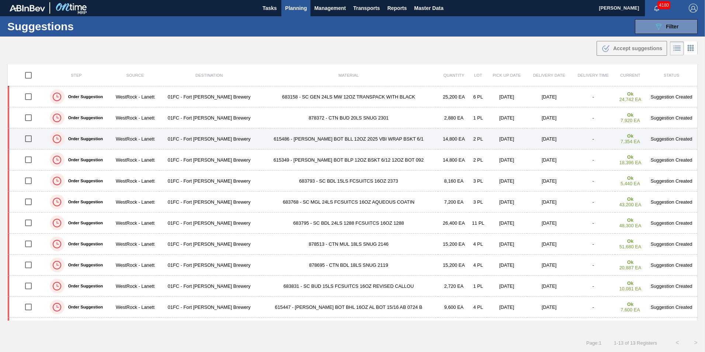
scroll to position [0, 0]
